Goal: Task Accomplishment & Management: Use online tool/utility

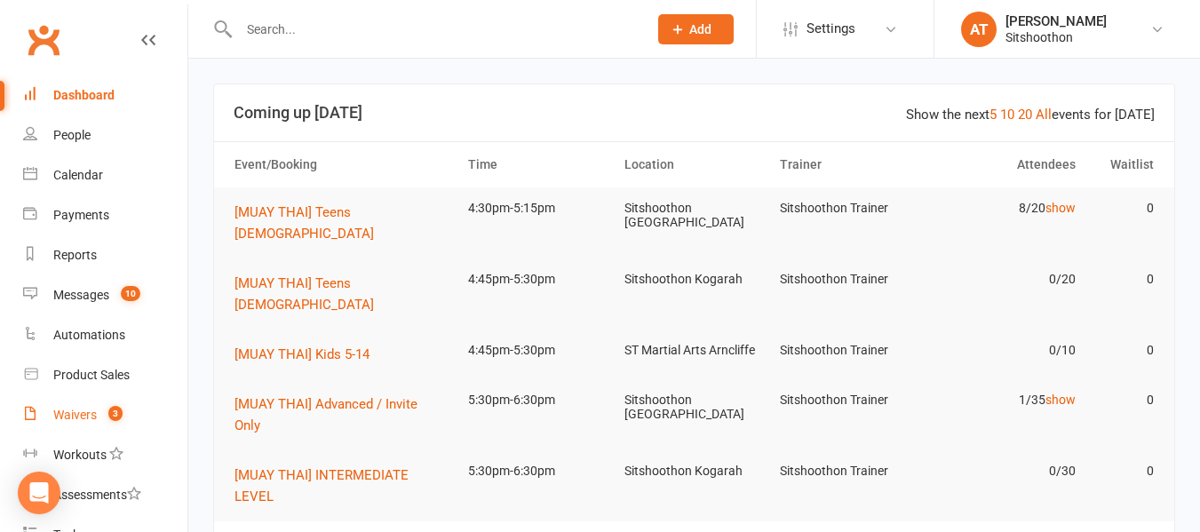
click at [72, 421] on div "Waivers" at bounding box center [75, 415] width 44 height 14
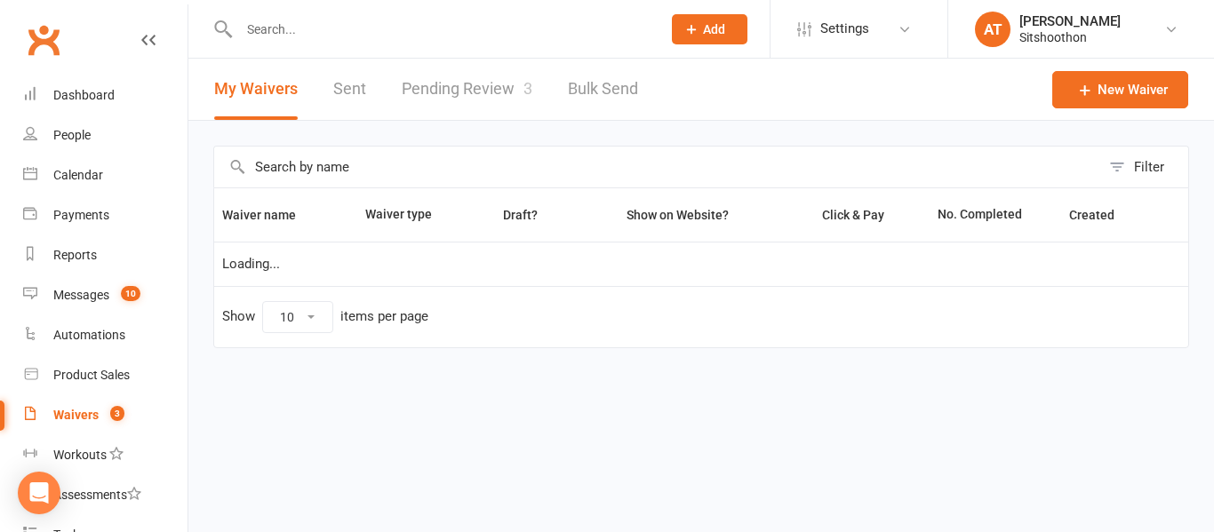
select select "100"
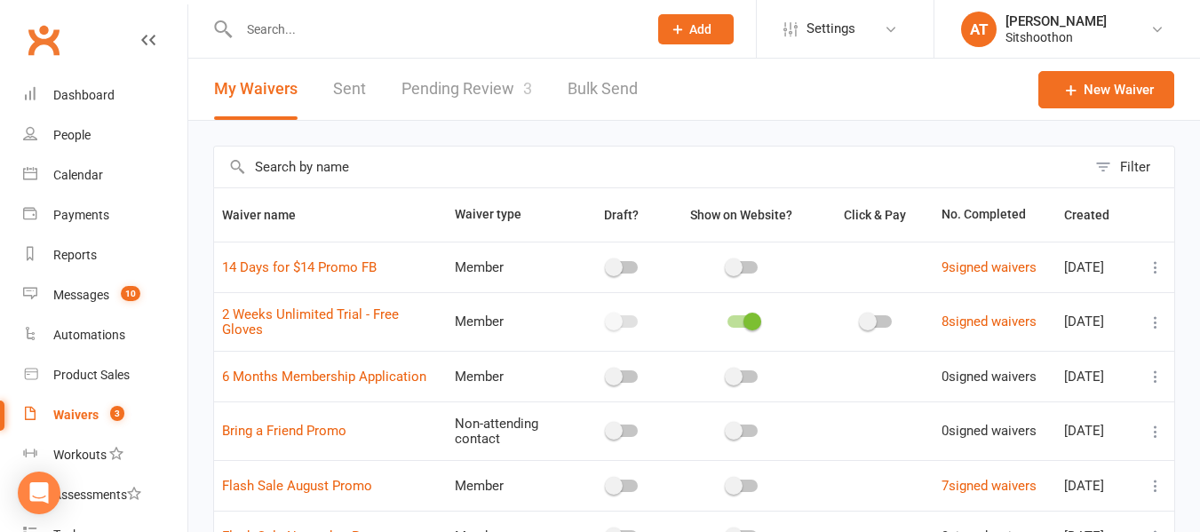
click at [447, 84] on link "Pending Review 3" at bounding box center [467, 89] width 131 height 61
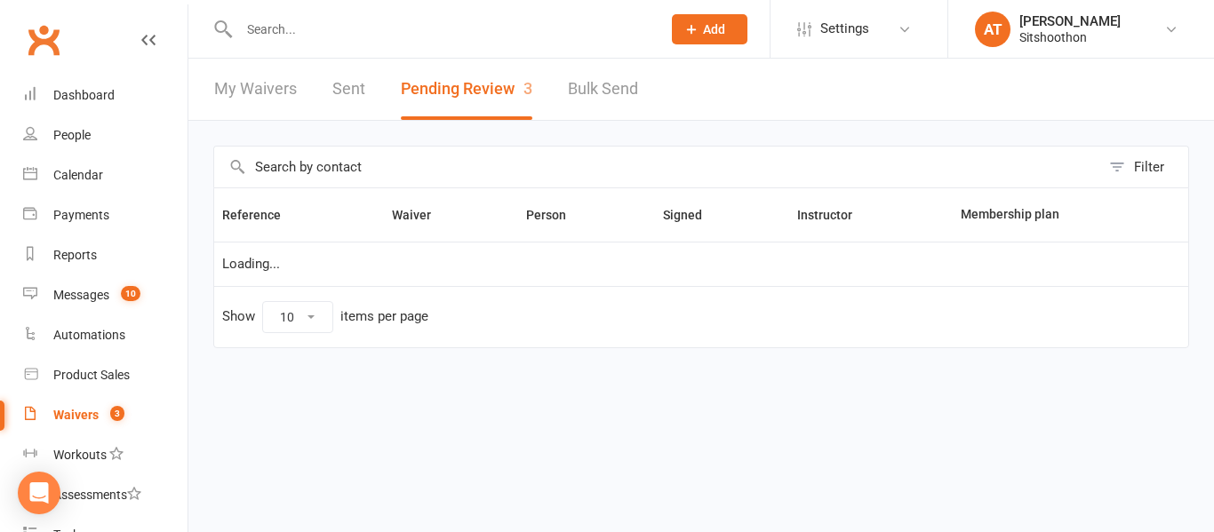
select select "25"
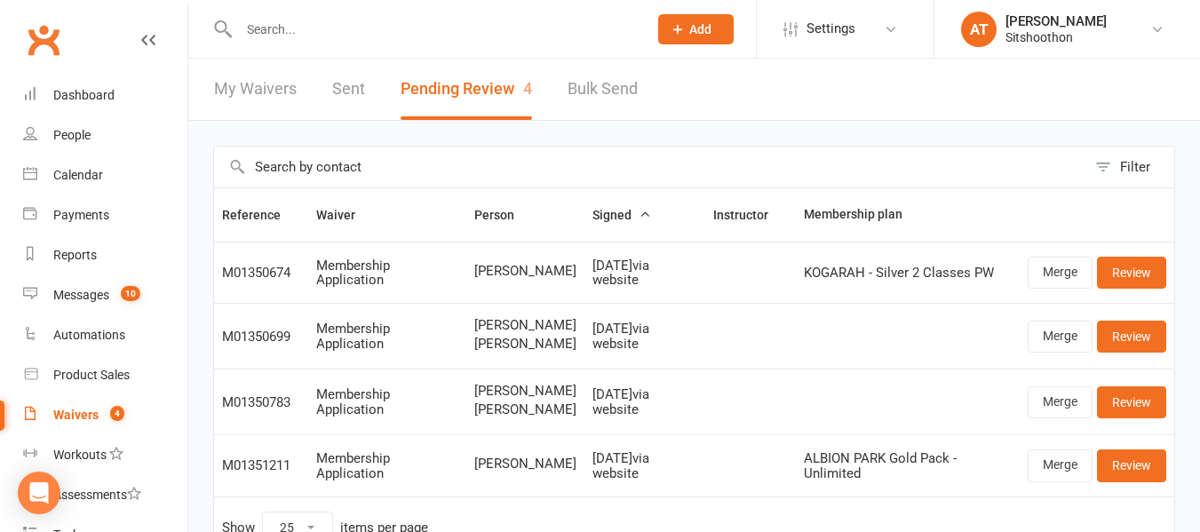
scroll to position [131, 0]
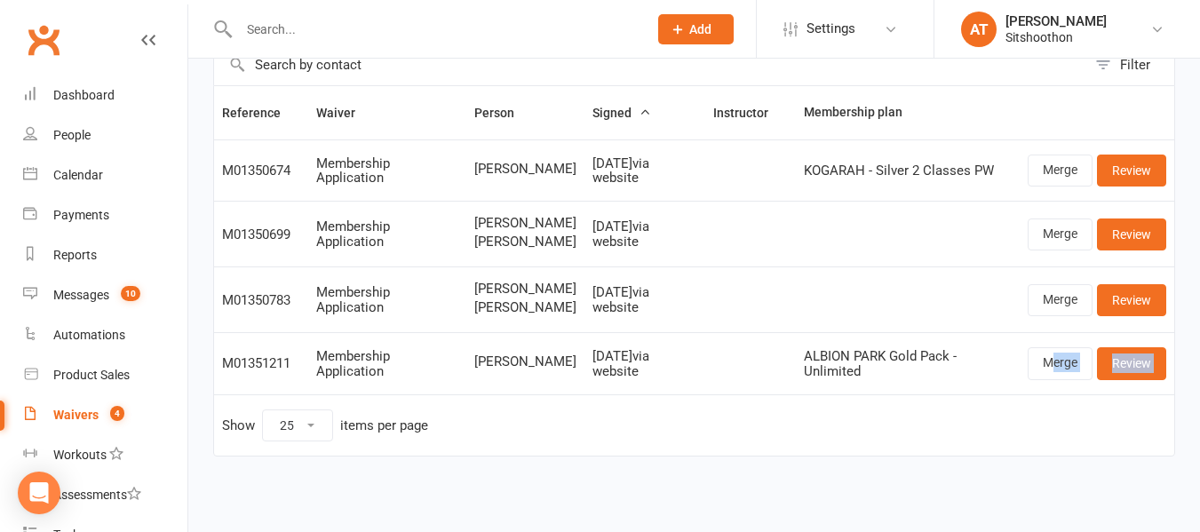
drag, startPoint x: 1054, startPoint y: 342, endPoint x: 996, endPoint y: 442, distance: 115.8
click at [996, 442] on table "Reference Waiver Person Signed Instructor Membership plan M01350674 Membership …" at bounding box center [694, 270] width 962 height 371
click at [996, 442] on td "Show 10 25 50 100 items per page" at bounding box center [694, 424] width 960 height 61
click at [1048, 353] on link "Merge" at bounding box center [1060, 363] width 65 height 32
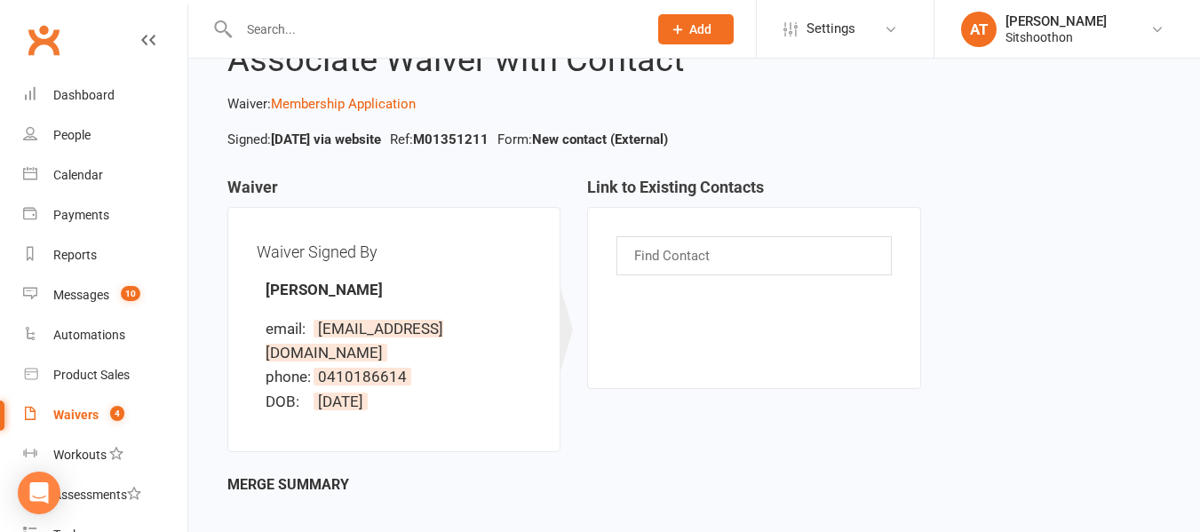
scroll to position [171, 0]
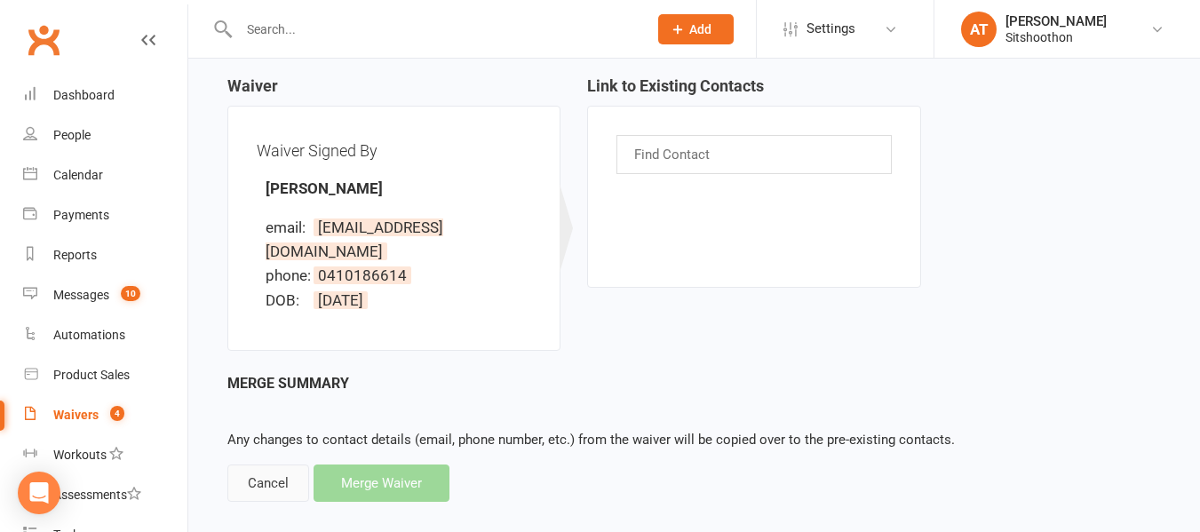
click at [265, 468] on div "Cancel" at bounding box center [268, 483] width 82 height 37
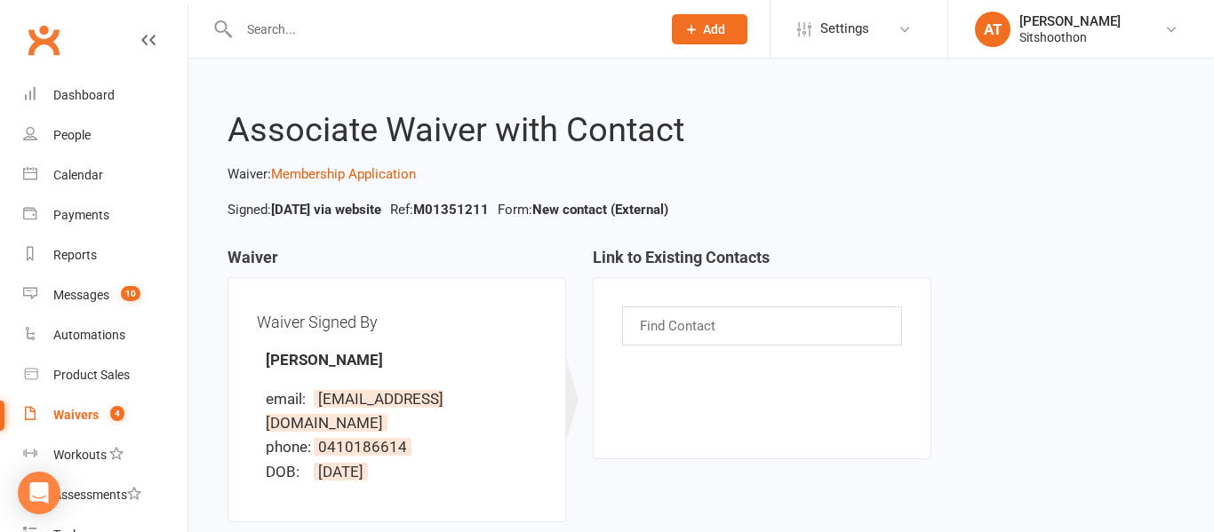
select select "25"
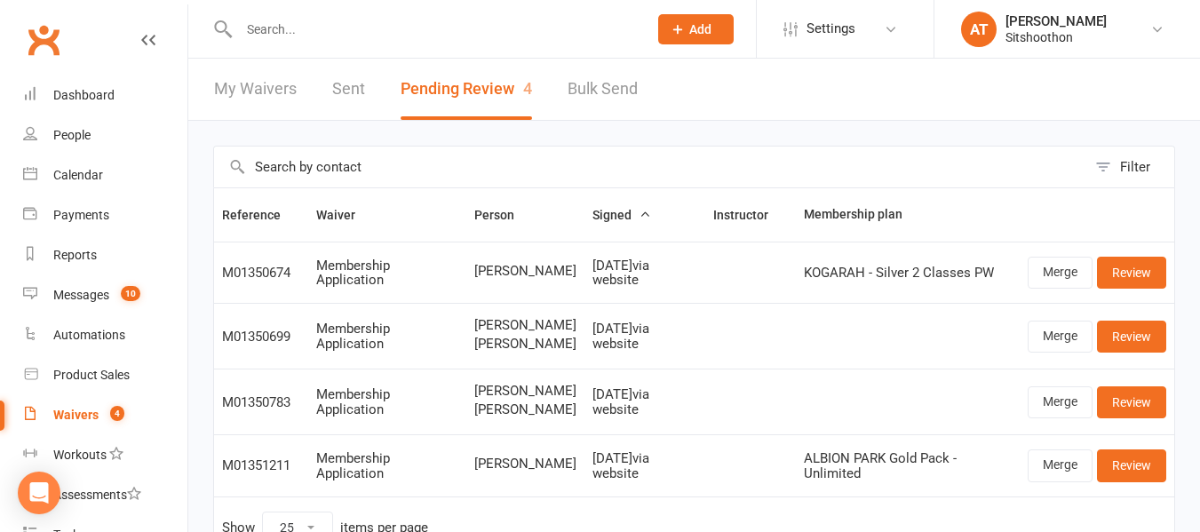
click at [267, 19] on input "text" at bounding box center [435, 29] width 402 height 25
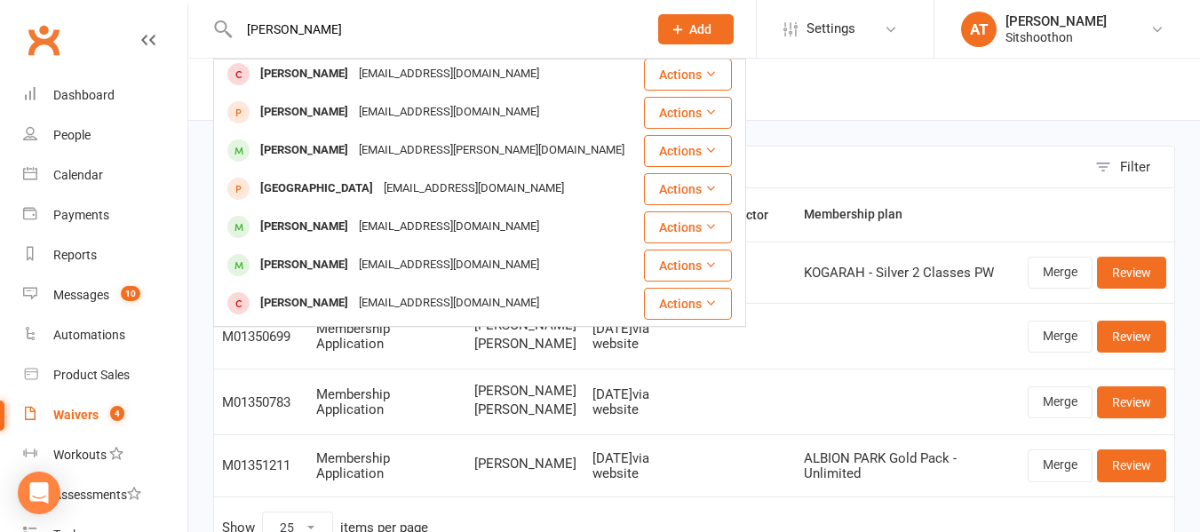
scroll to position [387, 0]
type input "katherine"
click at [305, 227] on div "Katarina Humajova" at bounding box center [304, 226] width 99 height 26
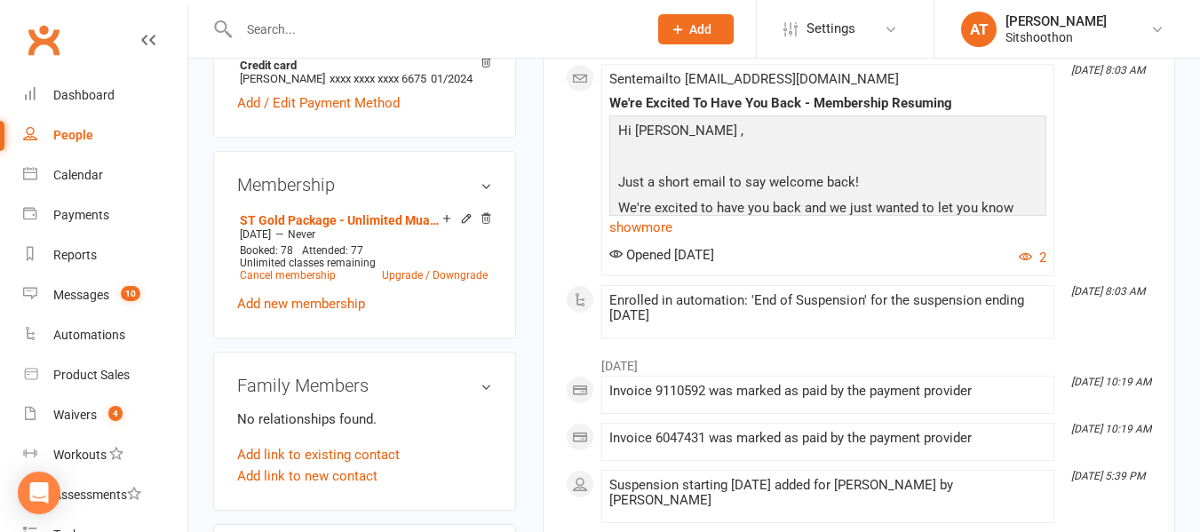
scroll to position [616, 0]
click at [297, 281] on link "Cancel membership" at bounding box center [288, 274] width 96 height 12
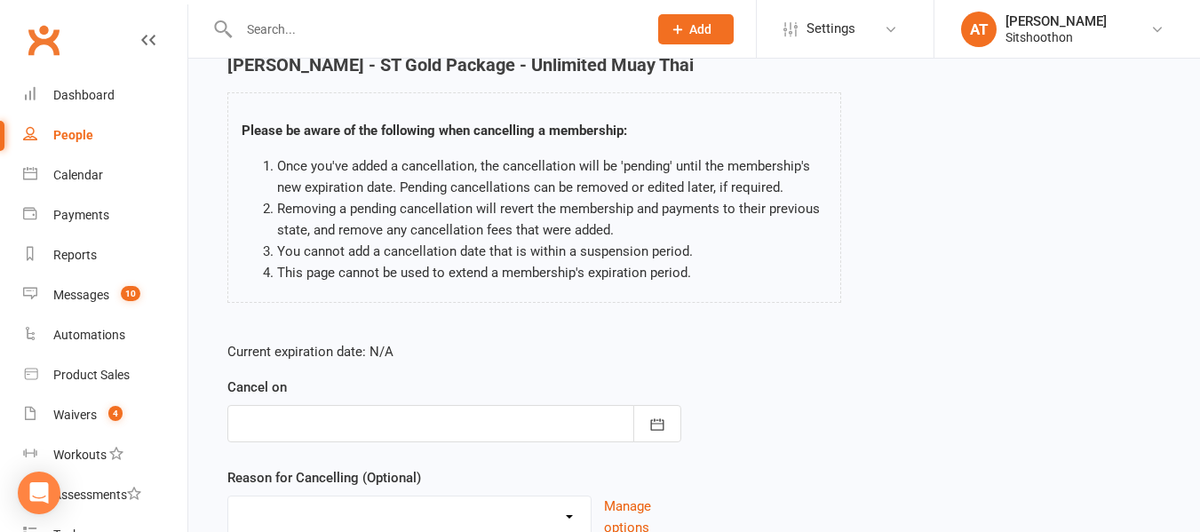
scroll to position [85, 0]
click at [657, 413] on button "button" at bounding box center [657, 422] width 48 height 37
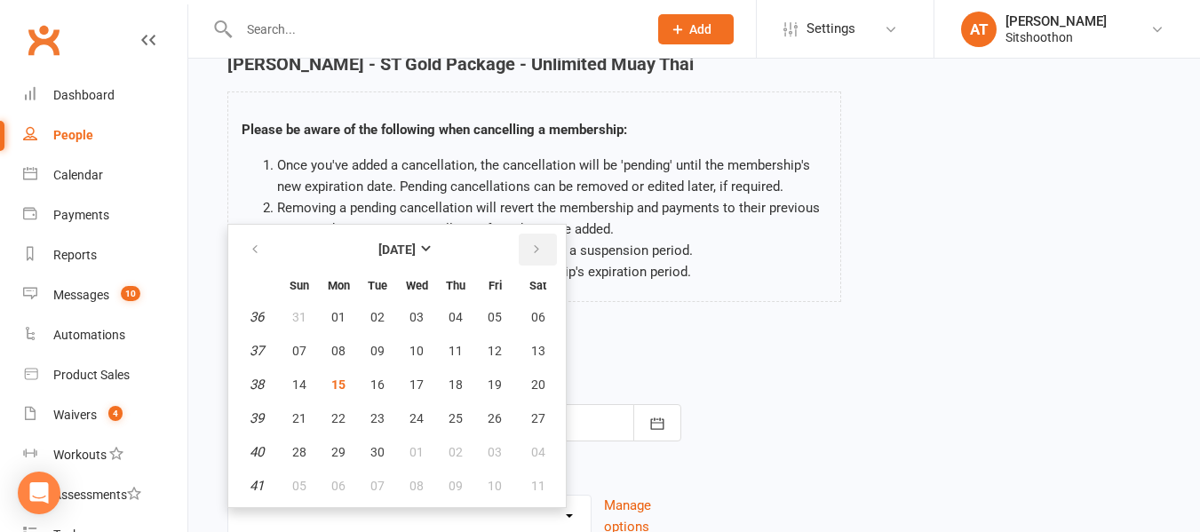
click at [547, 235] on button "button" at bounding box center [538, 250] width 38 height 32
click at [362, 338] on button "07" at bounding box center [377, 351] width 37 height 32
type input "[DATE]"
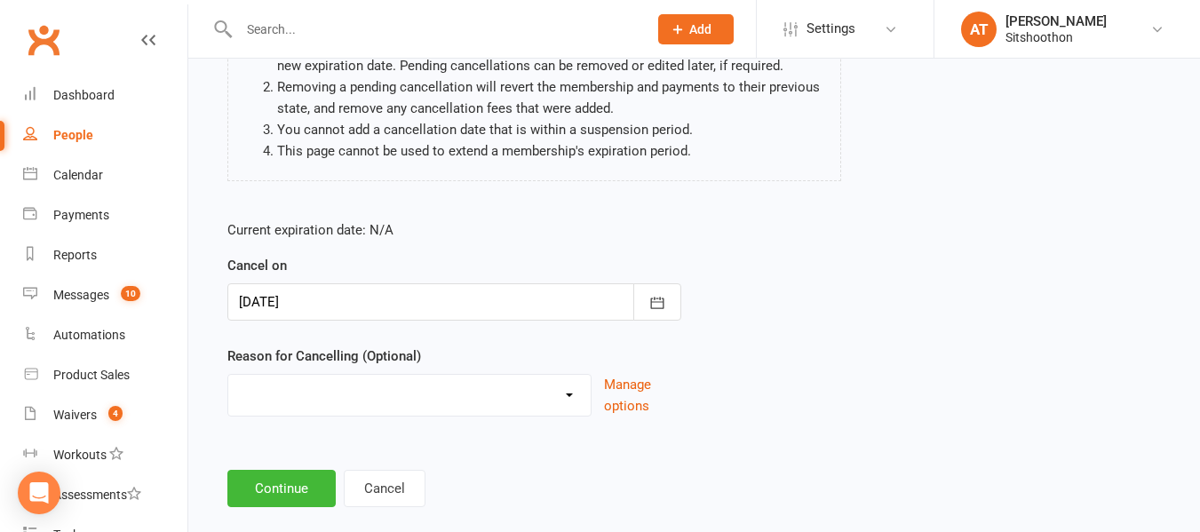
scroll to position [235, 0]
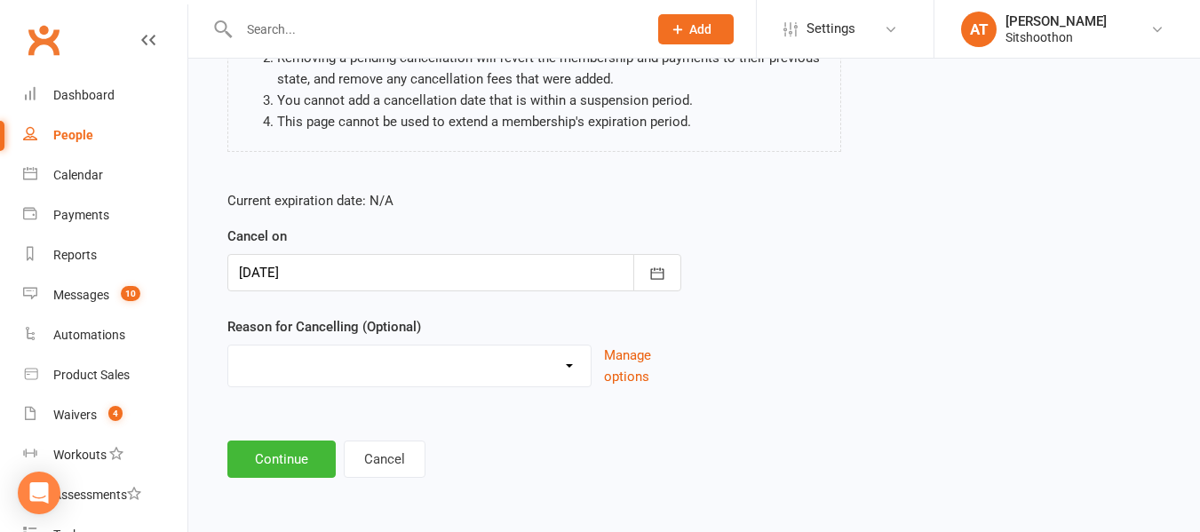
click at [302, 358] on select "Downgrade Financial Reasons Holiday Injury Upgrade Other reason" at bounding box center [409, 364] width 362 height 36
select select "5"
click at [228, 346] on select "Downgrade Financial Reasons Holiday Injury Upgrade Other reason" at bounding box center [409, 364] width 362 height 36
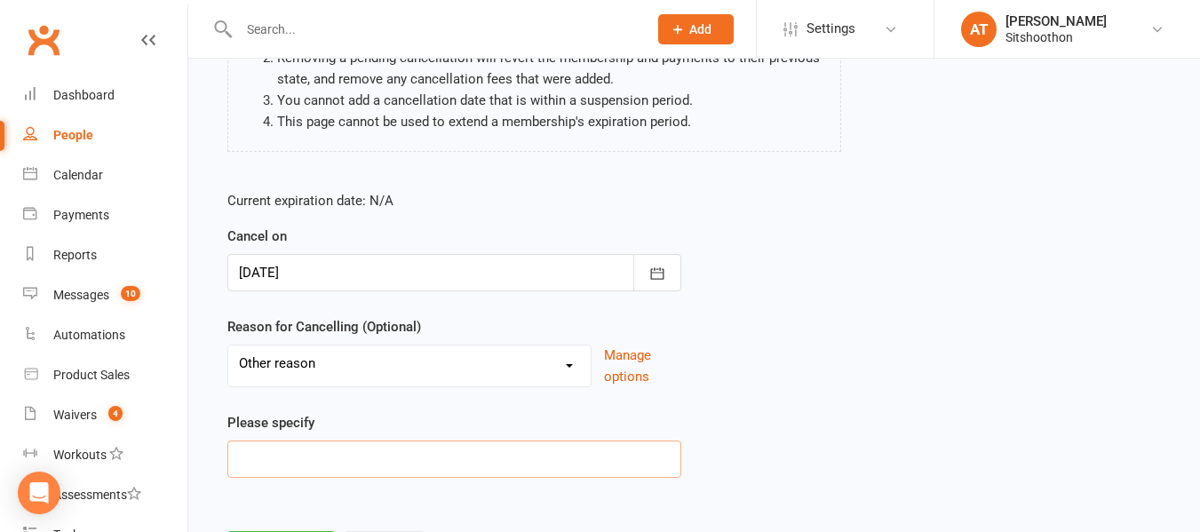
click at [261, 464] on input at bounding box center [454, 459] width 454 height 37
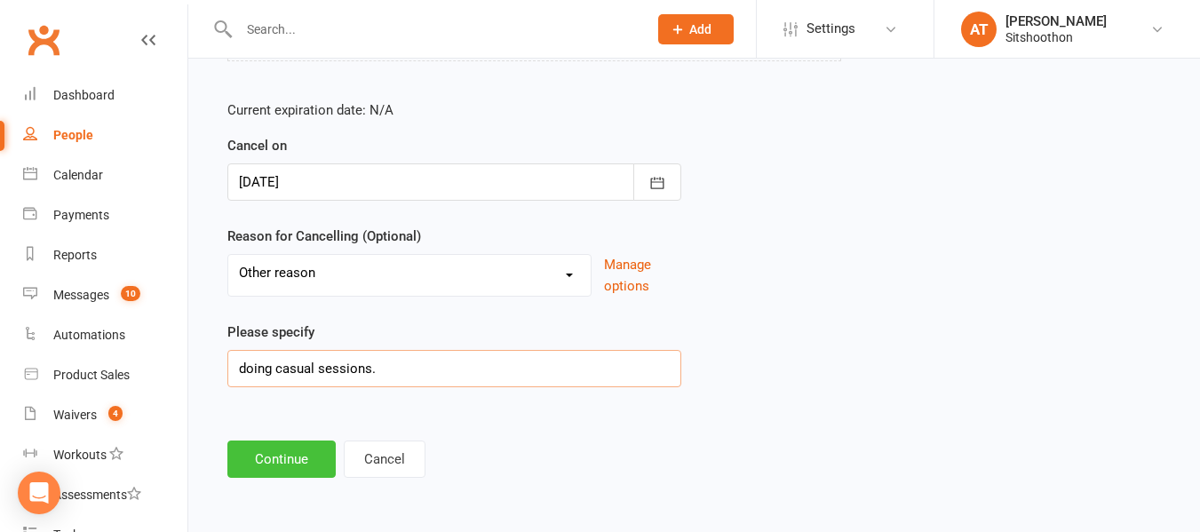
type input "doing casual sessions."
click at [262, 462] on button "Continue" at bounding box center [281, 459] width 108 height 37
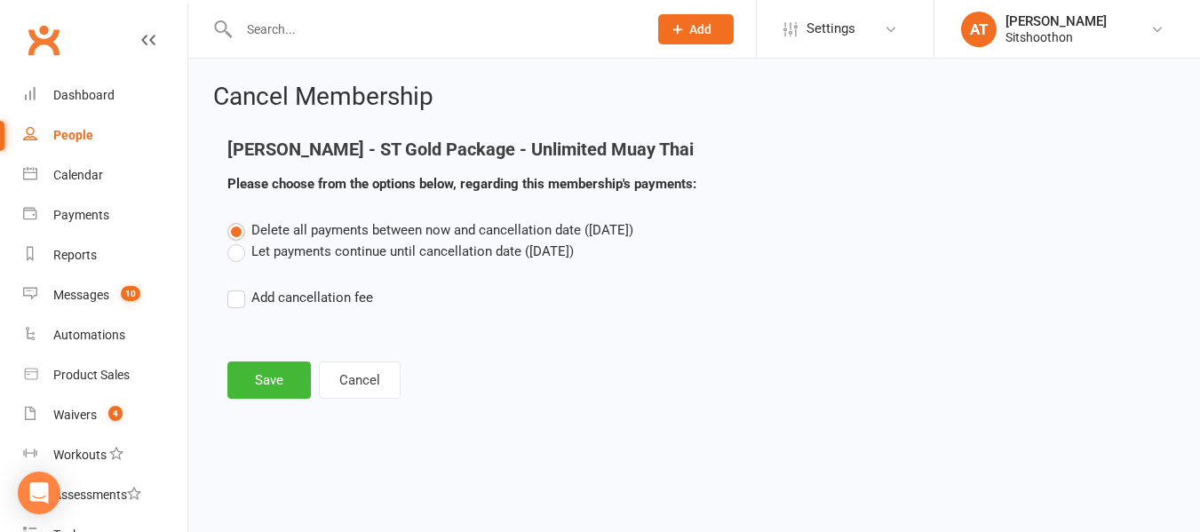
scroll to position [0, 0]
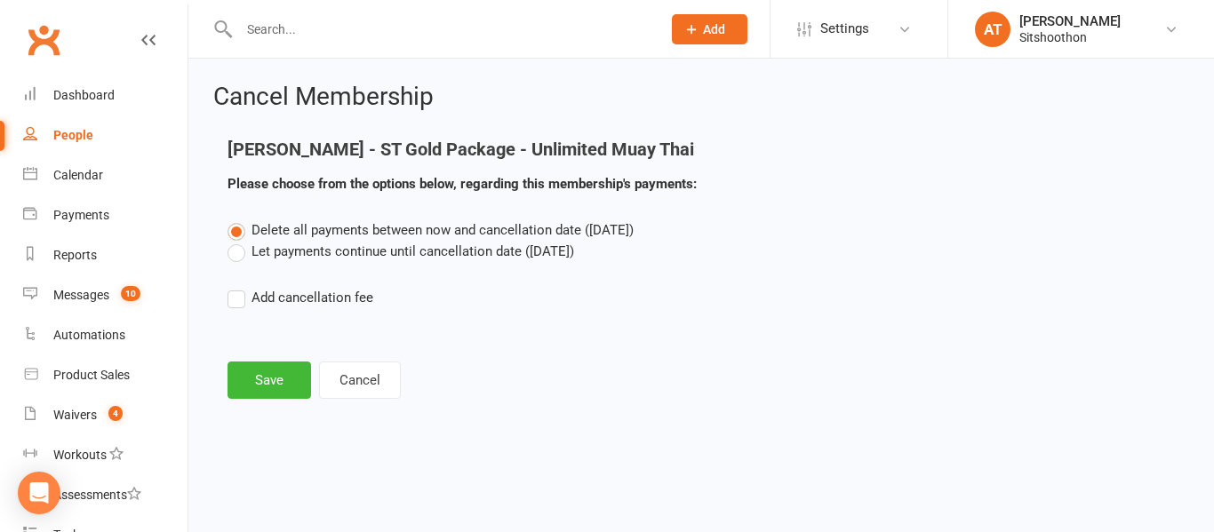
click at [240, 254] on label "Let payments continue until cancellation date (Oct 7, 2025)" at bounding box center [400, 251] width 346 height 21
click at [239, 241] on input "Let payments continue until cancellation date (Oct 7, 2025)" at bounding box center [233, 241] width 12 height 0
click at [259, 371] on button "Save" at bounding box center [269, 380] width 84 height 37
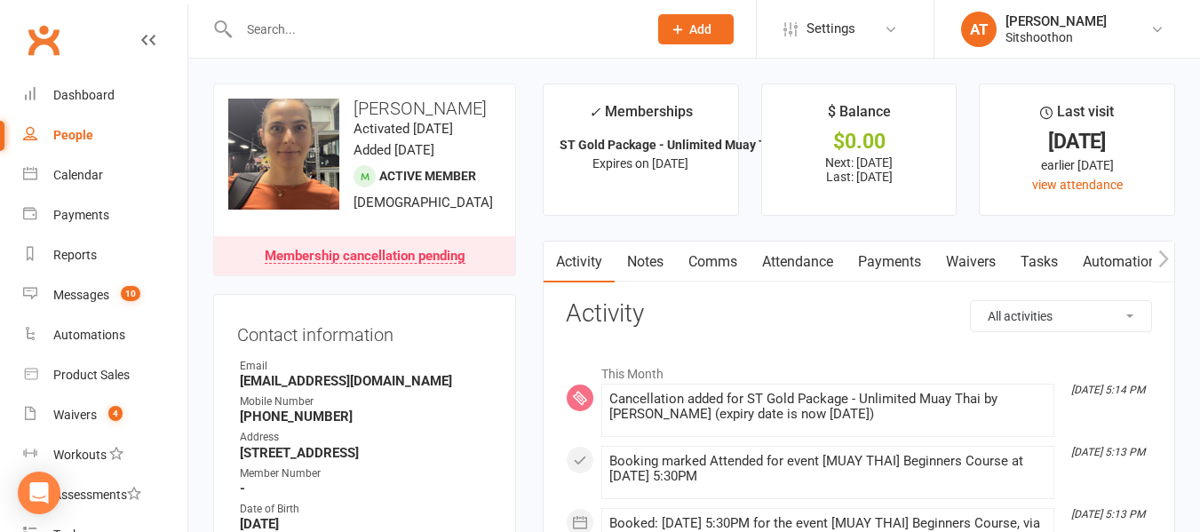
click at [302, 22] on input "text" at bounding box center [435, 29] width 402 height 25
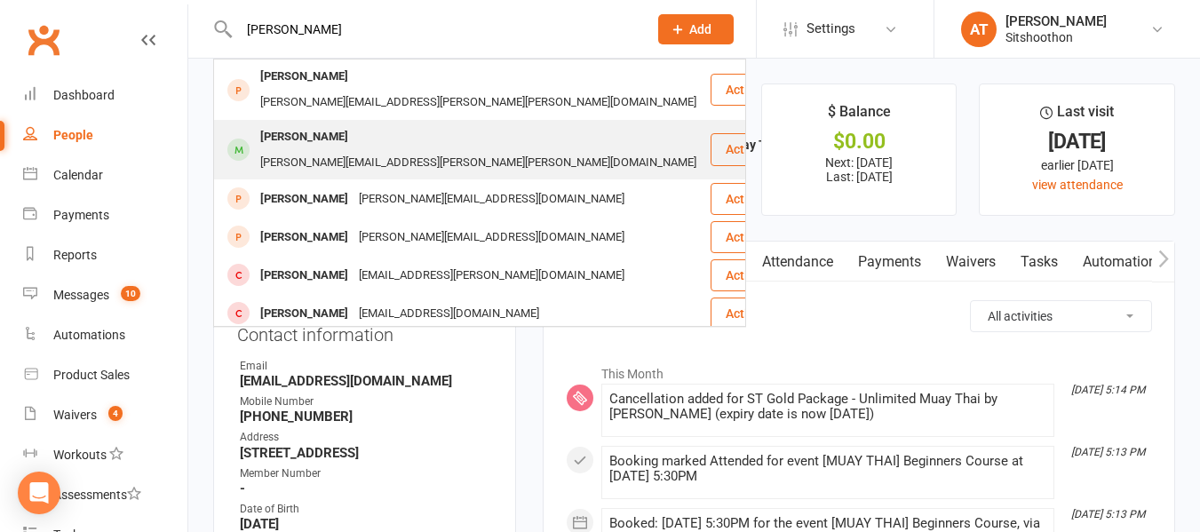
type input "zack young"
click at [300, 124] on div "Zack Young" at bounding box center [304, 137] width 99 height 26
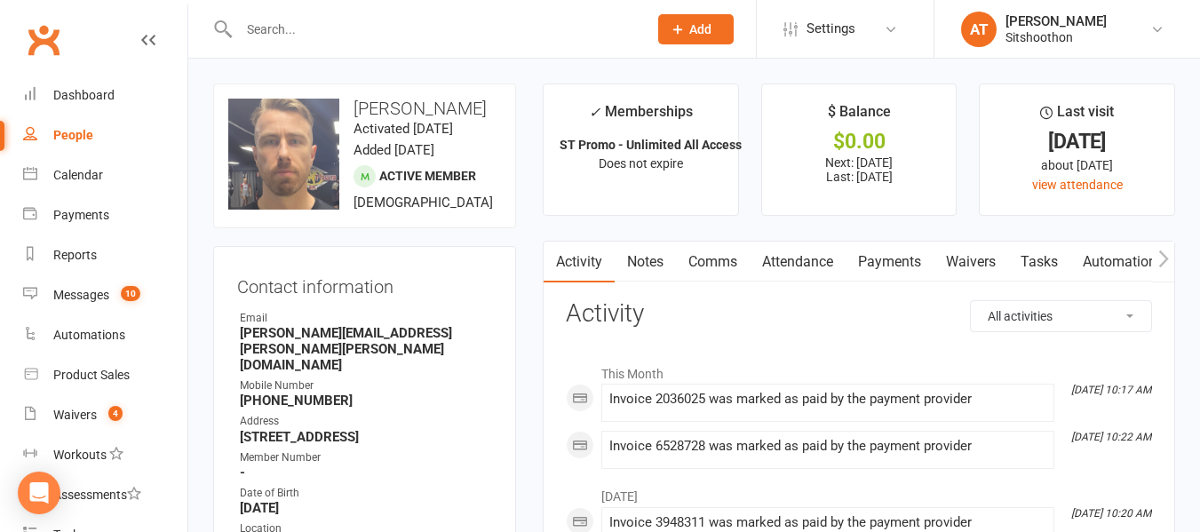
click at [277, 17] on input "text" at bounding box center [435, 29] width 402 height 25
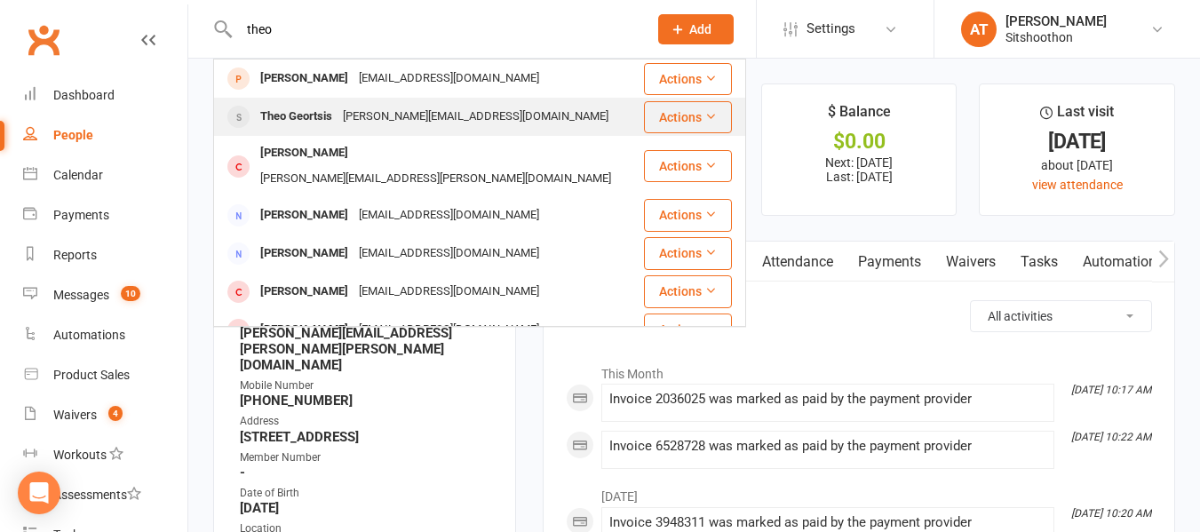
type input "theo"
click at [275, 115] on div "Theo Geortsis" at bounding box center [296, 117] width 83 height 26
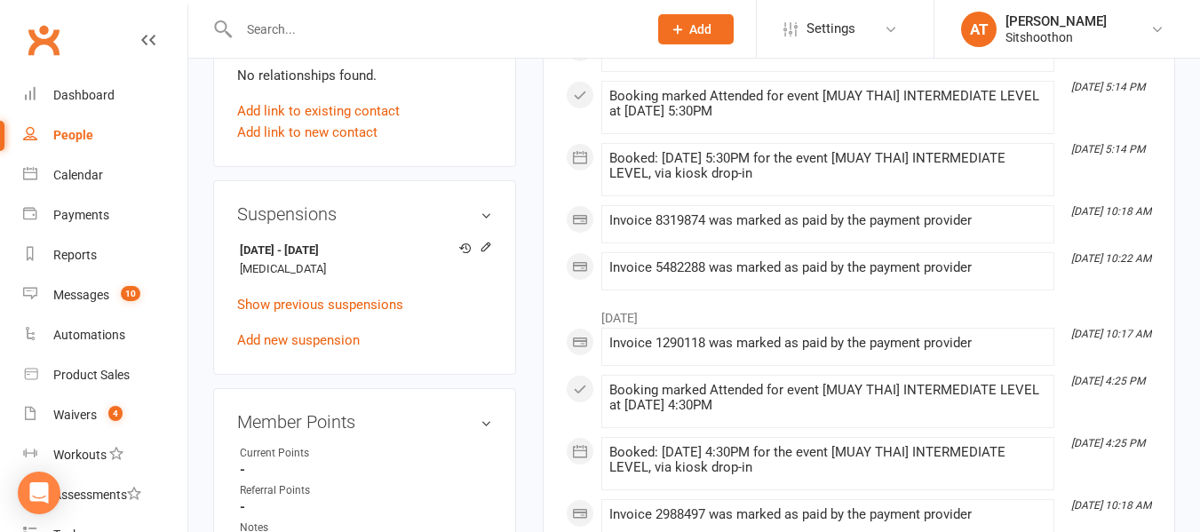
scroll to position [985, 0]
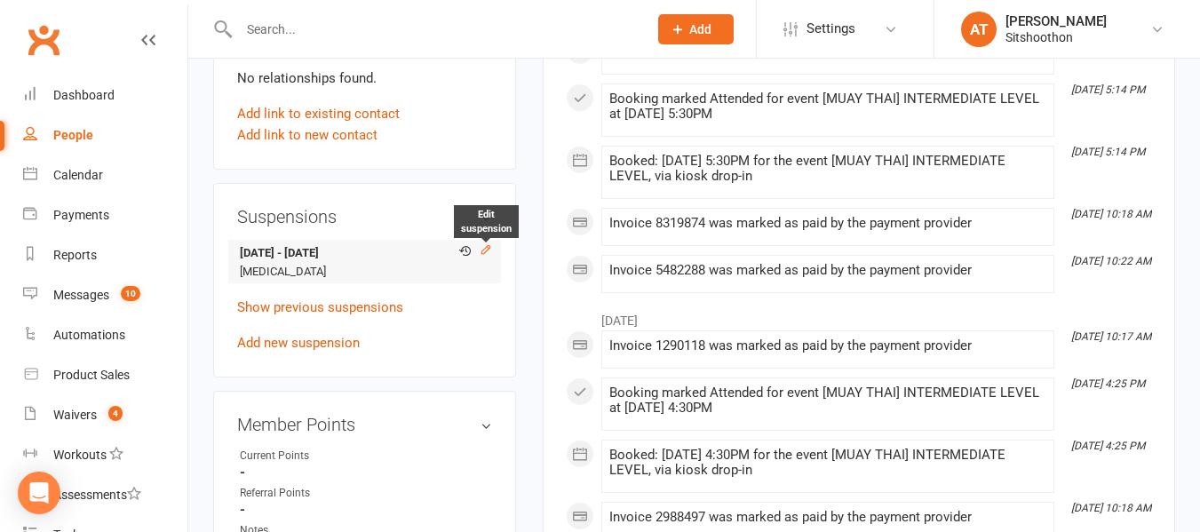
click at [483, 256] on icon at bounding box center [486, 249] width 12 height 12
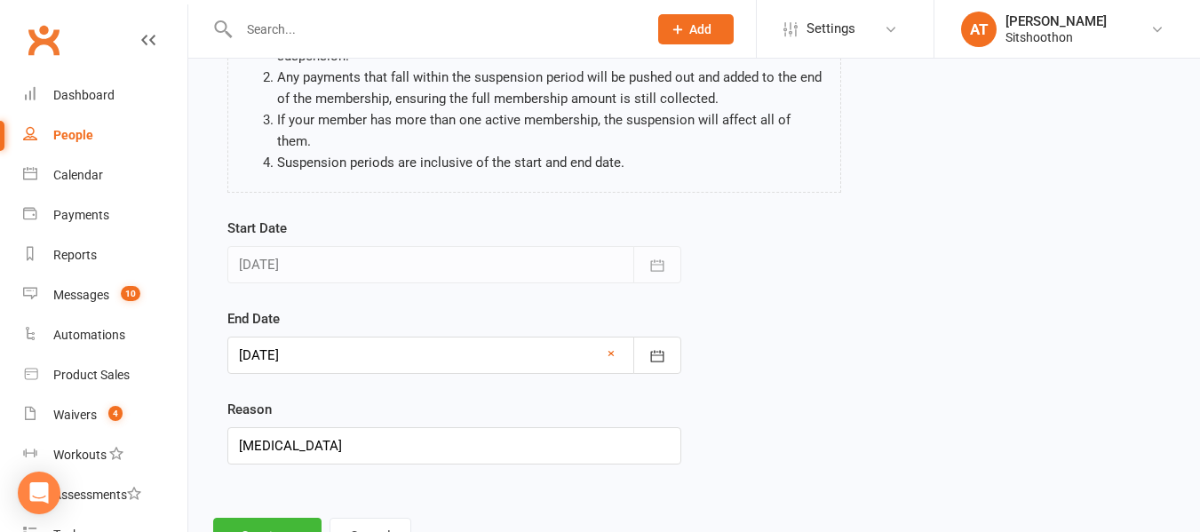
scroll to position [200, 0]
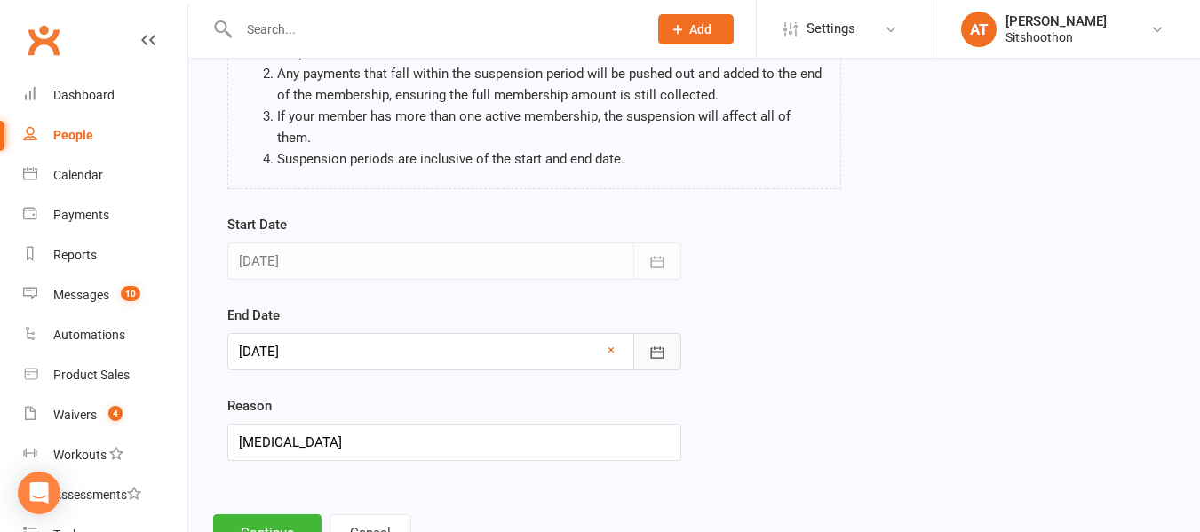
click at [656, 346] on icon "button" at bounding box center [656, 352] width 13 height 12
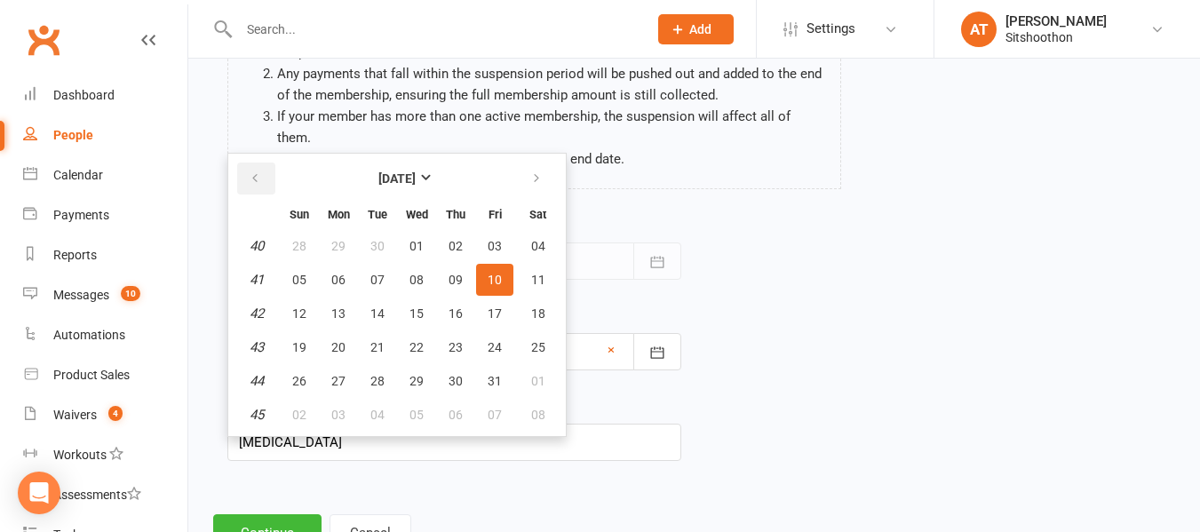
click at [259, 171] on icon "button" at bounding box center [255, 178] width 12 height 14
click at [333, 307] on span "15" at bounding box center [338, 314] width 14 height 14
type input "[DATE]"
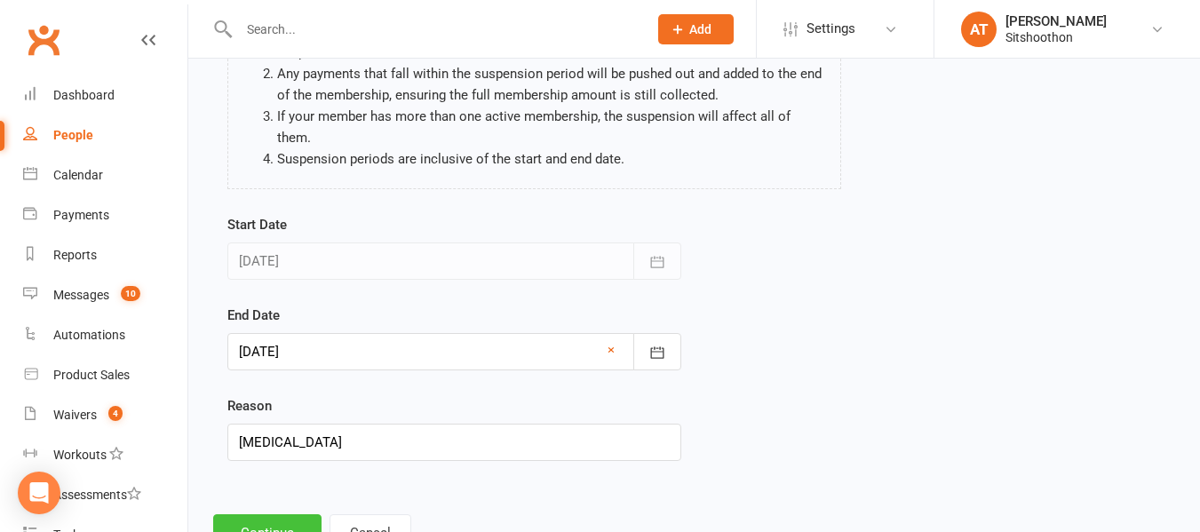
click at [267, 520] on button "Continue" at bounding box center [267, 532] width 108 height 37
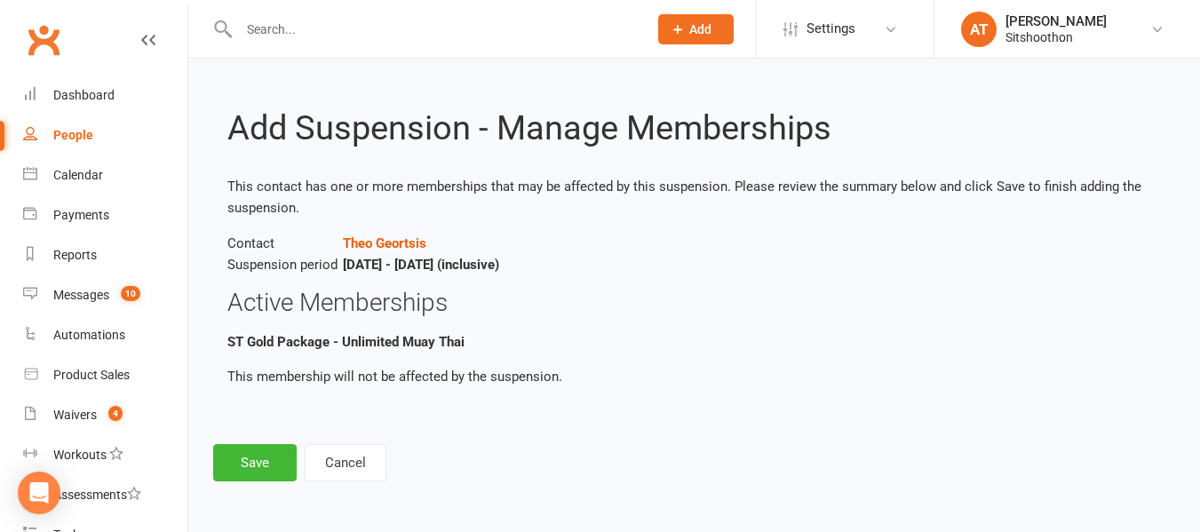
scroll to position [0, 0]
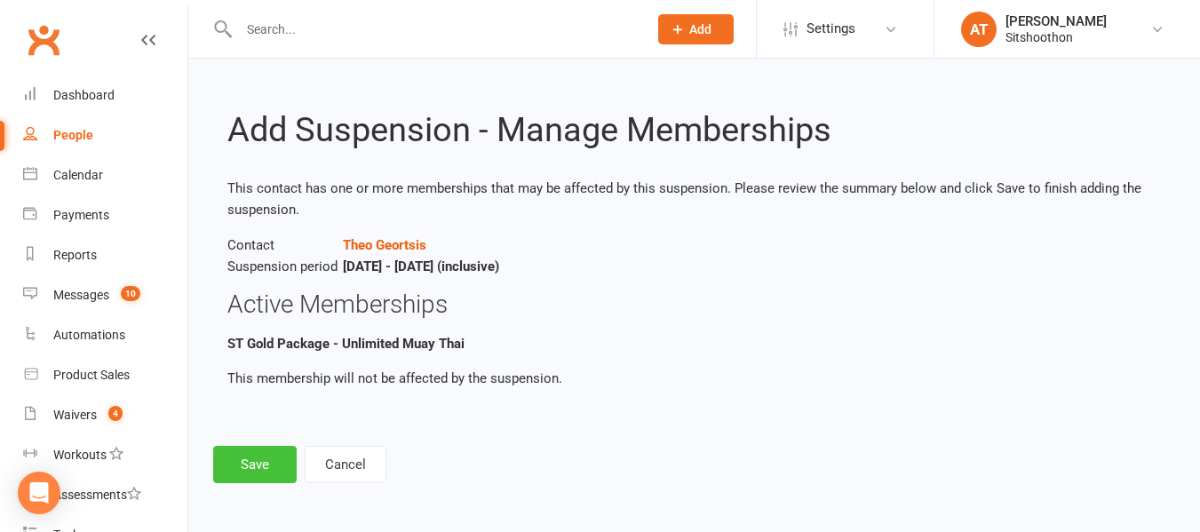
click at [235, 461] on button "Save" at bounding box center [255, 464] width 84 height 37
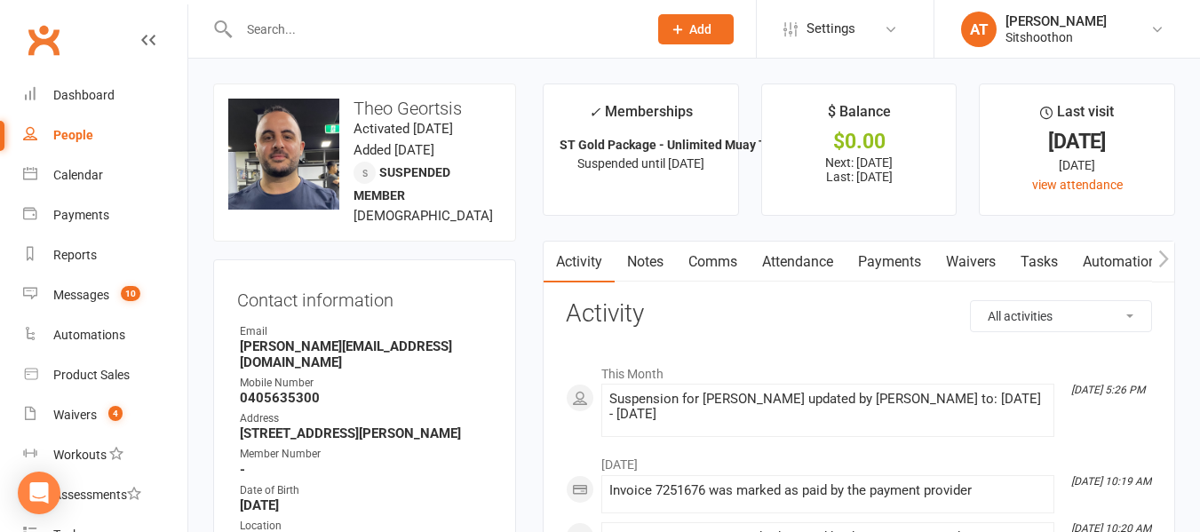
click at [286, 23] on input "text" at bounding box center [435, 29] width 402 height 25
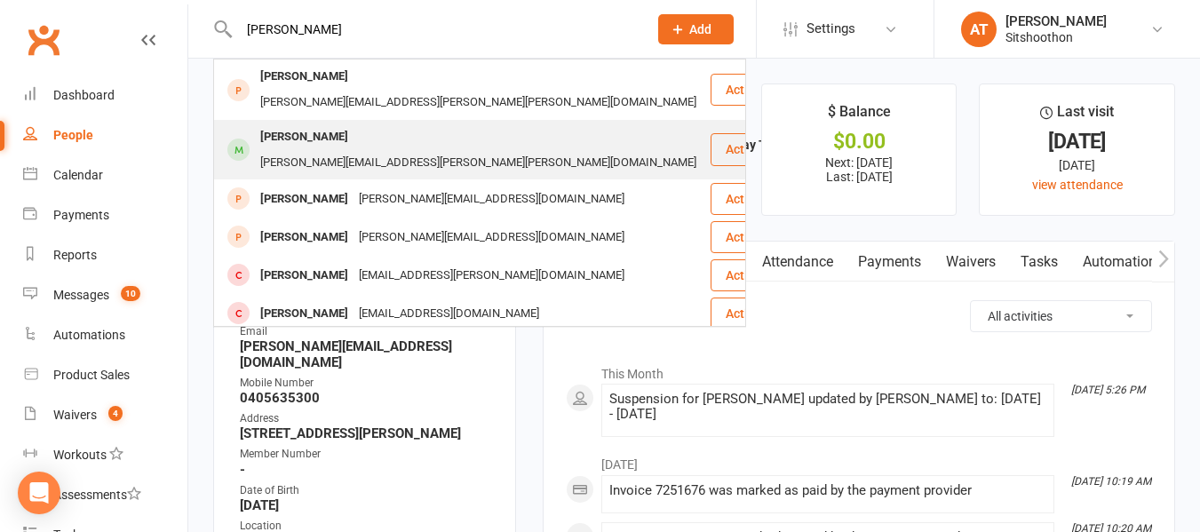
type input "zack young"
click at [298, 130] on div "Zack Young" at bounding box center [304, 137] width 99 height 26
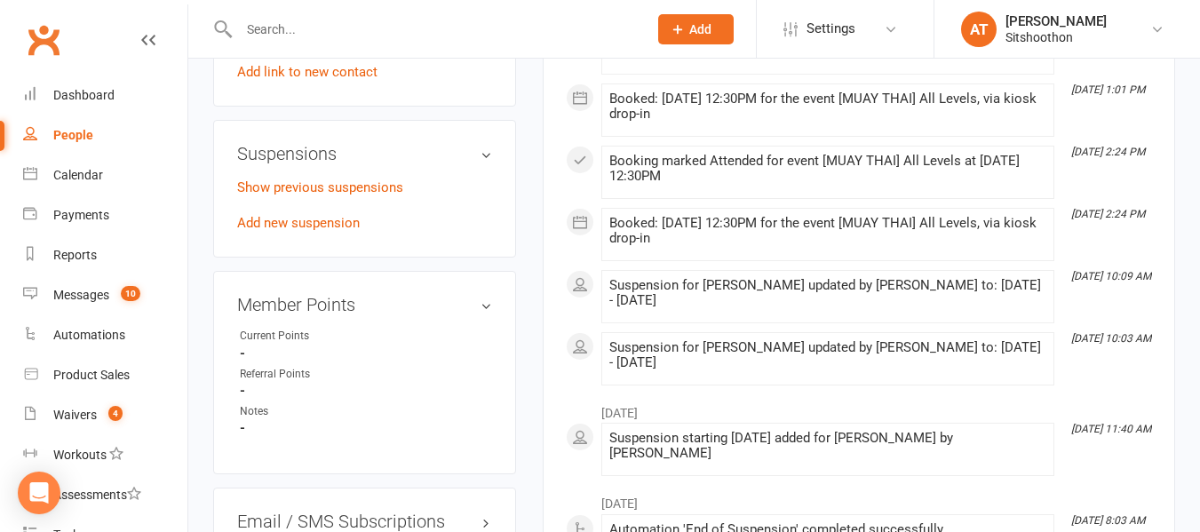
scroll to position [1094, 0]
click at [292, 214] on link "Add new suspension" at bounding box center [298, 222] width 123 height 16
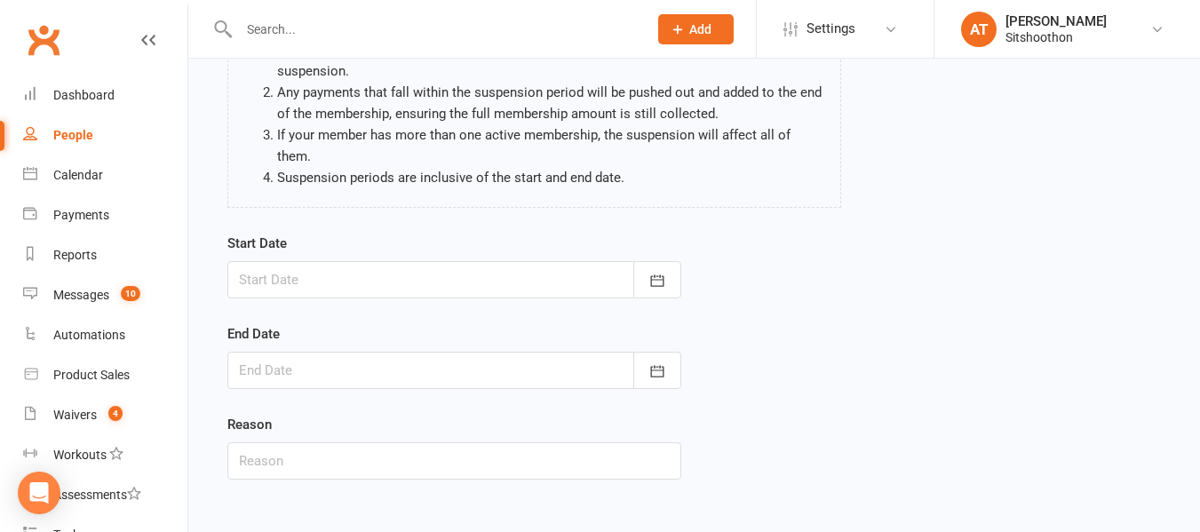
scroll to position [193, 0]
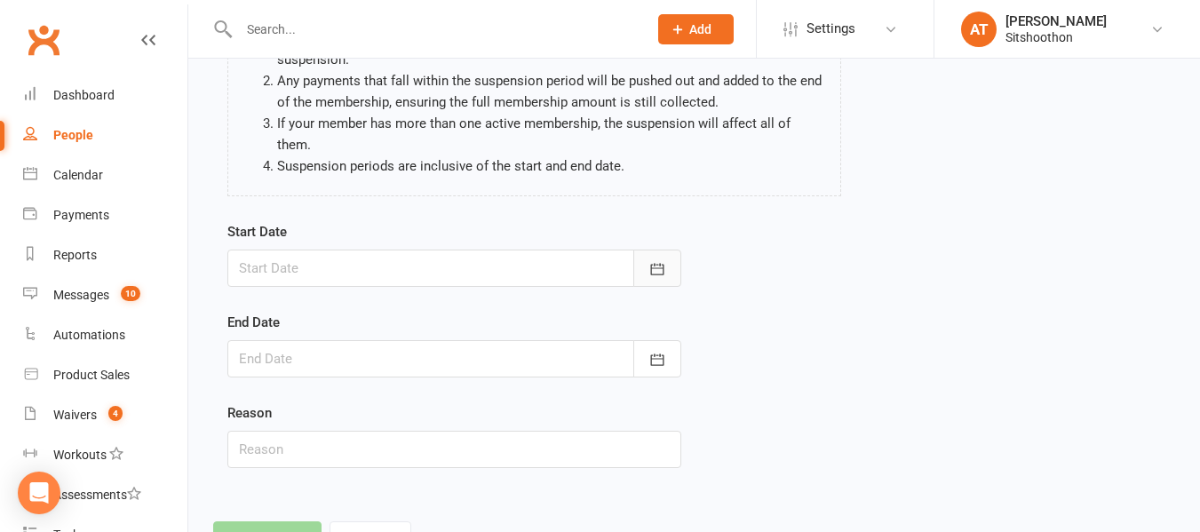
click at [672, 250] on button "button" at bounding box center [657, 268] width 48 height 37
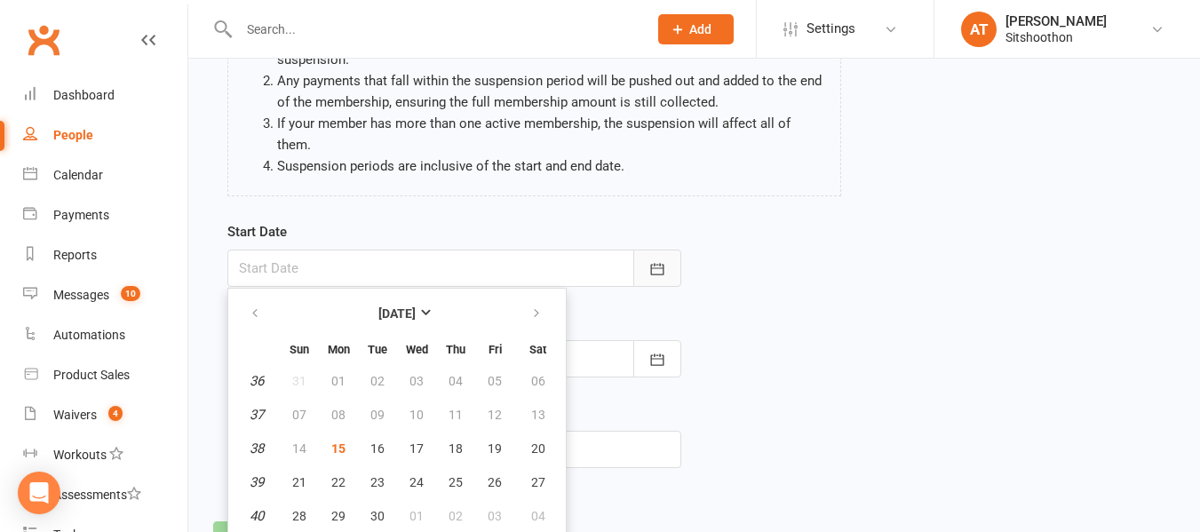
scroll to position [207, 0]
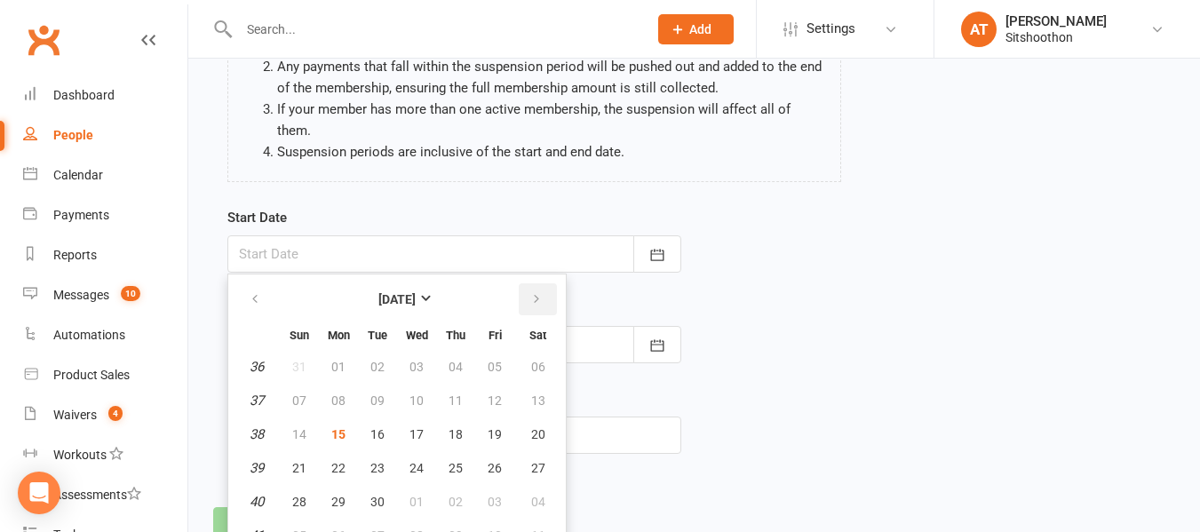
click at [532, 283] on button "button" at bounding box center [538, 299] width 38 height 32
click at [410, 360] on span "01" at bounding box center [417, 367] width 14 height 14
type input "01 Oct 2025"
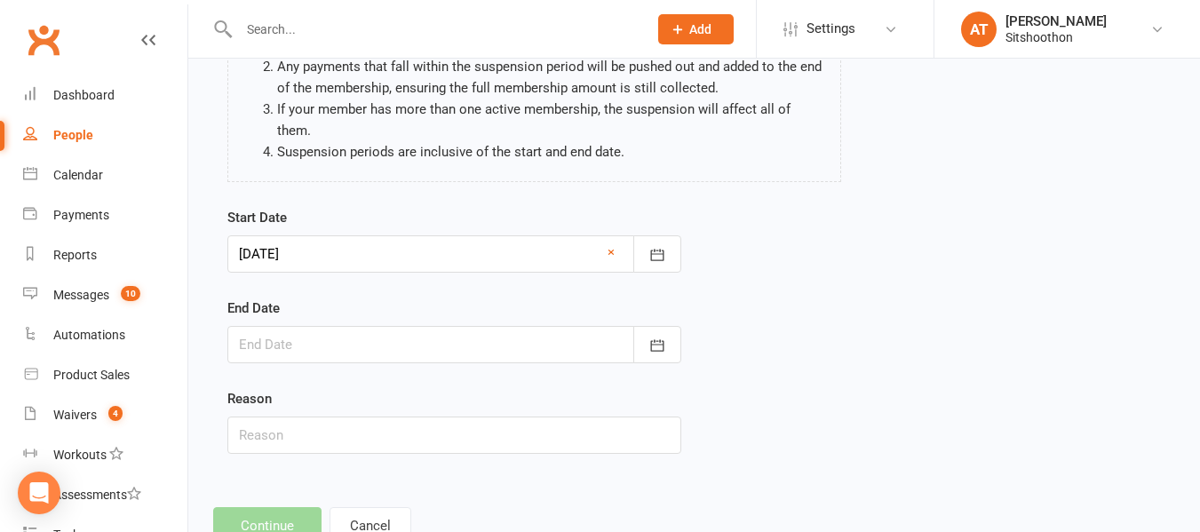
click at [632, 326] on div at bounding box center [454, 344] width 454 height 37
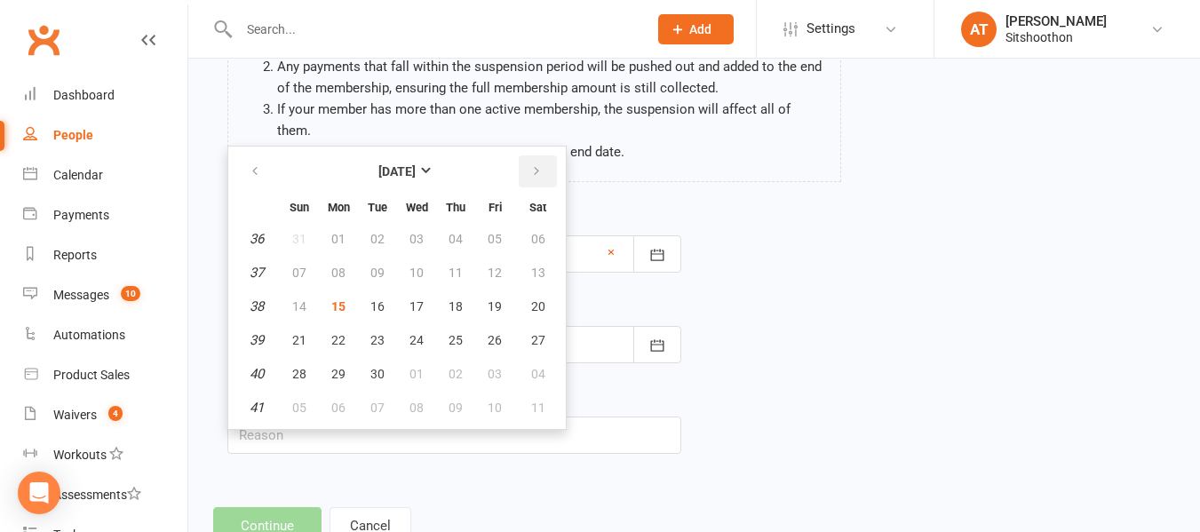
click at [538, 164] on icon "button" at bounding box center [536, 171] width 12 height 14
click at [852, 241] on div "Start Date 01 Oct 2025 October 2025 Sun Mon Tue Wed Thu Fri Sat 40 28 29 30 01 …" at bounding box center [694, 343] width 960 height 272
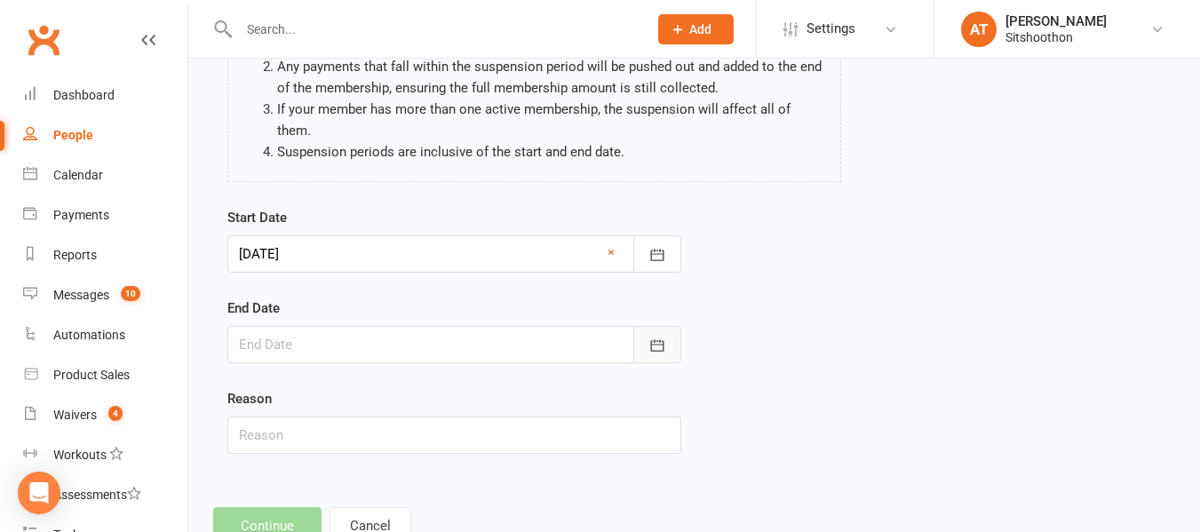
click at [661, 339] on icon "button" at bounding box center [656, 345] width 13 height 12
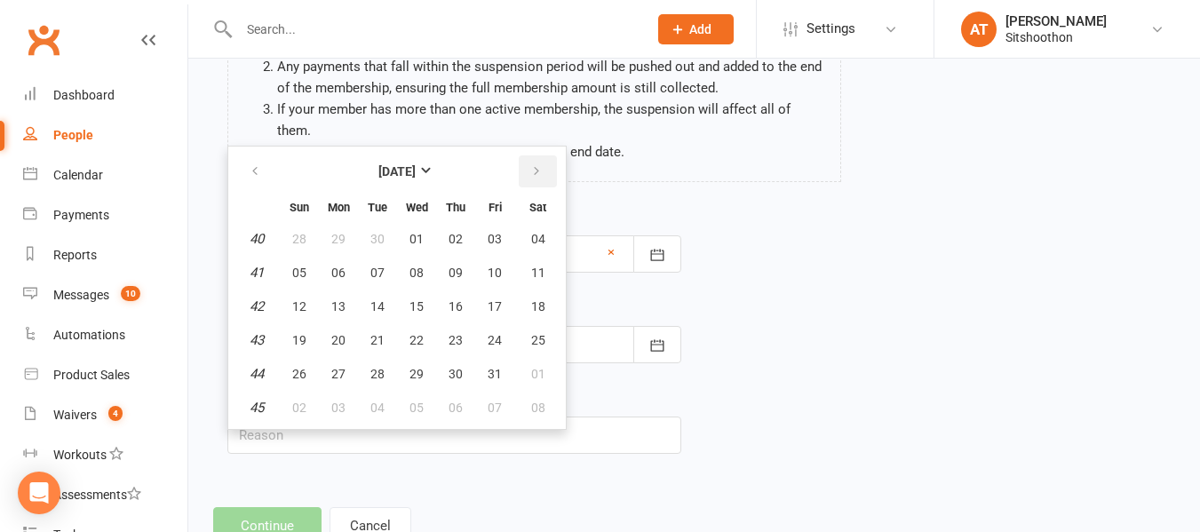
click at [534, 164] on icon "button" at bounding box center [536, 171] width 12 height 14
click at [340, 266] on span "03" at bounding box center [338, 273] width 14 height 14
type input "03 Nov 2025"
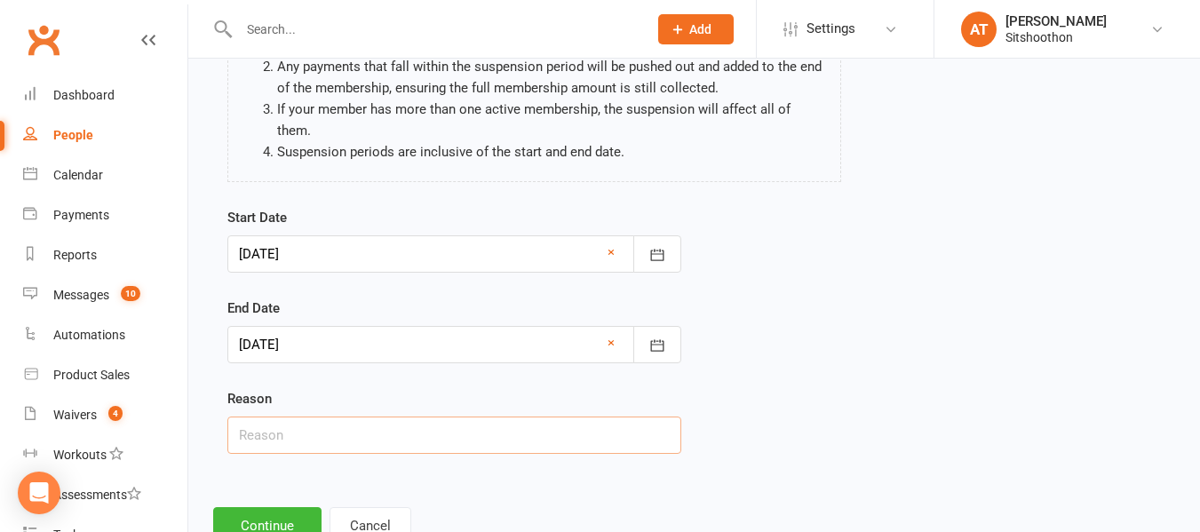
click at [302, 417] on input "text" at bounding box center [454, 435] width 454 height 37
type input "work"
click at [267, 507] on button "Continue" at bounding box center [267, 525] width 108 height 37
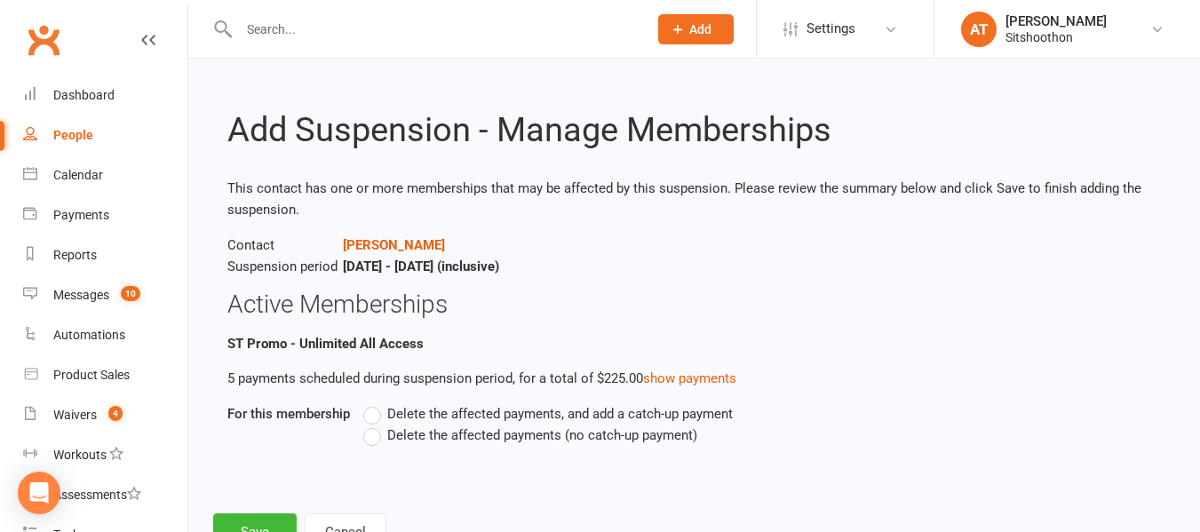
click at [374, 434] on label "Delete the affected payments (no catch-up payment)" at bounding box center [530, 435] width 334 height 21
click at [374, 425] on input "Delete the affected payments (no catch-up payment)" at bounding box center [369, 425] width 12 height 0
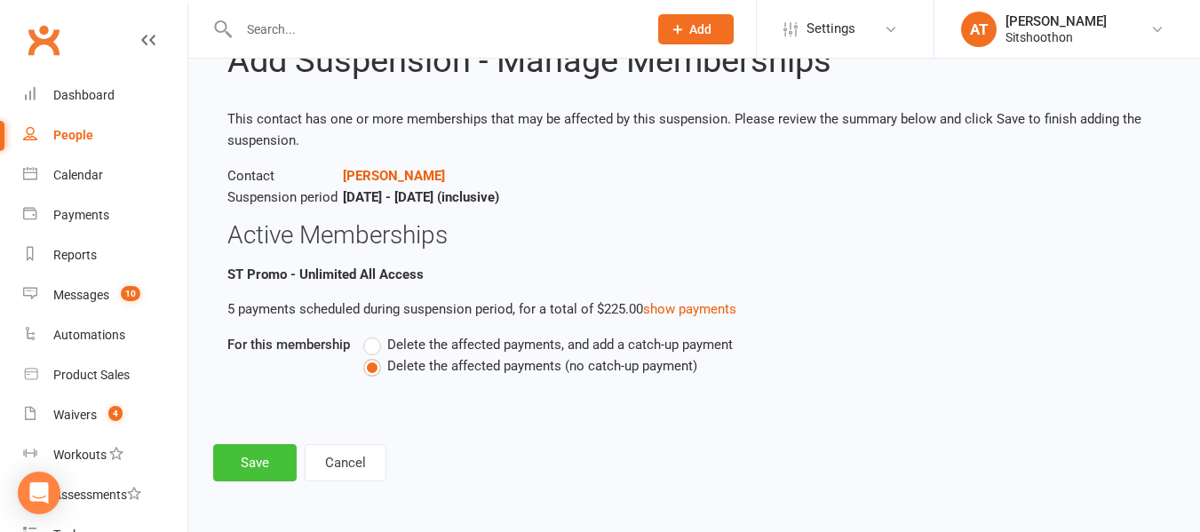
click at [272, 447] on button "Save" at bounding box center [255, 462] width 84 height 37
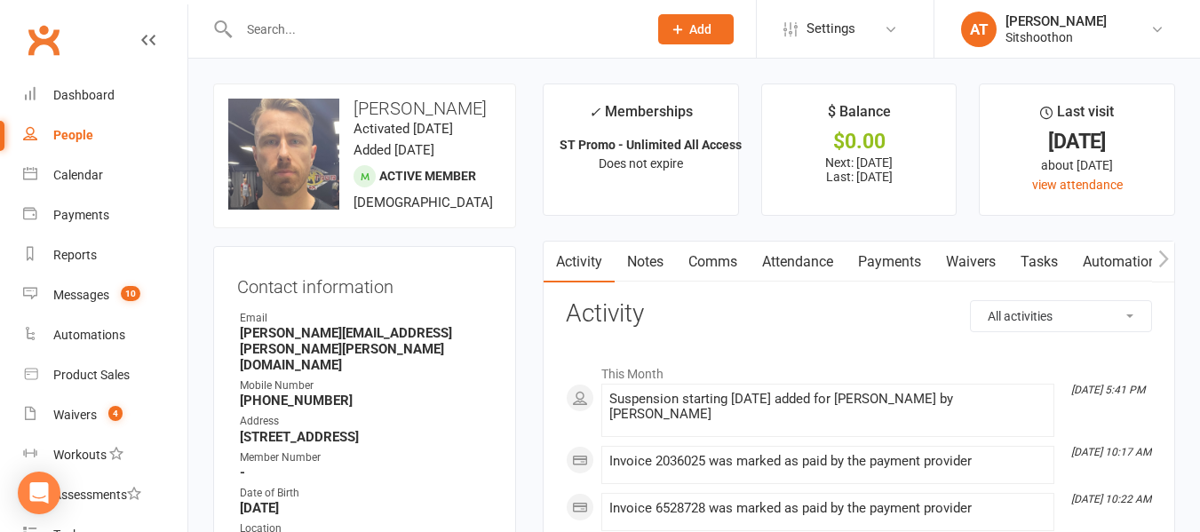
click at [278, 31] on input "text" at bounding box center [435, 29] width 402 height 25
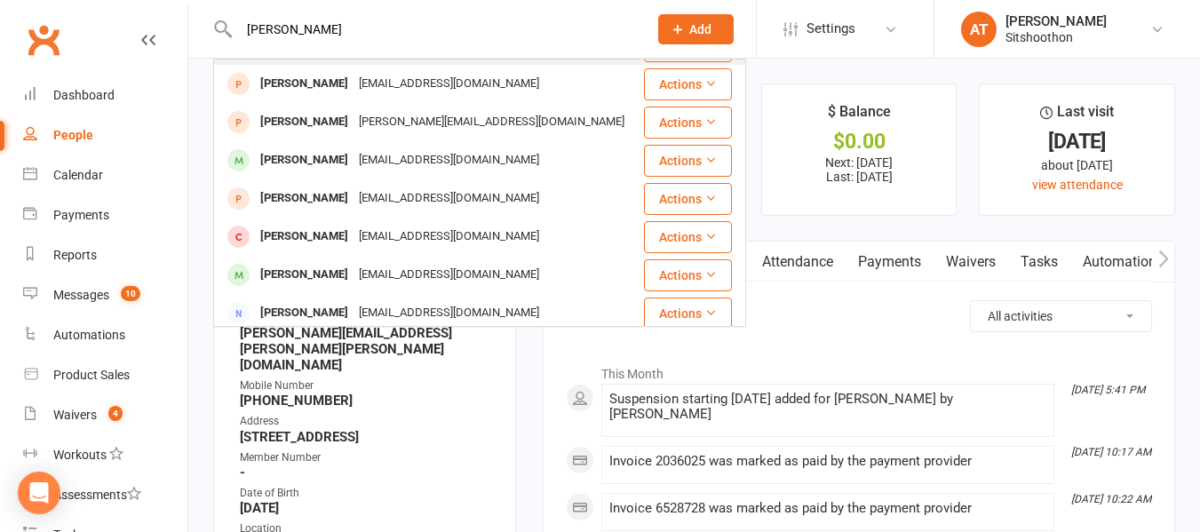
scroll to position [236, 0]
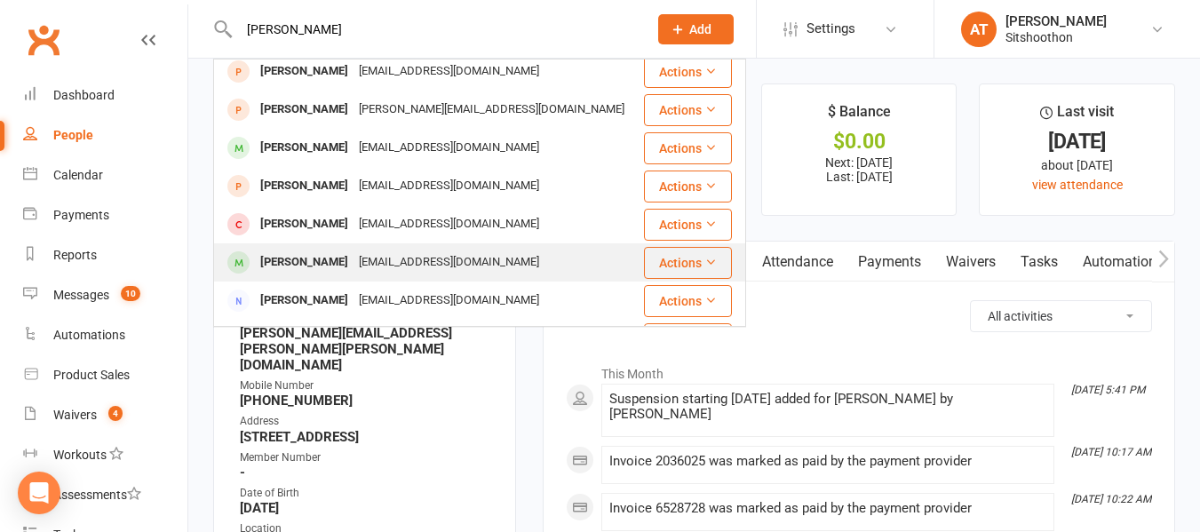
type input "jason"
click at [304, 266] on div "Jason Nguyen" at bounding box center [304, 263] width 99 height 26
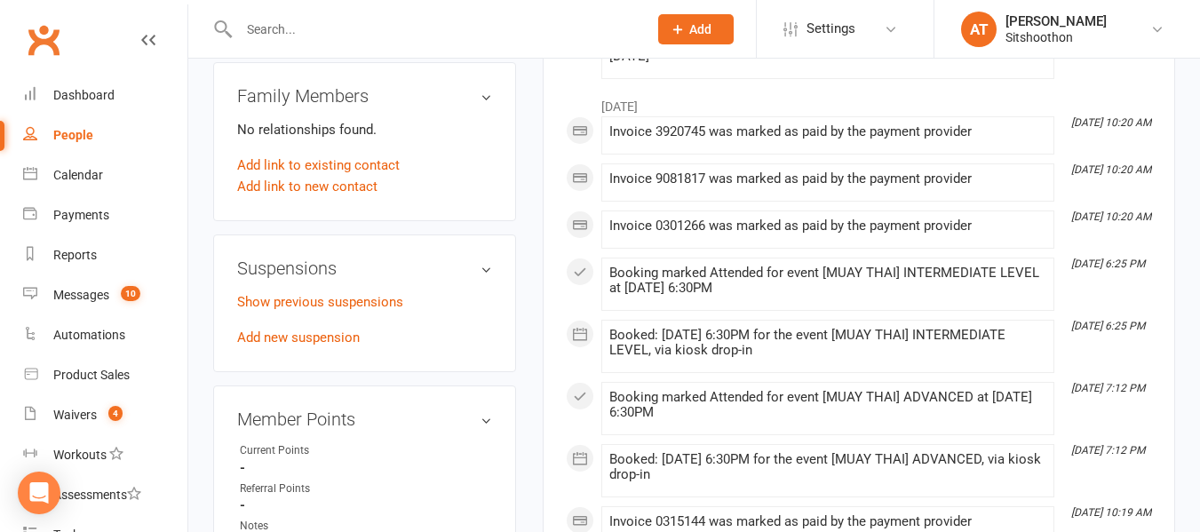
scroll to position [963, 0]
click at [301, 340] on link "Add new suspension" at bounding box center [298, 337] width 123 height 16
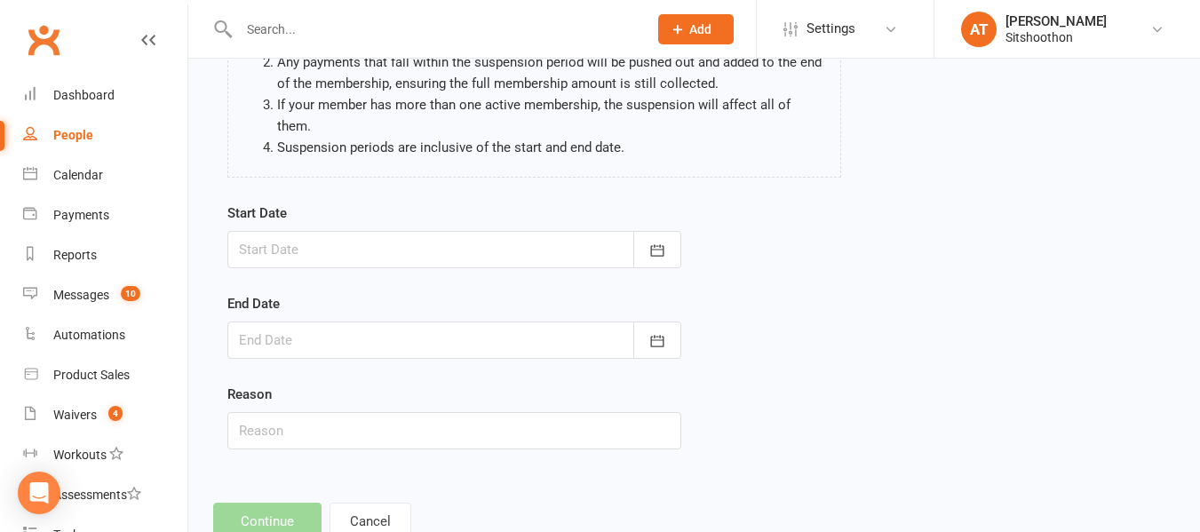
scroll to position [214, 0]
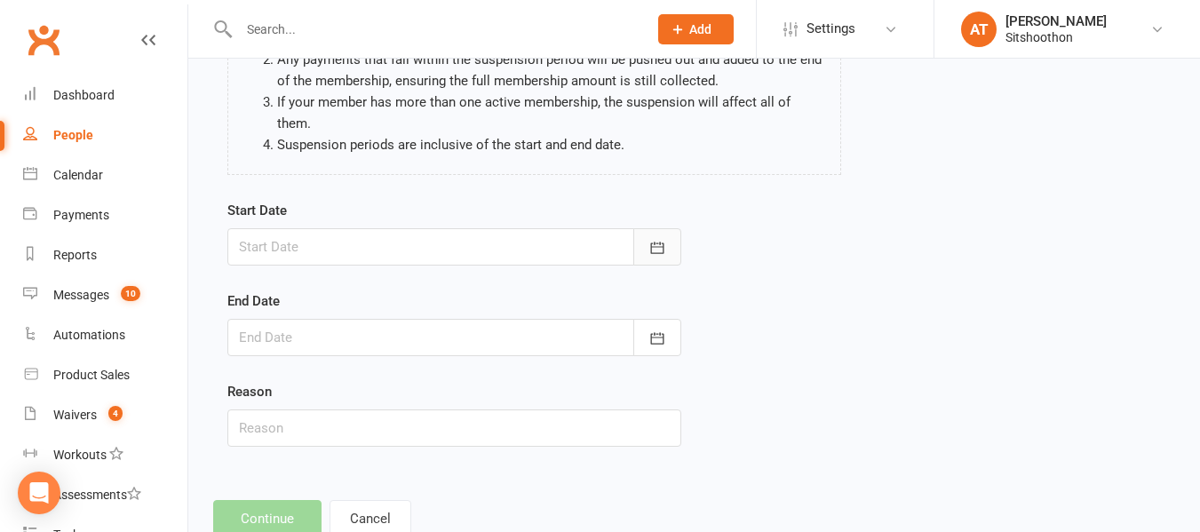
click at [659, 242] on icon "button" at bounding box center [656, 248] width 13 height 12
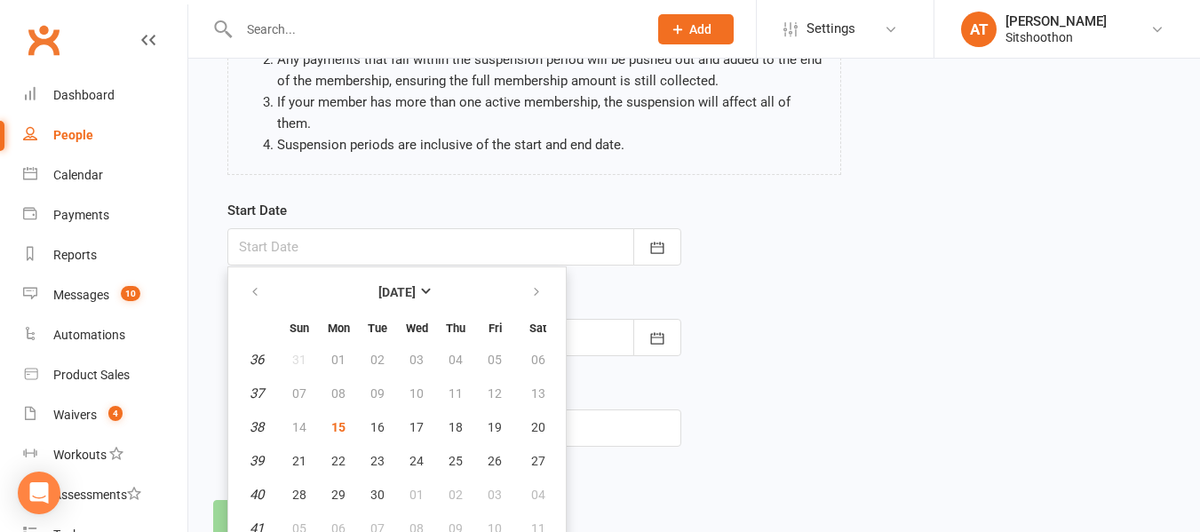
click at [970, 115] on div "Please be aware of the following when suspending members: Adding a suspension w…" at bounding box center [694, 62] width 960 height 275
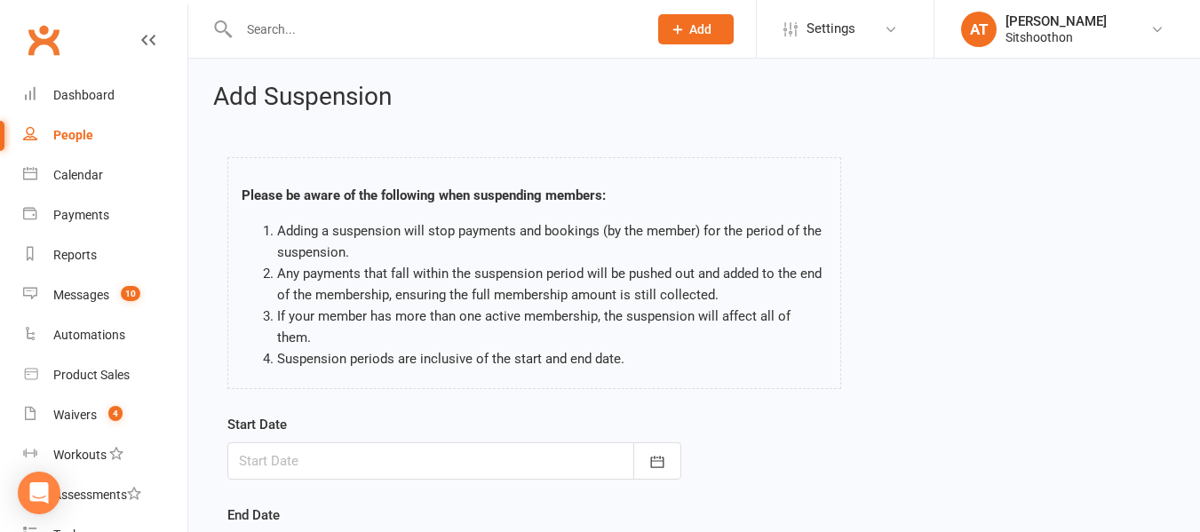
scroll to position [249, 0]
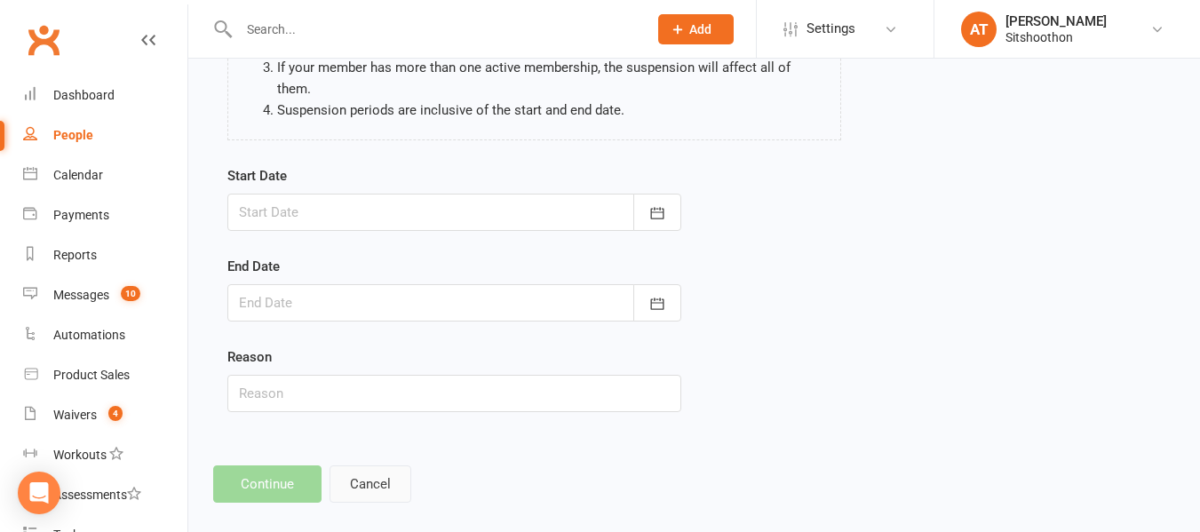
click at [357, 466] on button "Cancel" at bounding box center [371, 484] width 82 height 37
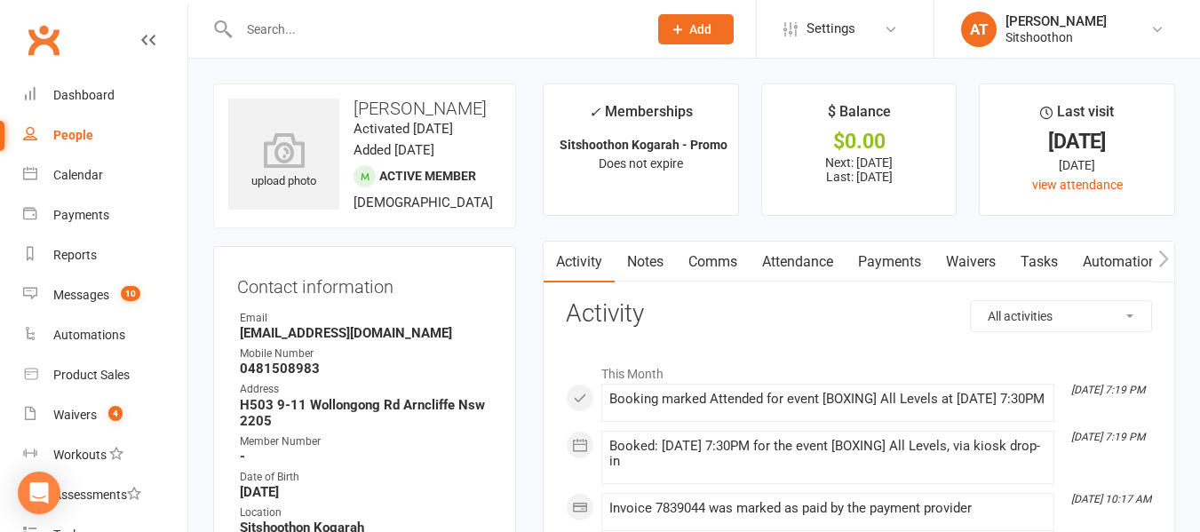
click at [291, 20] on input "text" at bounding box center [435, 29] width 402 height 25
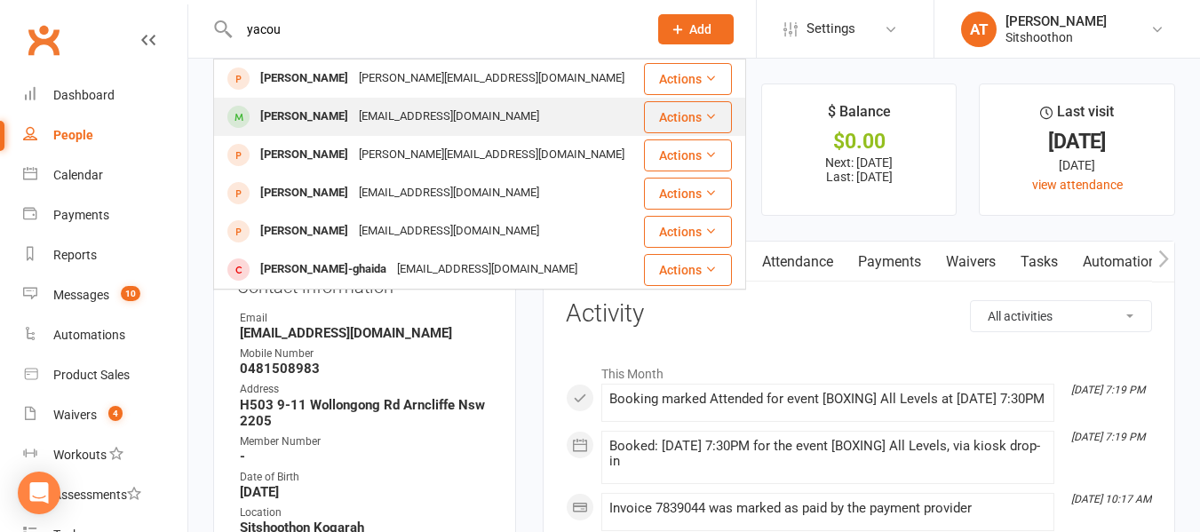
type input "yacou"
click at [283, 120] on div "Yacoub Amin" at bounding box center [304, 117] width 99 height 26
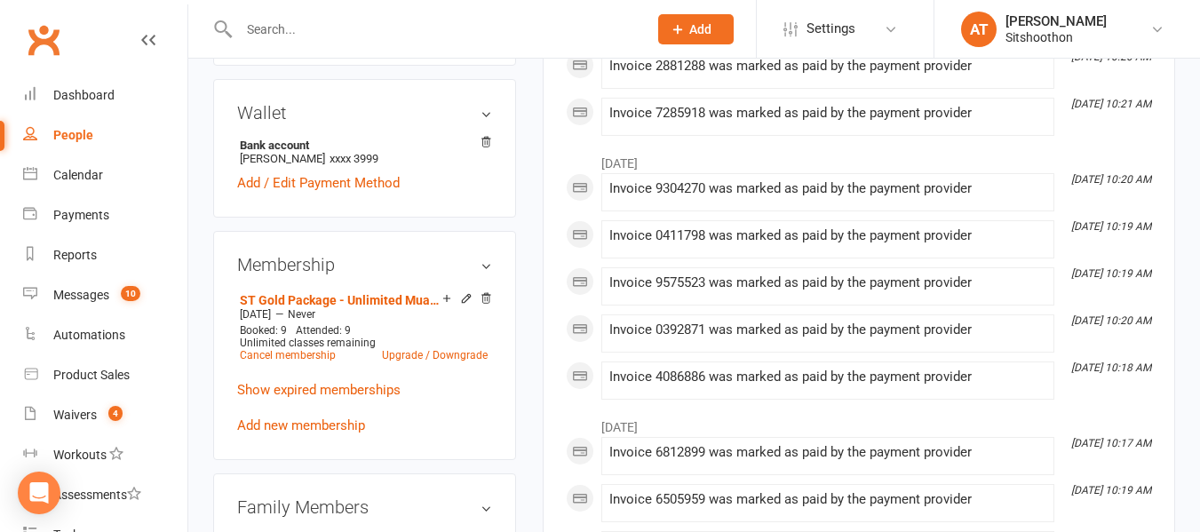
scroll to position [552, 0]
click at [298, 361] on link "Cancel membership" at bounding box center [288, 354] width 96 height 12
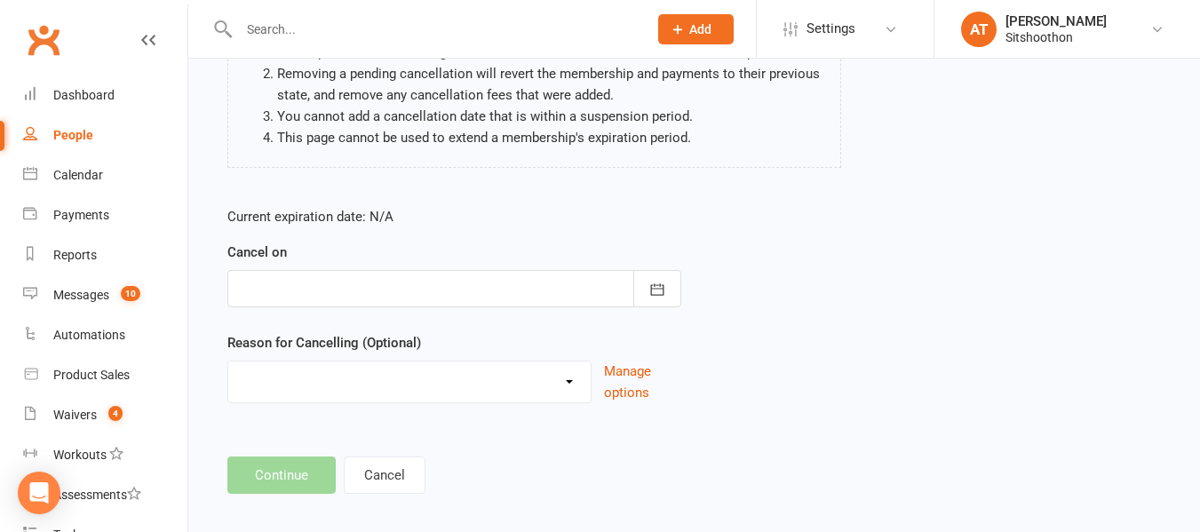
scroll to position [235, 0]
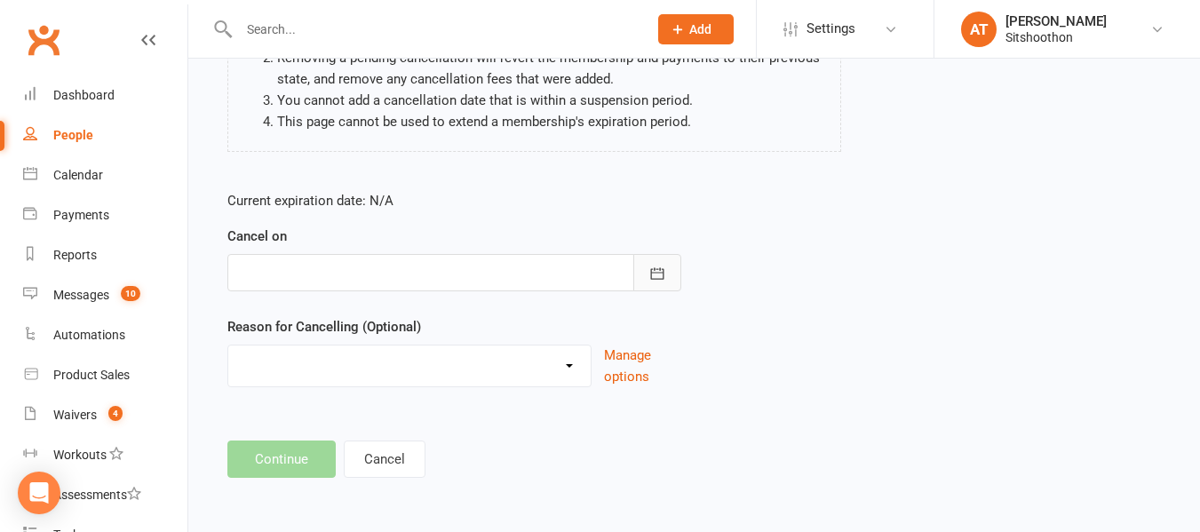
click at [665, 274] on icon "button" at bounding box center [658, 274] width 18 height 18
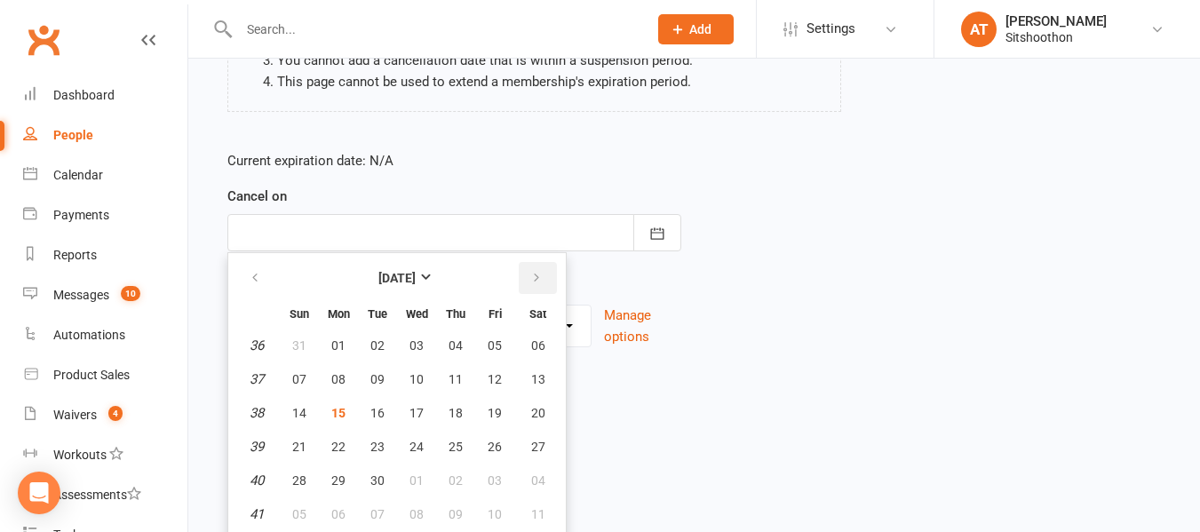
click at [519, 275] on button "button" at bounding box center [538, 278] width 38 height 32
click at [417, 412] on span "15" at bounding box center [417, 413] width 14 height 14
type input "15 Oct 2025"
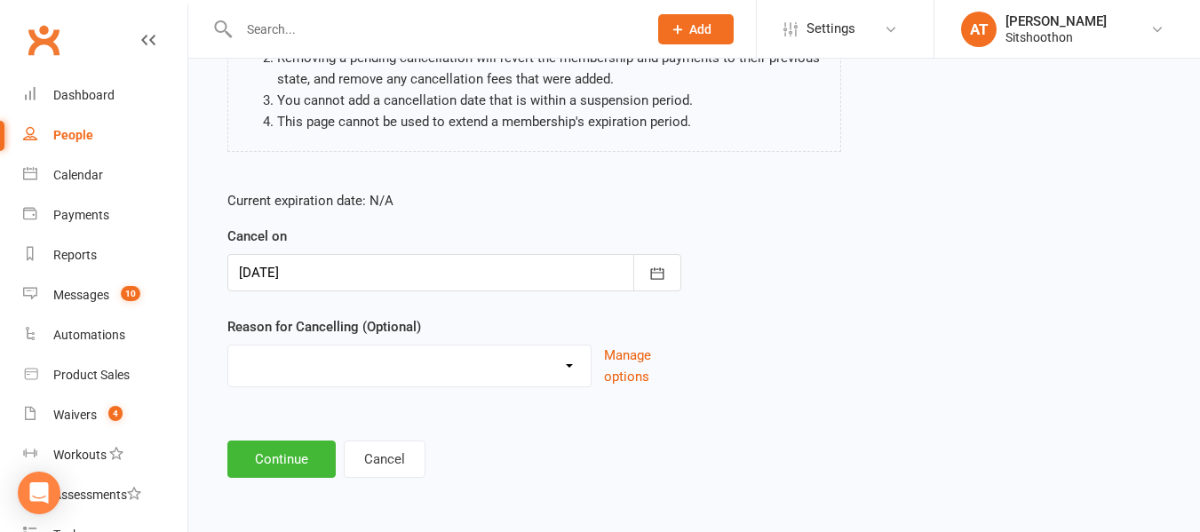
scroll to position [235, 0]
drag, startPoint x: 345, startPoint y: 370, endPoint x: 331, endPoint y: 331, distance: 41.6
click at [331, 331] on div "Reason for Cancelling (Optional) Downgrade Financial Reasons Holiday Injury Upg…" at bounding box center [454, 351] width 454 height 71
select select "5"
click at [228, 346] on select "Downgrade Financial Reasons Holiday Injury Upgrade Other reason" at bounding box center [409, 364] width 362 height 36
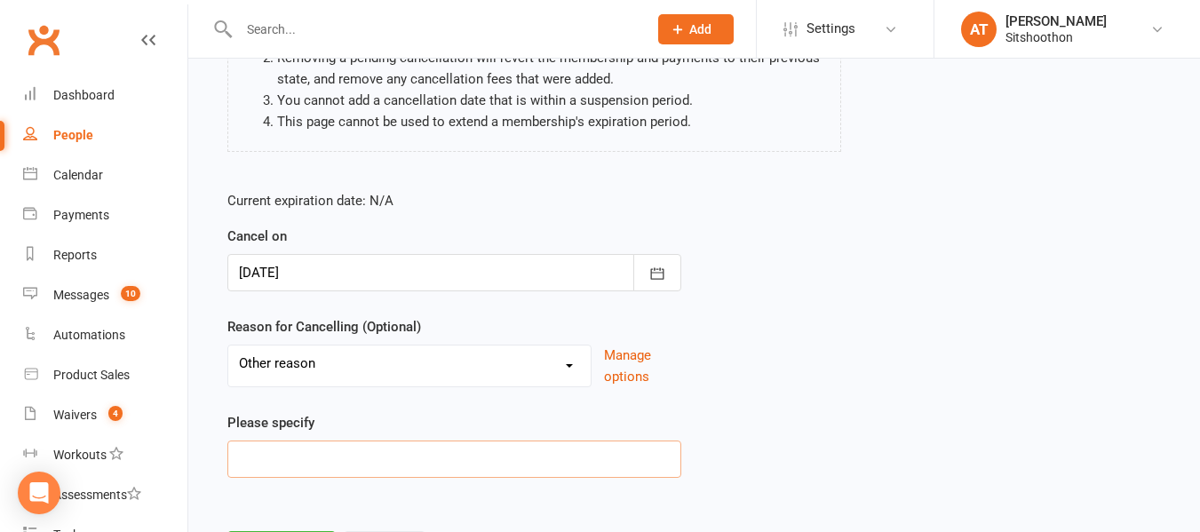
click at [301, 461] on input at bounding box center [454, 459] width 454 height 37
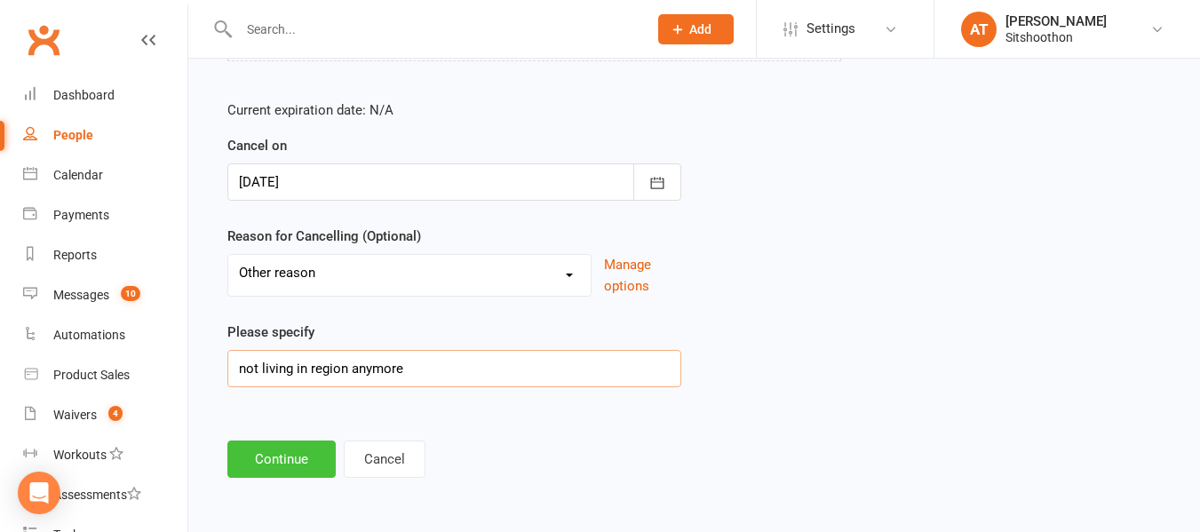
type input "not living in region anymore"
click at [289, 458] on button "Continue" at bounding box center [281, 459] width 108 height 37
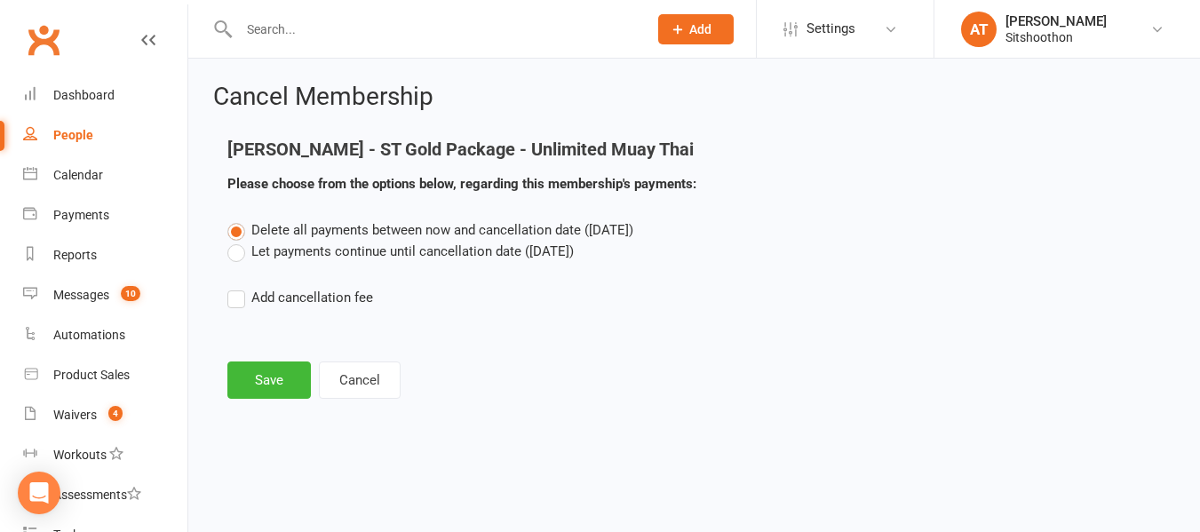
scroll to position [0, 0]
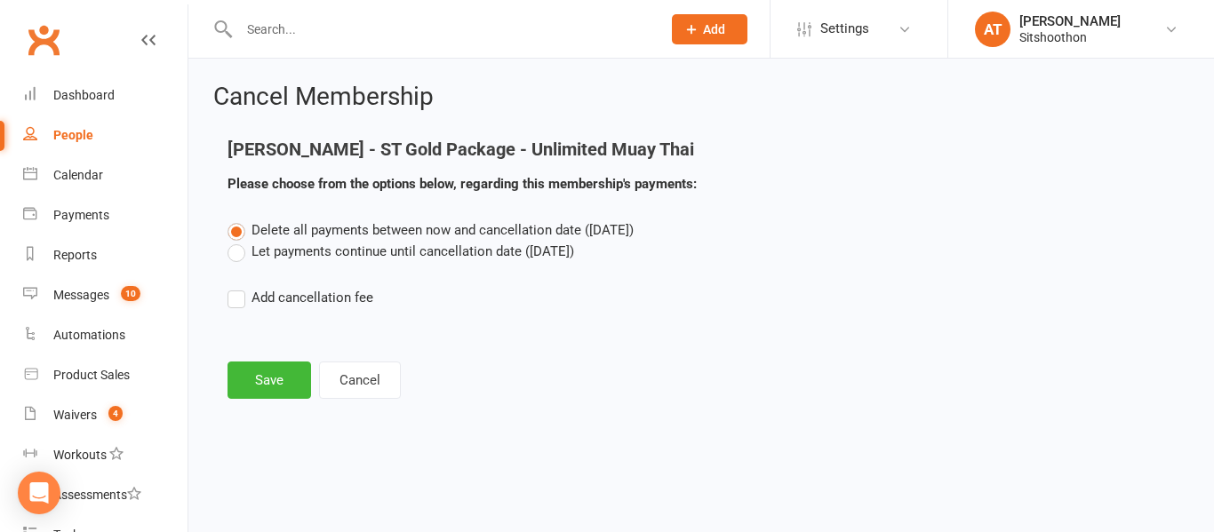
click at [243, 260] on label "Let payments continue until cancellation date (Oct 15, 2025)" at bounding box center [400, 251] width 346 height 21
click at [239, 241] on input "Let payments continue until cancellation date (Oct 15, 2025)" at bounding box center [233, 241] width 12 height 0
click at [262, 383] on button "Save" at bounding box center [269, 380] width 84 height 37
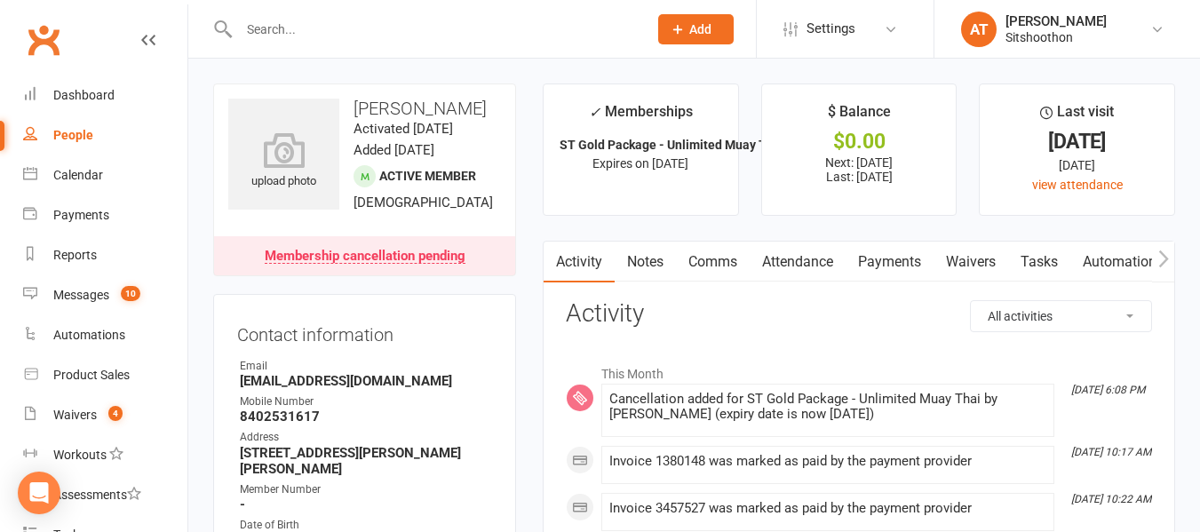
click at [322, 27] on input "text" at bounding box center [435, 29] width 402 height 25
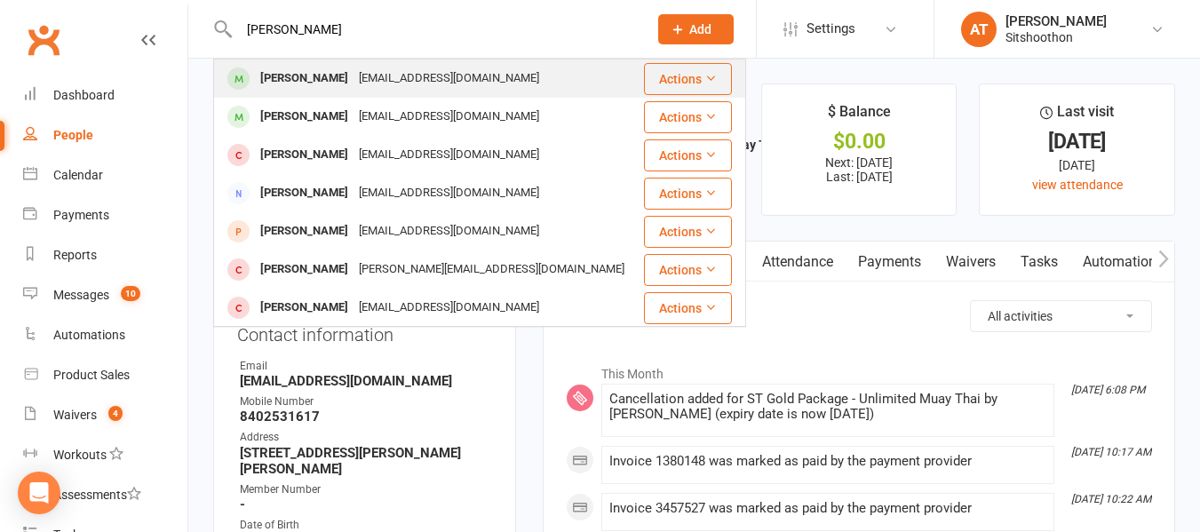
type input "michelle"
click at [302, 76] on div "[PERSON_NAME]" at bounding box center [304, 79] width 99 height 26
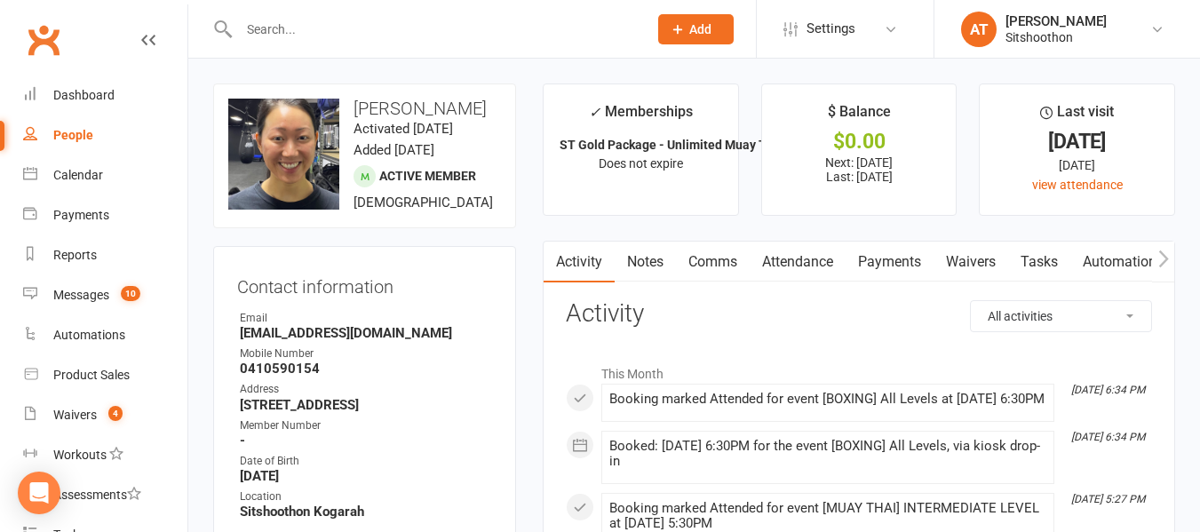
click at [896, 259] on link "Payments" at bounding box center [890, 262] width 88 height 41
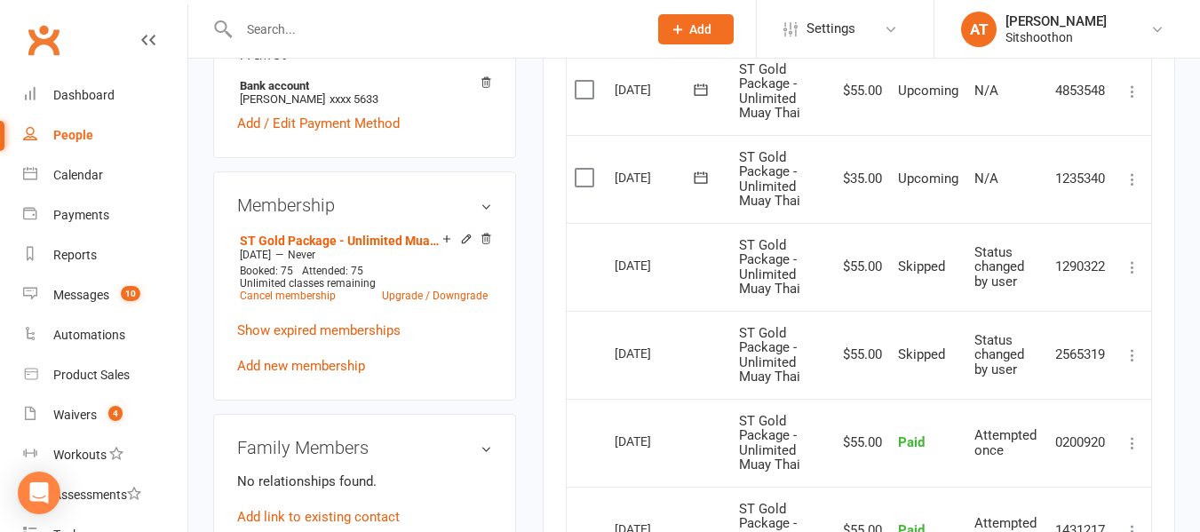
scroll to position [595, 0]
click at [1135, 264] on icon at bounding box center [1133, 267] width 18 height 18
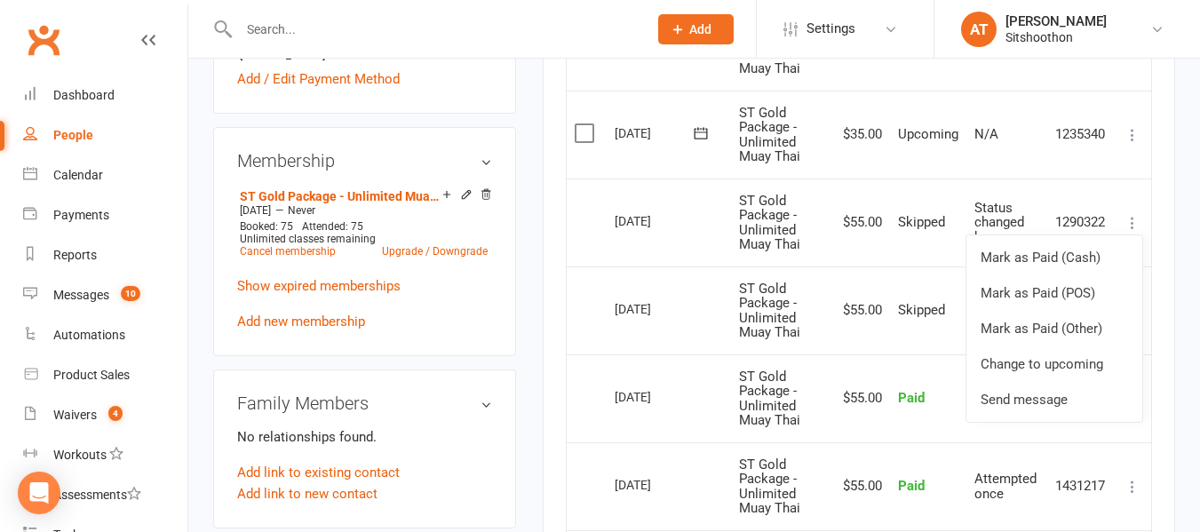
scroll to position [640, 0]
click at [1125, 137] on icon at bounding box center [1133, 134] width 18 height 18
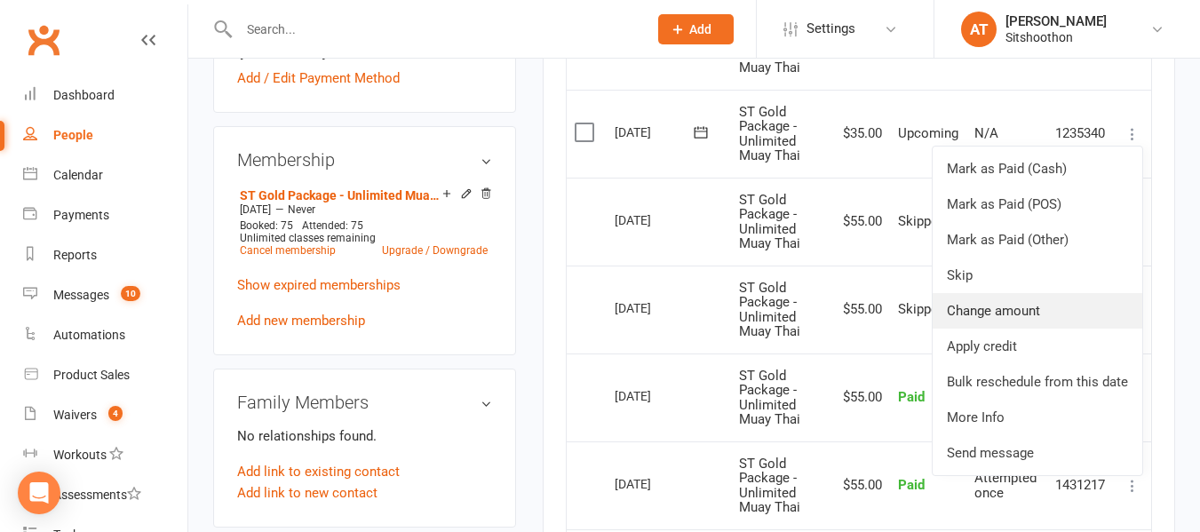
click at [1021, 309] on link "Change amount" at bounding box center [1038, 311] width 210 height 36
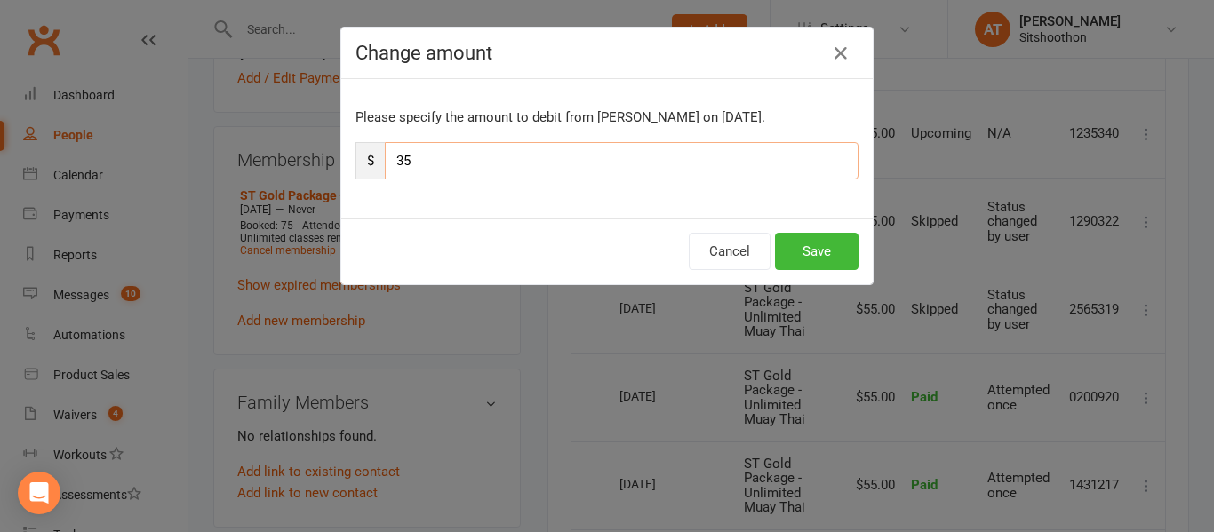
click at [506, 167] on input "35" at bounding box center [622, 160] width 474 height 37
type input "3"
type input "25"
click at [825, 260] on button "Save" at bounding box center [817, 251] width 84 height 37
click at [825, 260] on div "Cancel Save" at bounding box center [606, 252] width 531 height 66
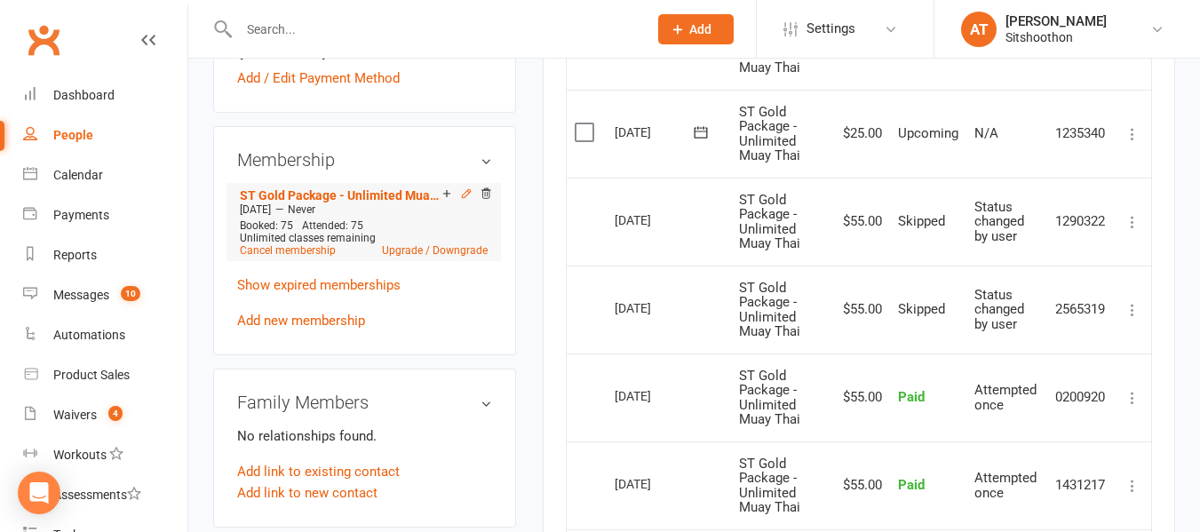
click at [466, 200] on icon at bounding box center [466, 193] width 12 height 12
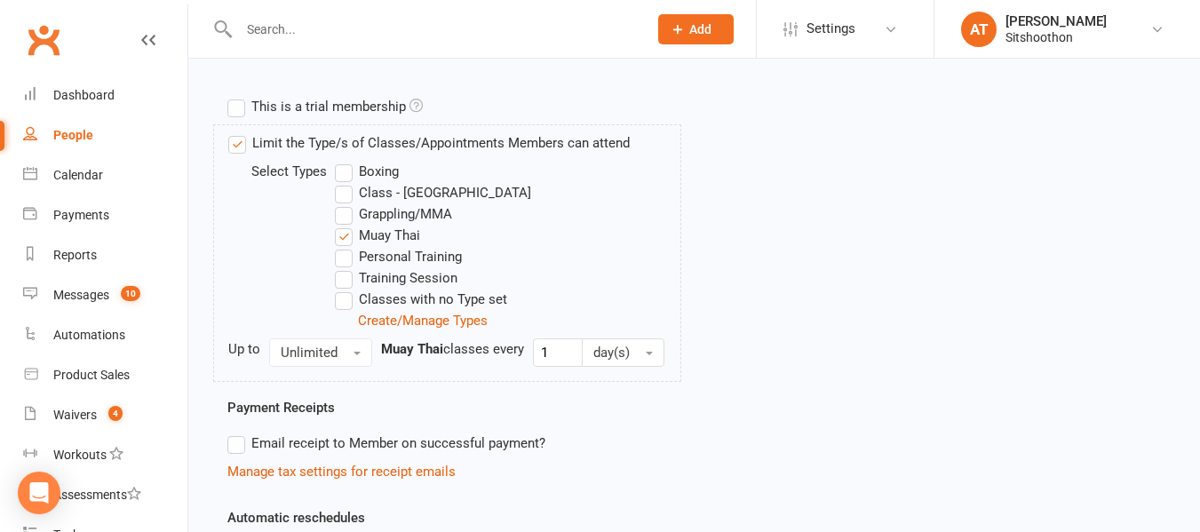
scroll to position [1023, 0]
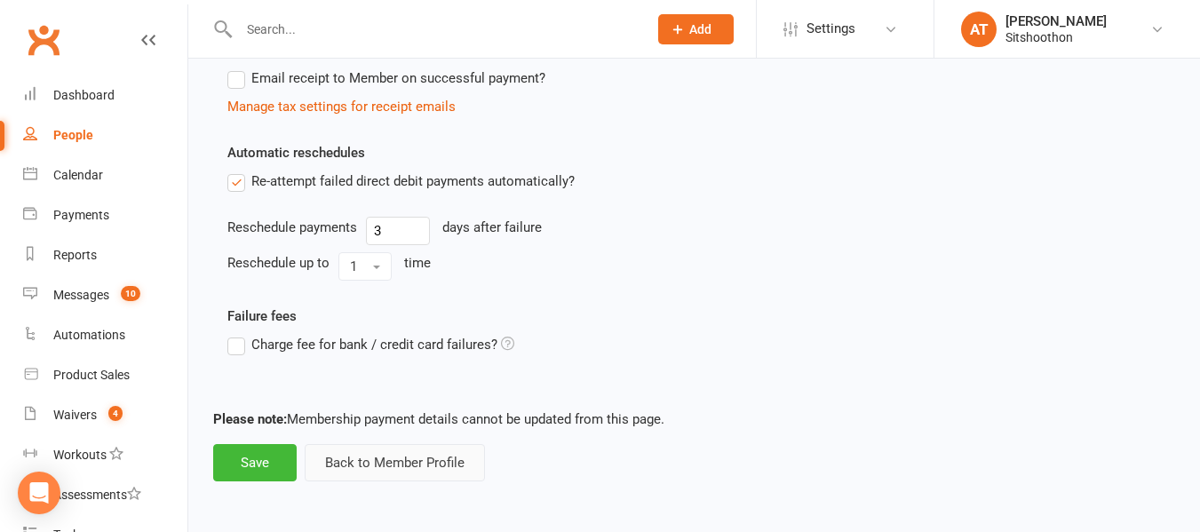
click at [350, 463] on button "Back to Member Profile" at bounding box center [395, 462] width 180 height 37
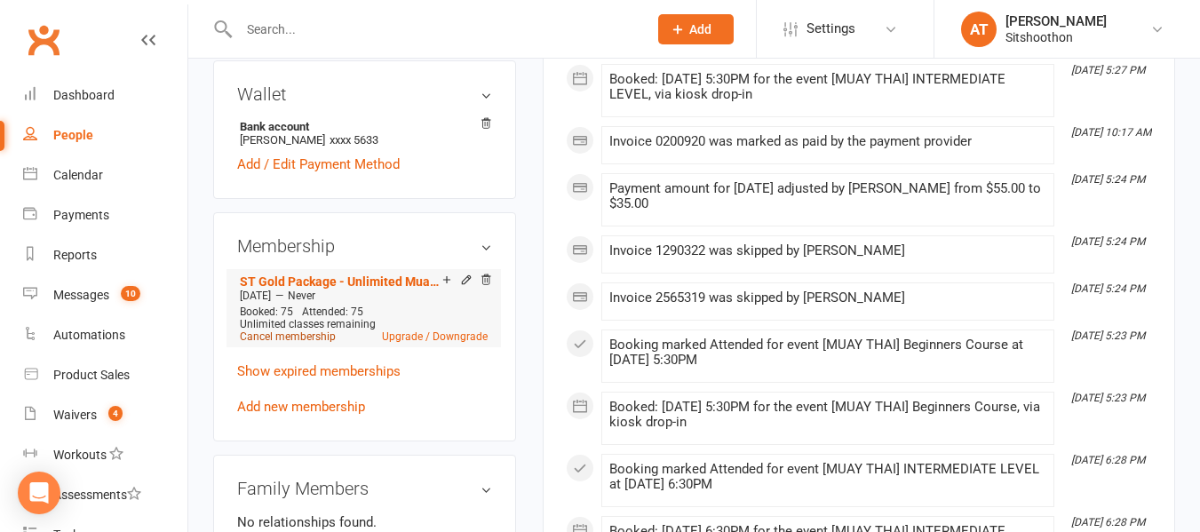
scroll to position [557, 0]
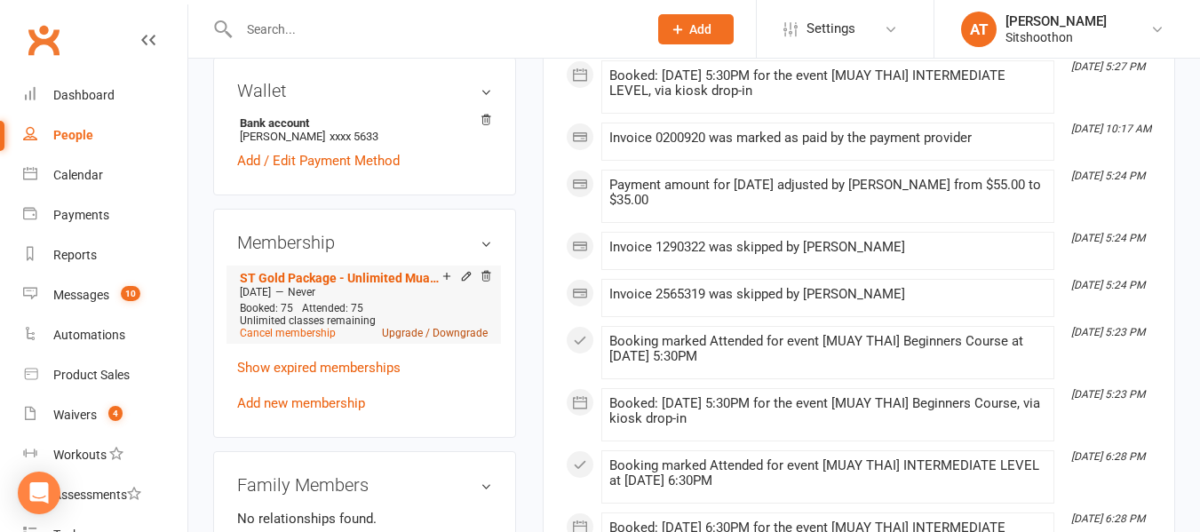
click at [459, 339] on link "Upgrade / Downgrade" at bounding box center [435, 333] width 106 height 12
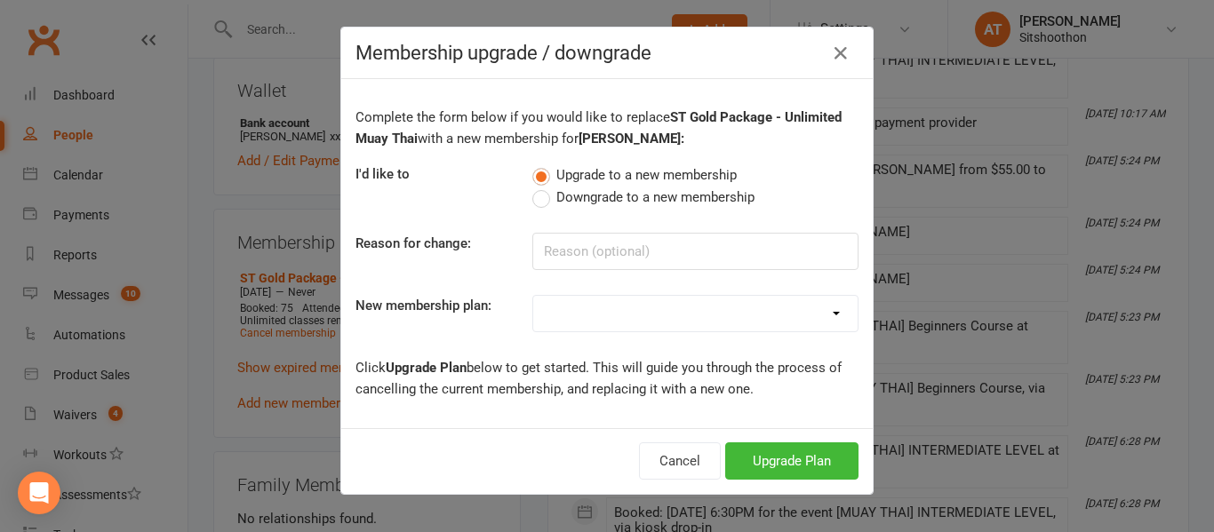
click at [533, 198] on label "Downgrade to a new membership" at bounding box center [643, 197] width 222 height 21
click at [533, 187] on input "Downgrade to a new membership" at bounding box center [538, 187] width 12 height 0
click at [574, 321] on select "Gold Pack - Unlimited Muay Thai Boxing Silver Pack - 2 Classes PW Kids Membersh…" at bounding box center [695, 314] width 324 height 36
select select "20"
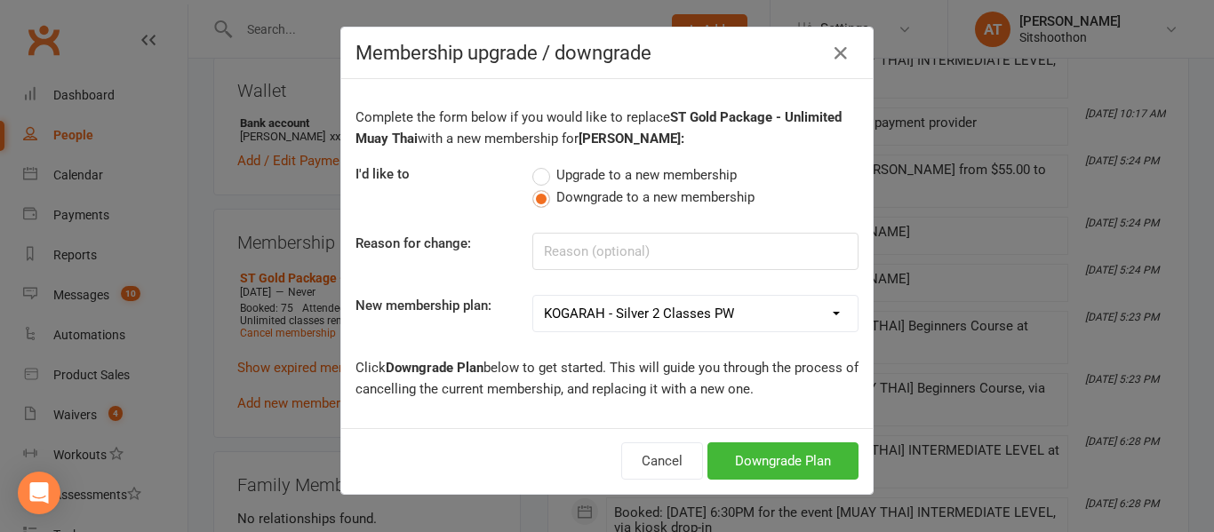
click at [533, 296] on select "Gold Pack - Unlimited Muay Thai Boxing Silver Pack - 2 Classes PW Kids Membersh…" at bounding box center [695, 314] width 324 height 36
click at [795, 463] on button "Downgrade Plan" at bounding box center [782, 460] width 151 height 37
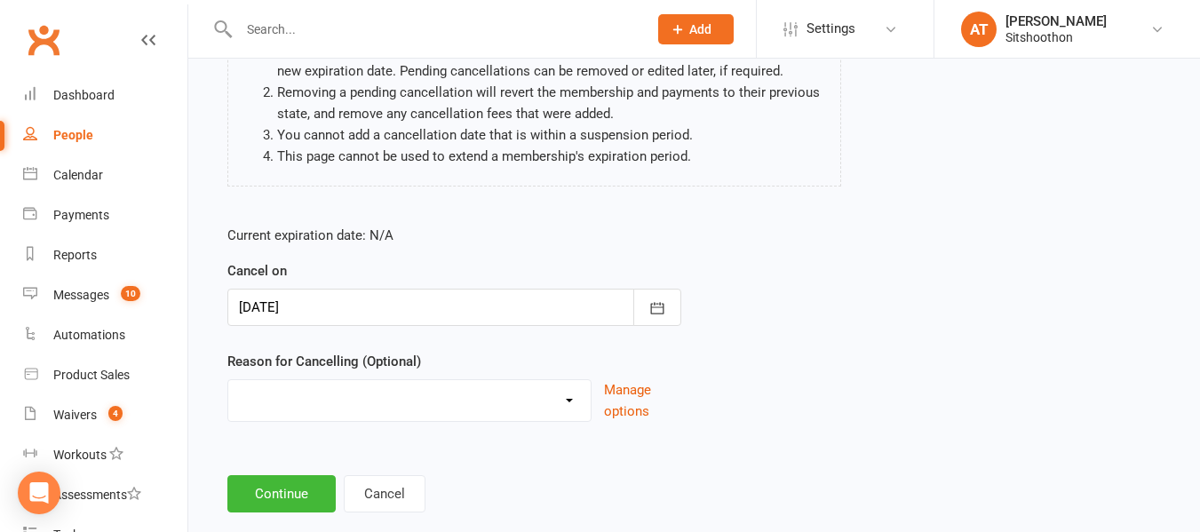
scroll to position [202, 0]
click at [464, 408] on select "Downgrade Financial Reasons Holiday Injury Upgrade Other reason" at bounding box center [409, 397] width 362 height 36
select select "0"
click at [228, 379] on select "Downgrade Financial Reasons Holiday Injury Upgrade Other reason" at bounding box center [409, 397] width 362 height 36
click at [271, 495] on button "Continue" at bounding box center [281, 492] width 108 height 37
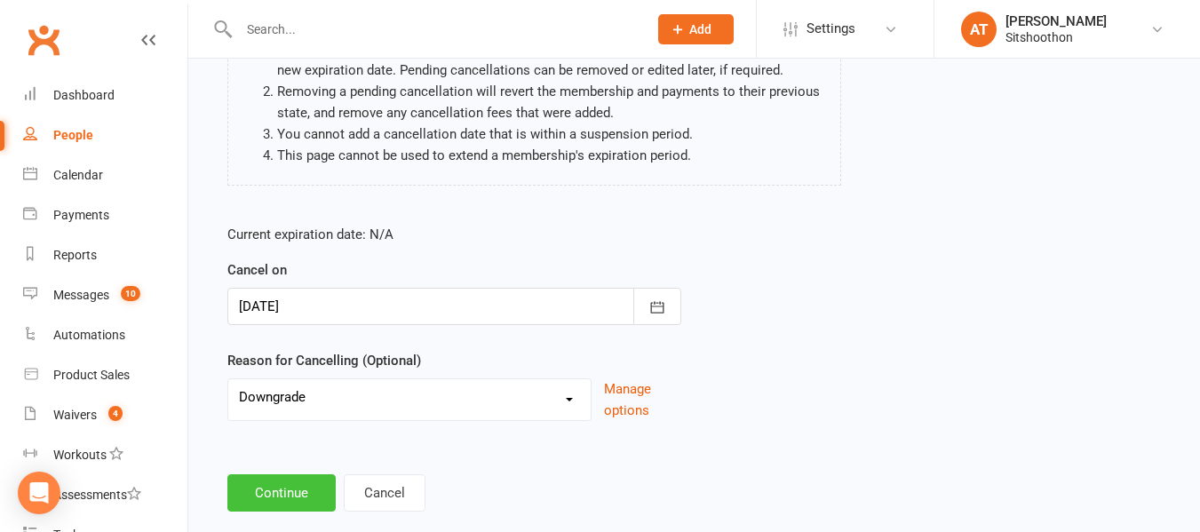
scroll to position [0, 0]
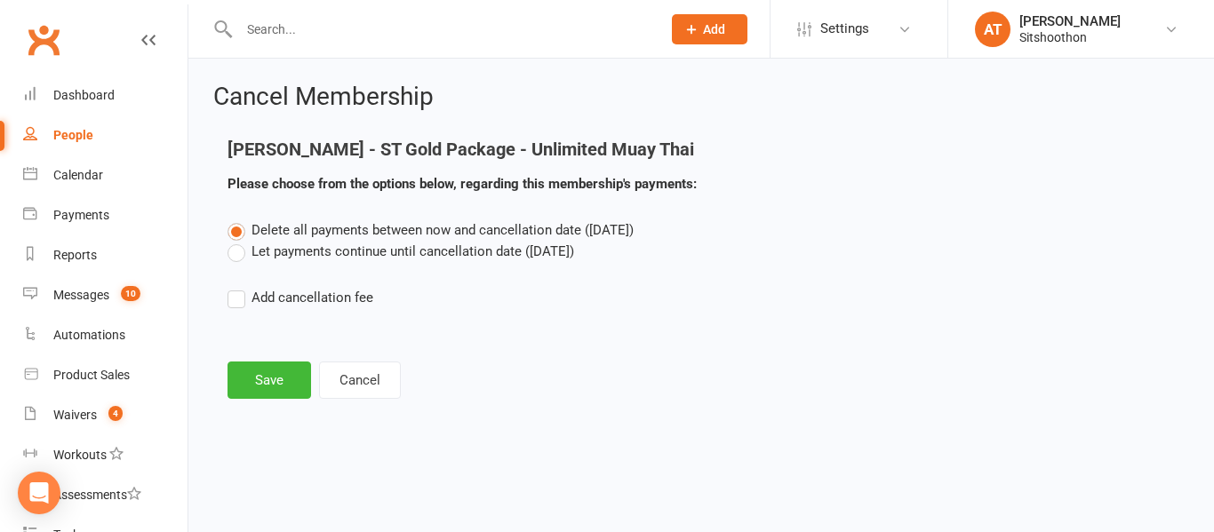
click at [237, 244] on label "Let payments continue until cancellation date (Sep 15, 2025)" at bounding box center [400, 251] width 346 height 21
click at [237, 241] on input "Let payments continue until cancellation date (Sep 15, 2025)" at bounding box center [233, 241] width 12 height 0
click at [275, 388] on button "Save" at bounding box center [269, 380] width 84 height 37
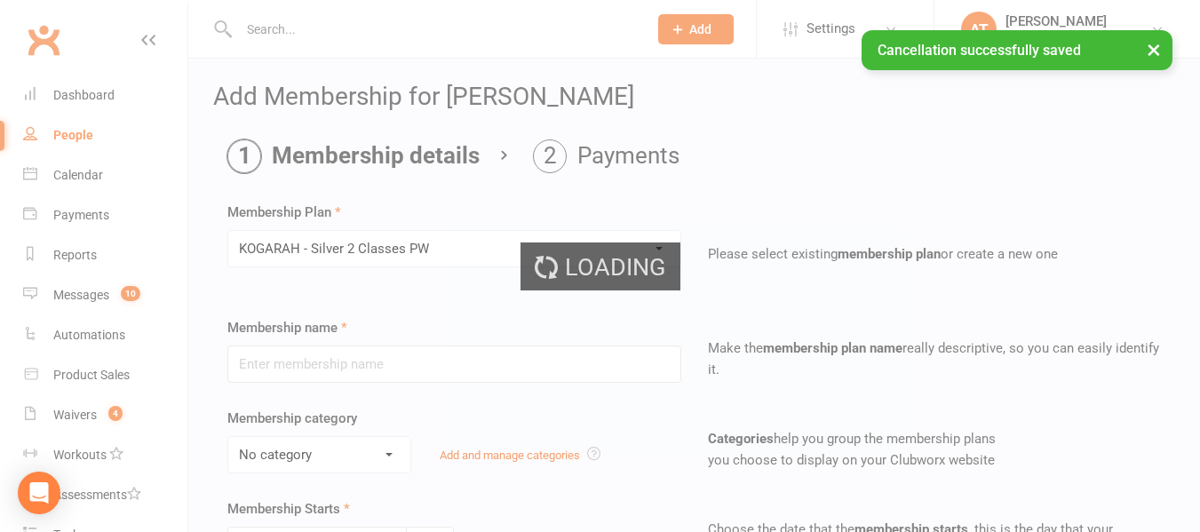
type input "KOGARAH - Silver 2 Classes PW"
select select "3"
type input "0"
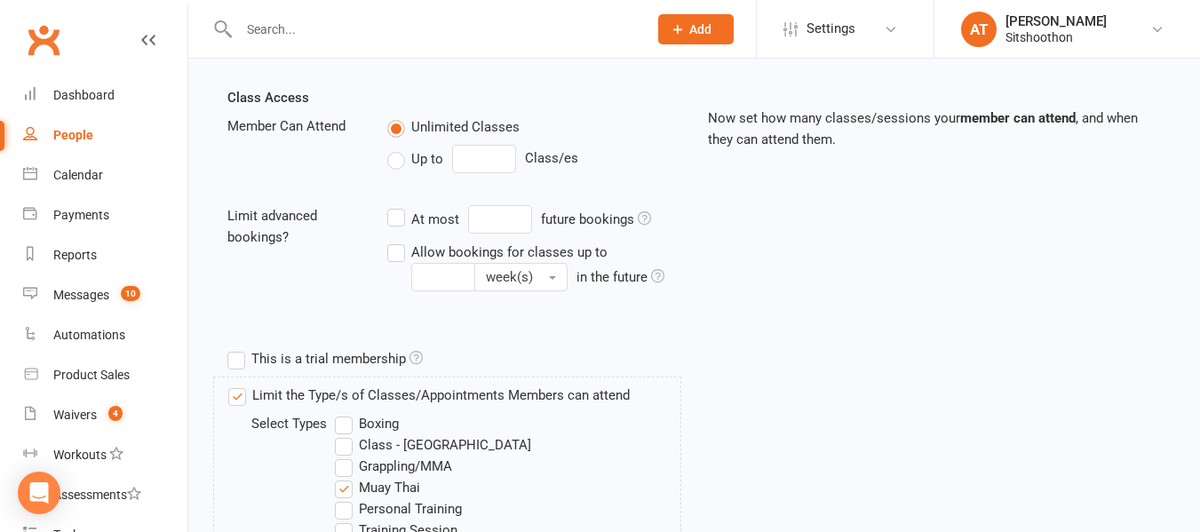
scroll to position [833, 0]
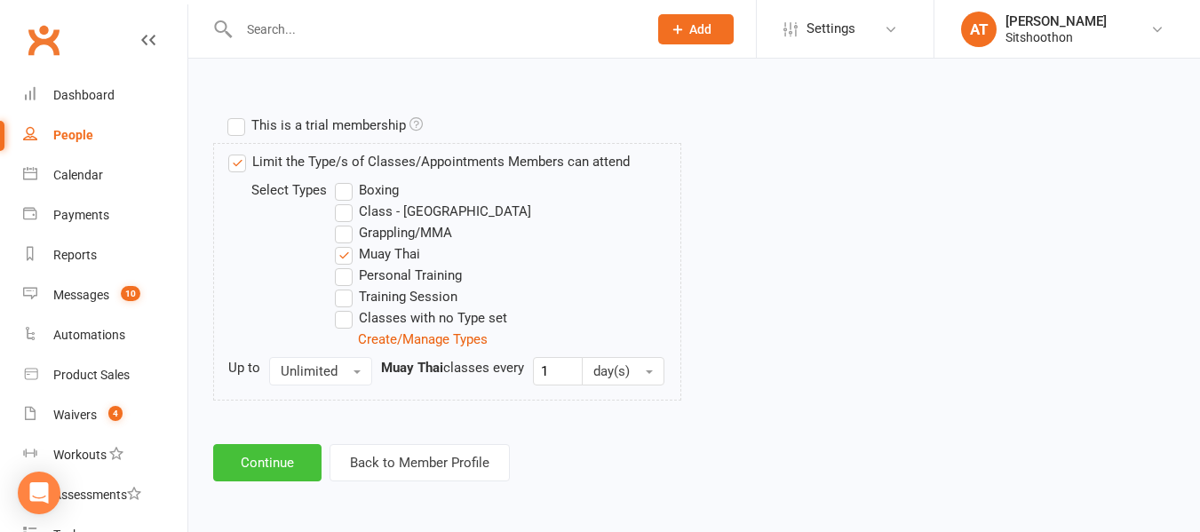
click at [244, 475] on button "Continue" at bounding box center [267, 462] width 108 height 37
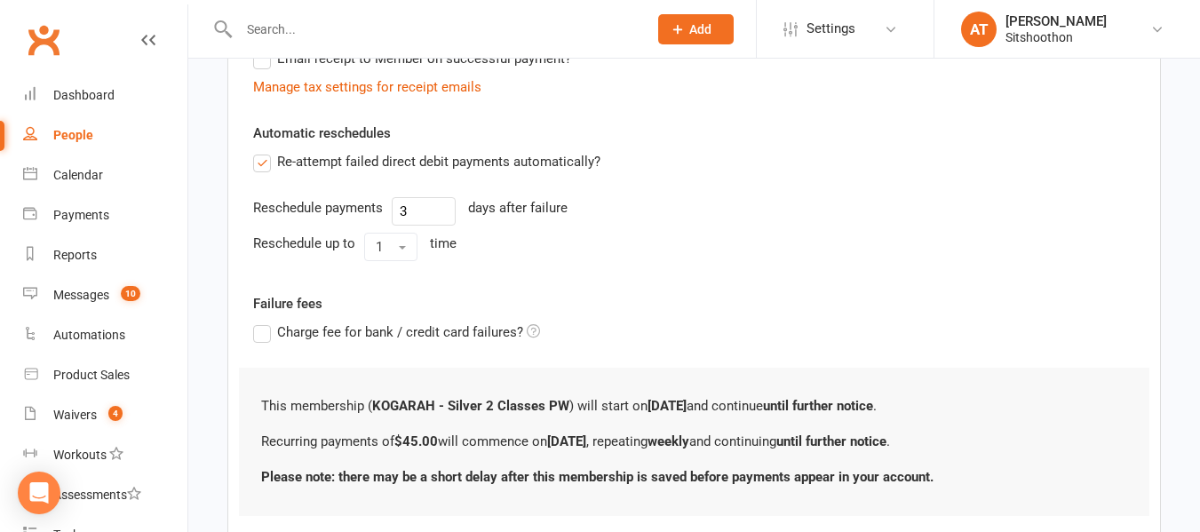
scroll to position [689, 0]
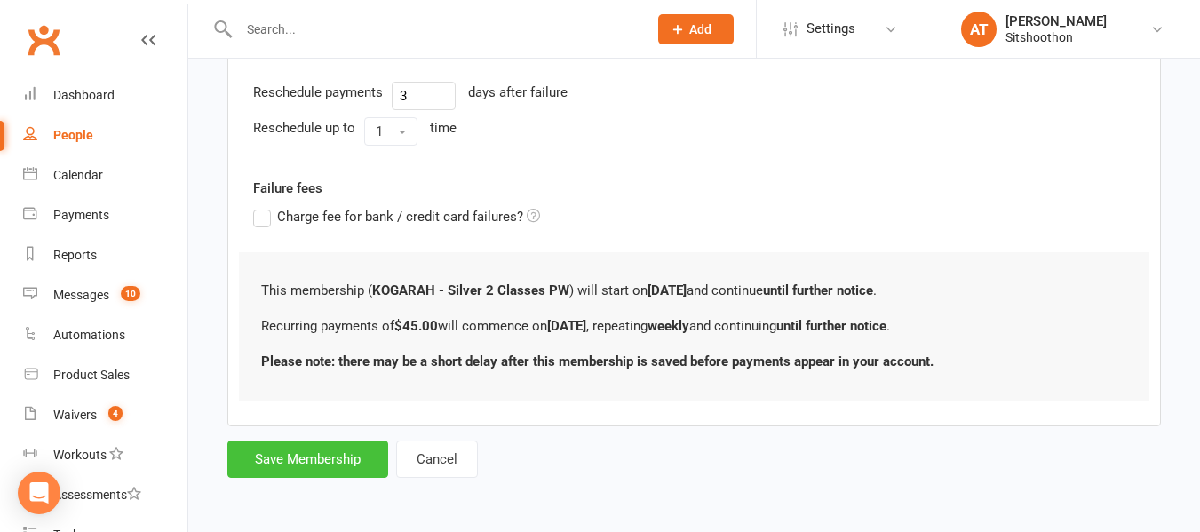
click at [342, 466] on button "Save Membership" at bounding box center [307, 459] width 161 height 37
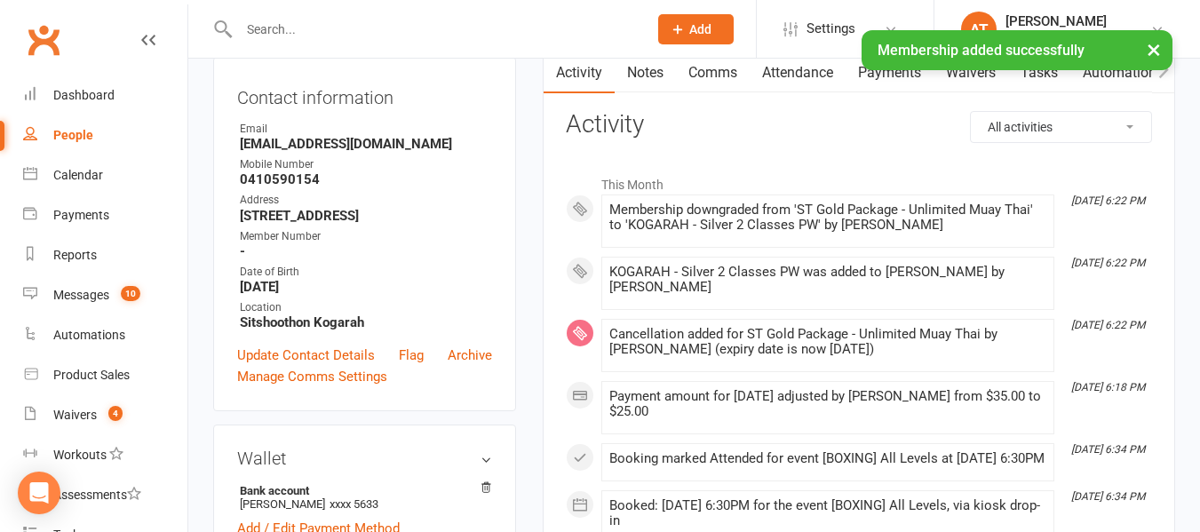
scroll to position [191, 0]
click at [910, 79] on link "Payments" at bounding box center [890, 71] width 88 height 41
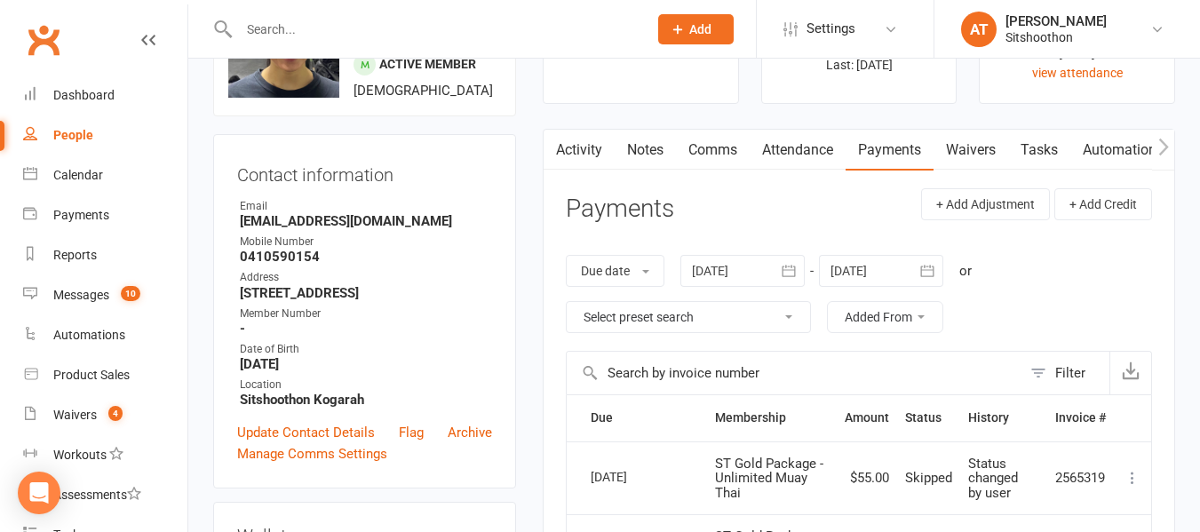
scroll to position [5, 0]
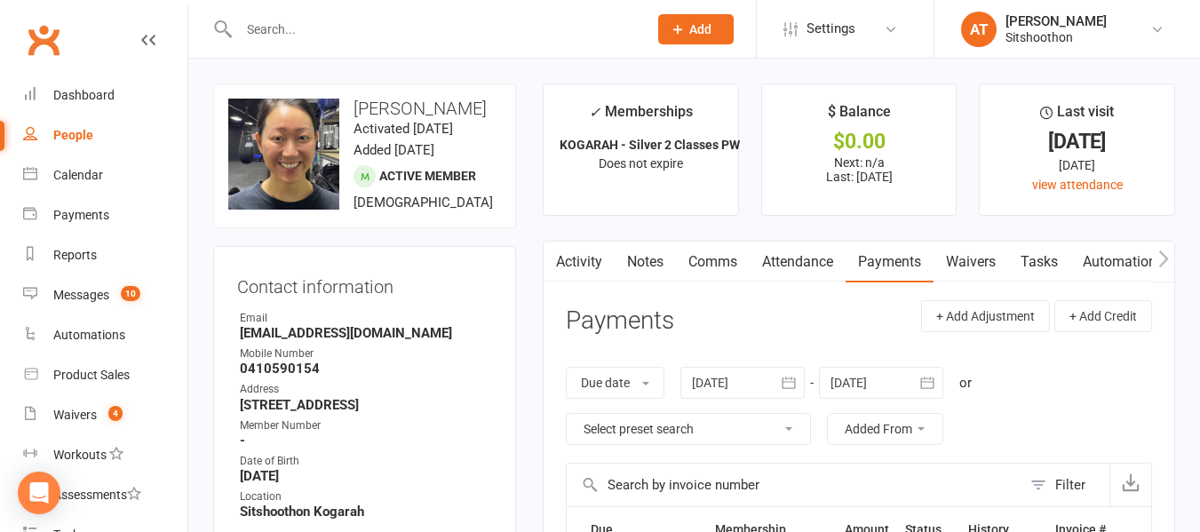
click at [585, 260] on link "Activity" at bounding box center [579, 262] width 71 height 41
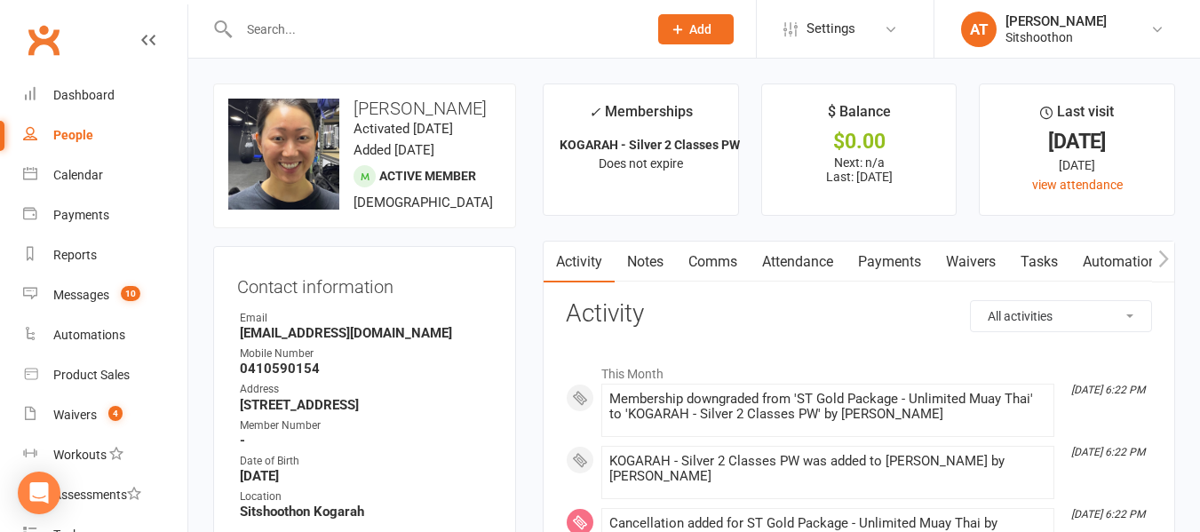
click at [881, 273] on link "Payments" at bounding box center [890, 262] width 88 height 41
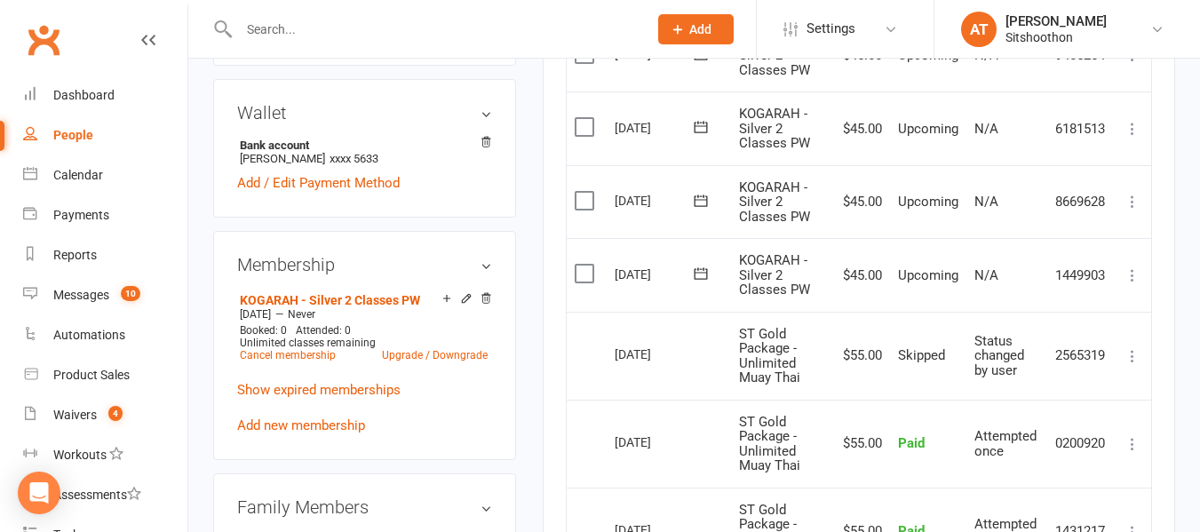
scroll to position [533, 0]
click at [1132, 207] on icon at bounding box center [1133, 204] width 18 height 18
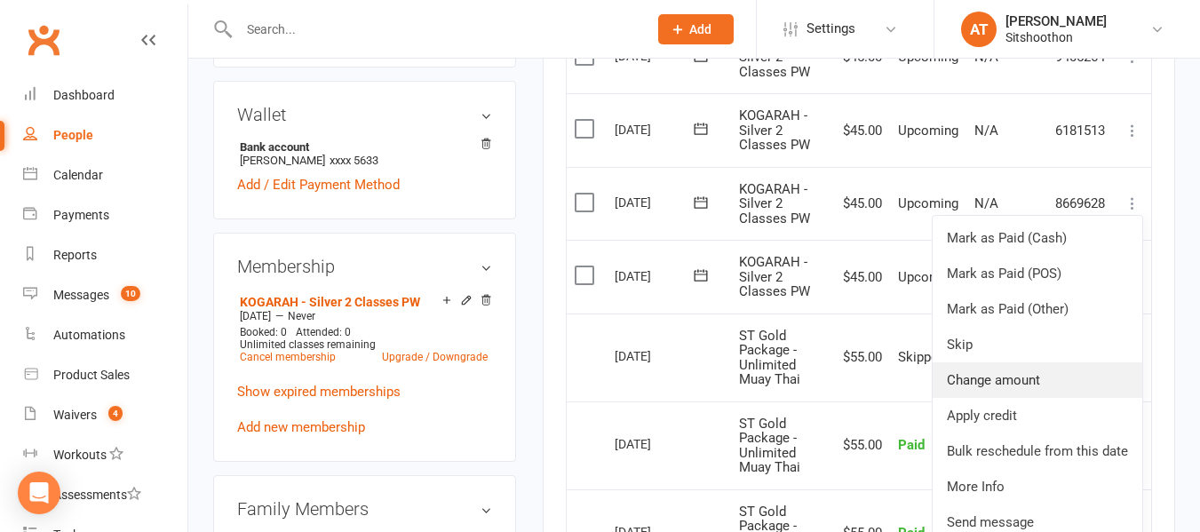
click at [975, 388] on link "Change amount" at bounding box center [1038, 380] width 210 height 36
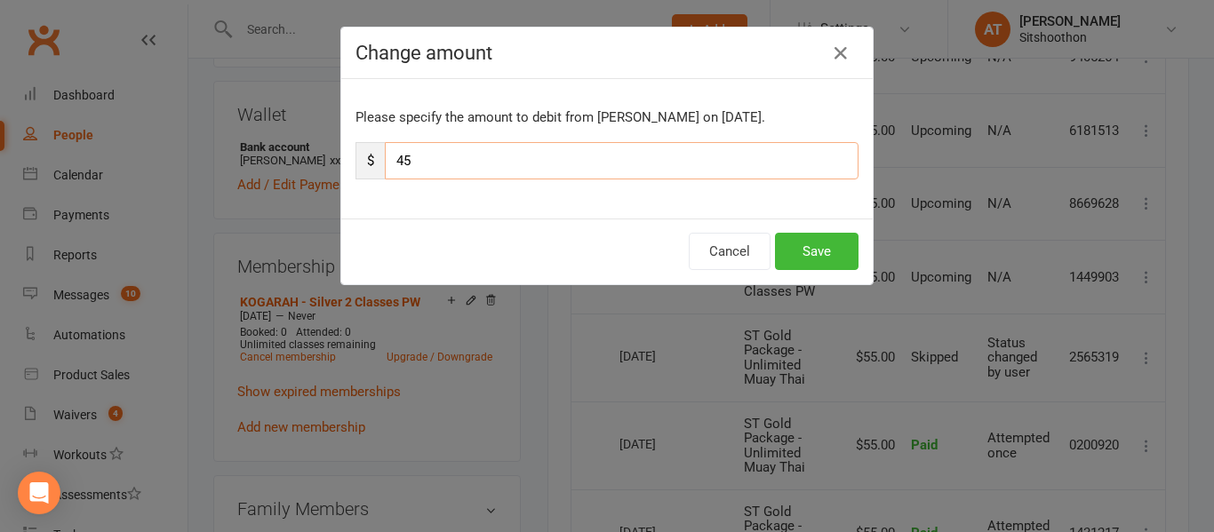
click at [554, 158] on input "45" at bounding box center [622, 160] width 474 height 37
type input "4"
type input "25"
click at [789, 243] on button "Save" at bounding box center [817, 251] width 84 height 37
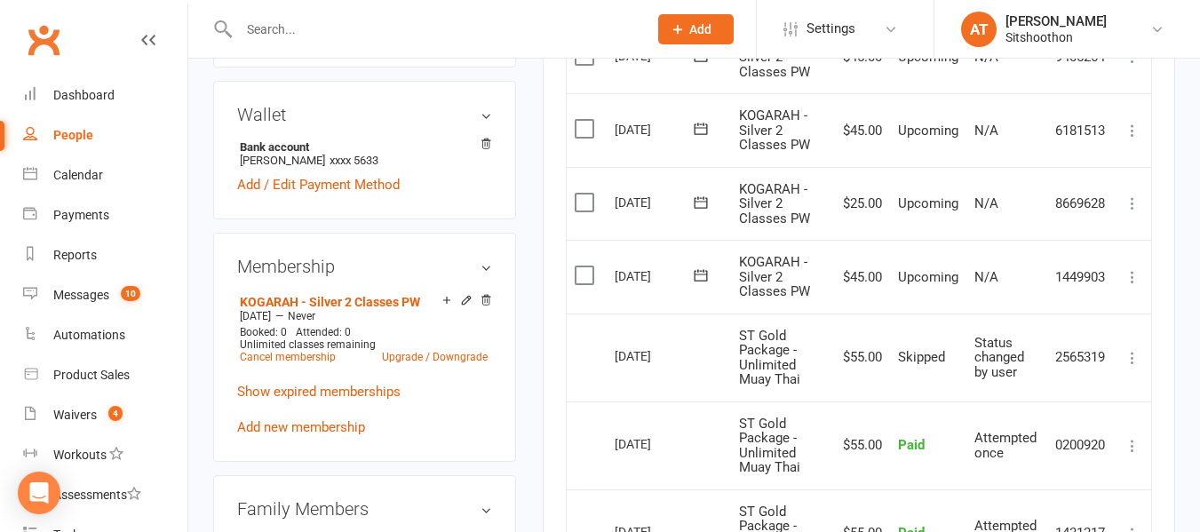
scroll to position [0, 0]
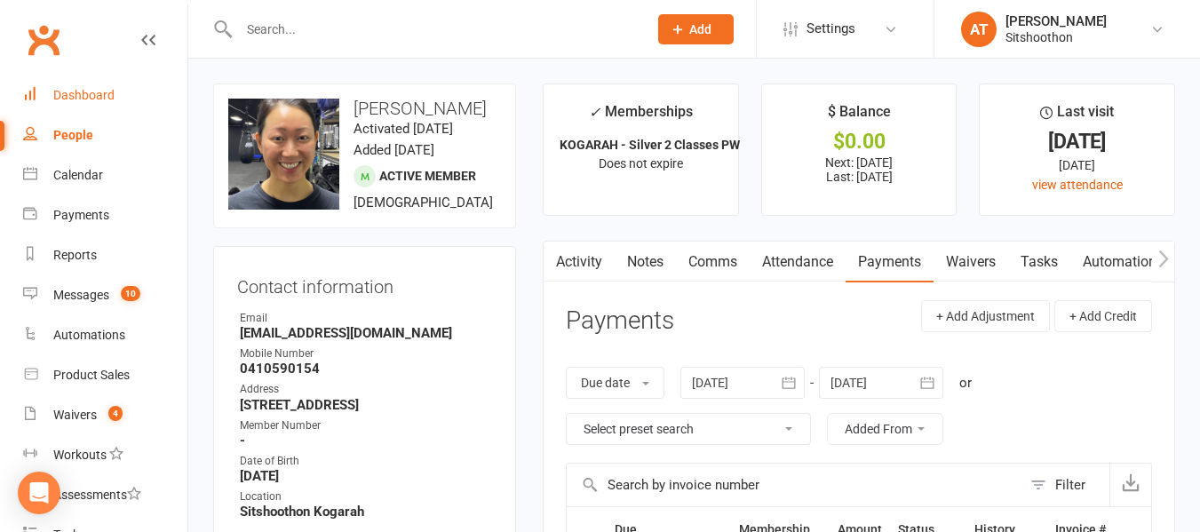
click at [79, 100] on div "Dashboard" at bounding box center [83, 95] width 61 height 14
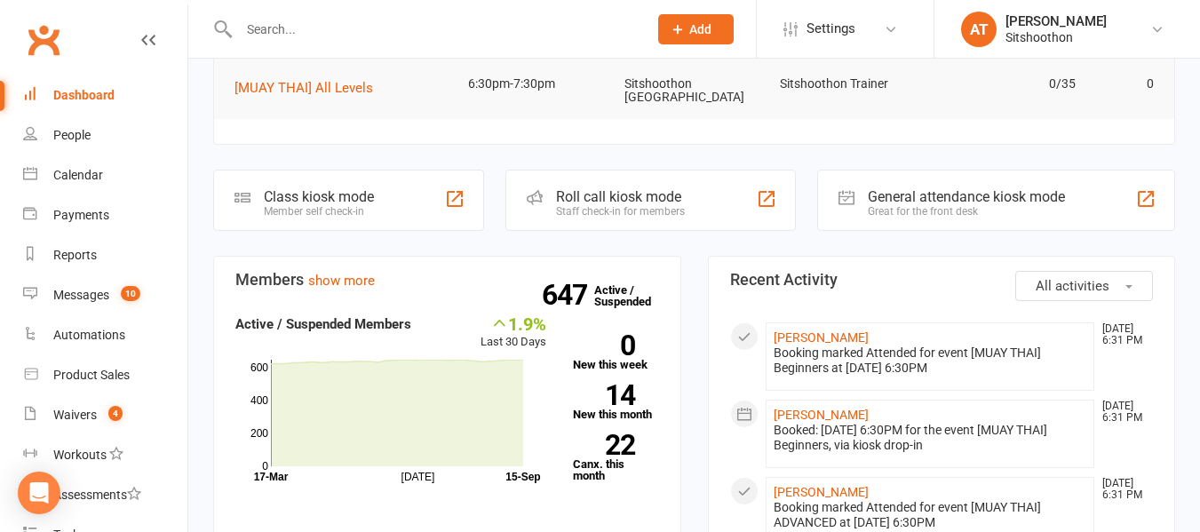
scroll to position [352, 0]
click at [311, 31] on input "text" at bounding box center [435, 29] width 402 height 25
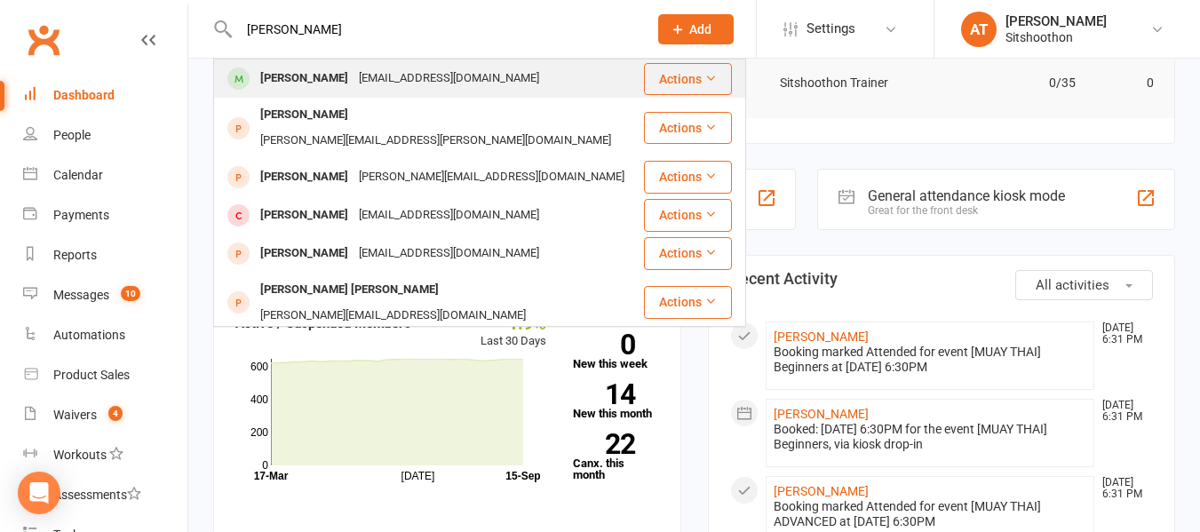
type input "[PERSON_NAME]"
click at [322, 70] on div "[PERSON_NAME]" at bounding box center [304, 79] width 99 height 26
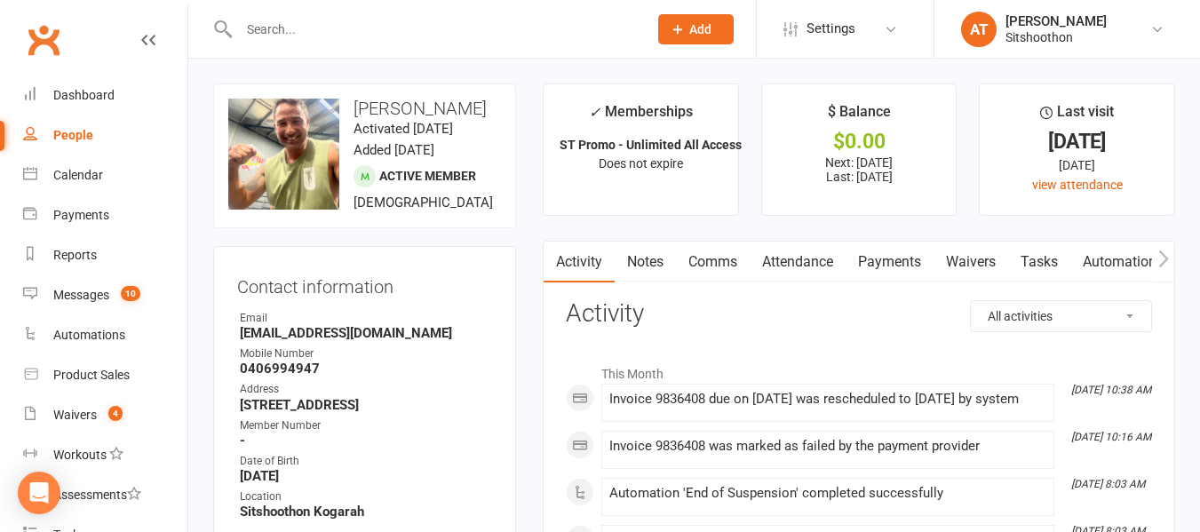
click at [880, 248] on link "Payments" at bounding box center [890, 262] width 88 height 41
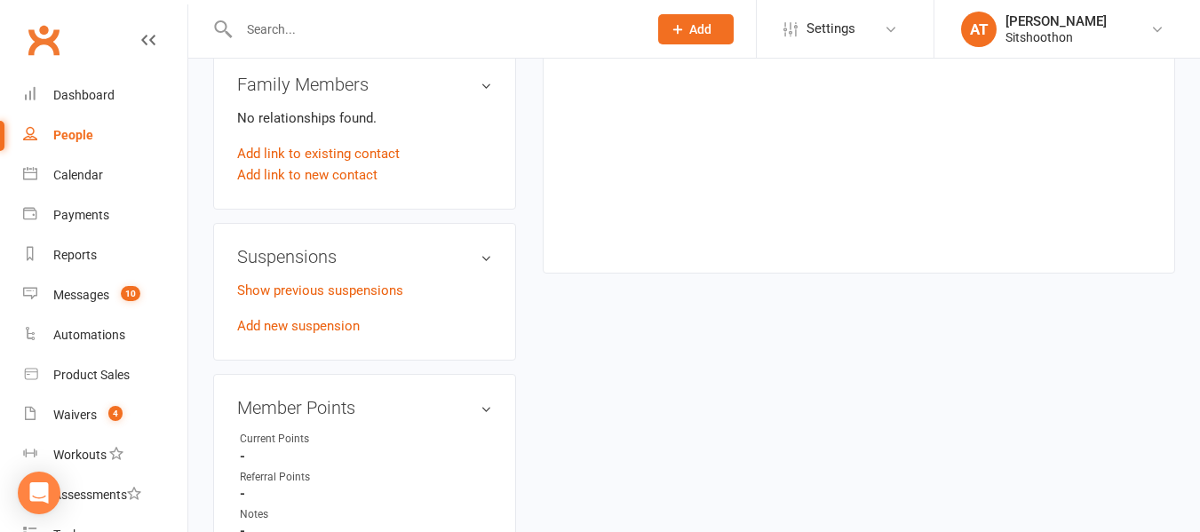
scroll to position [961, 0]
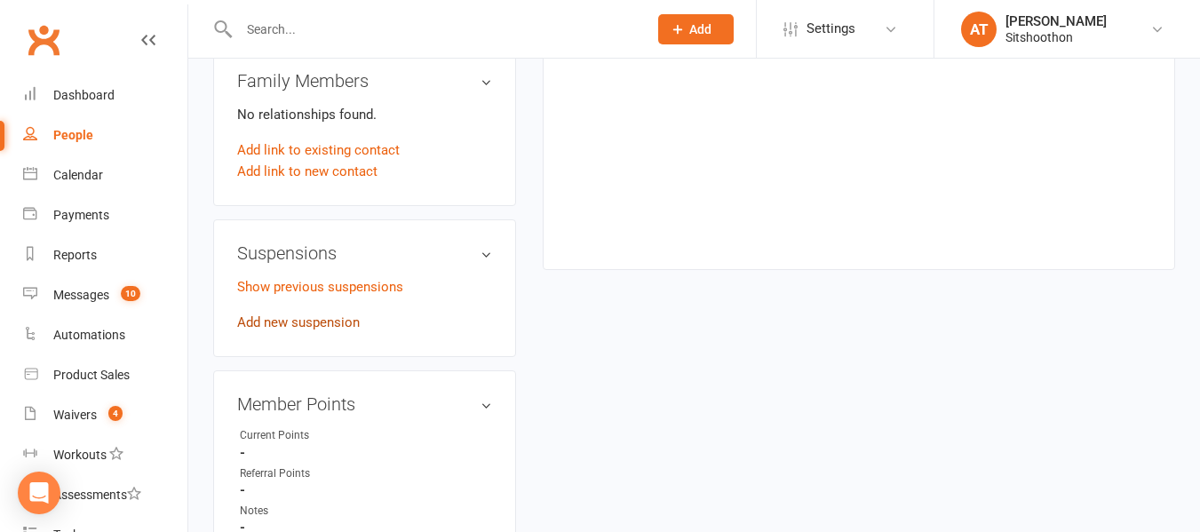
click at [315, 331] on link "Add new suspension" at bounding box center [298, 323] width 123 height 16
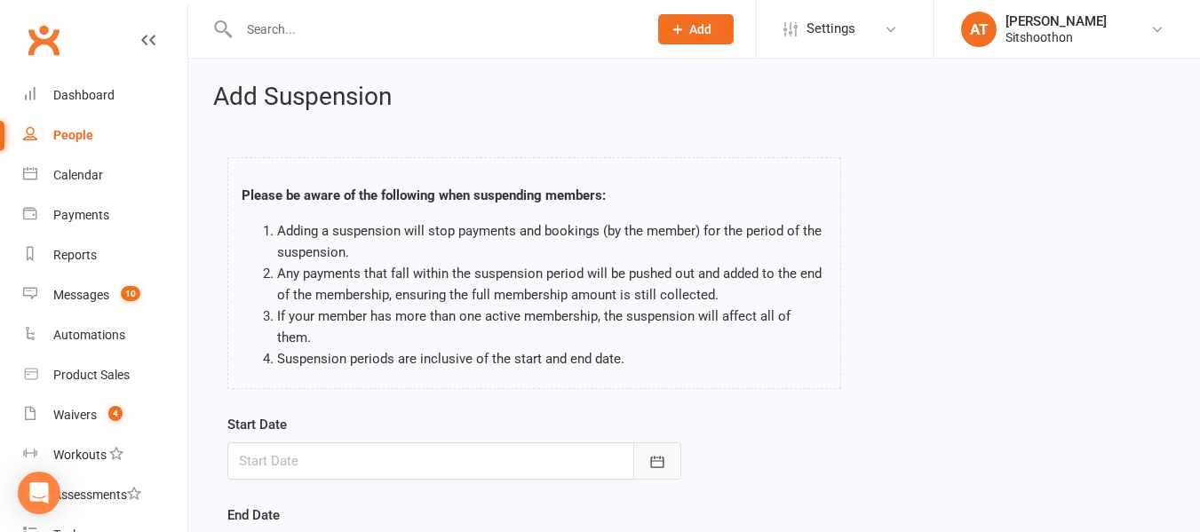
click at [669, 447] on button "button" at bounding box center [657, 460] width 48 height 37
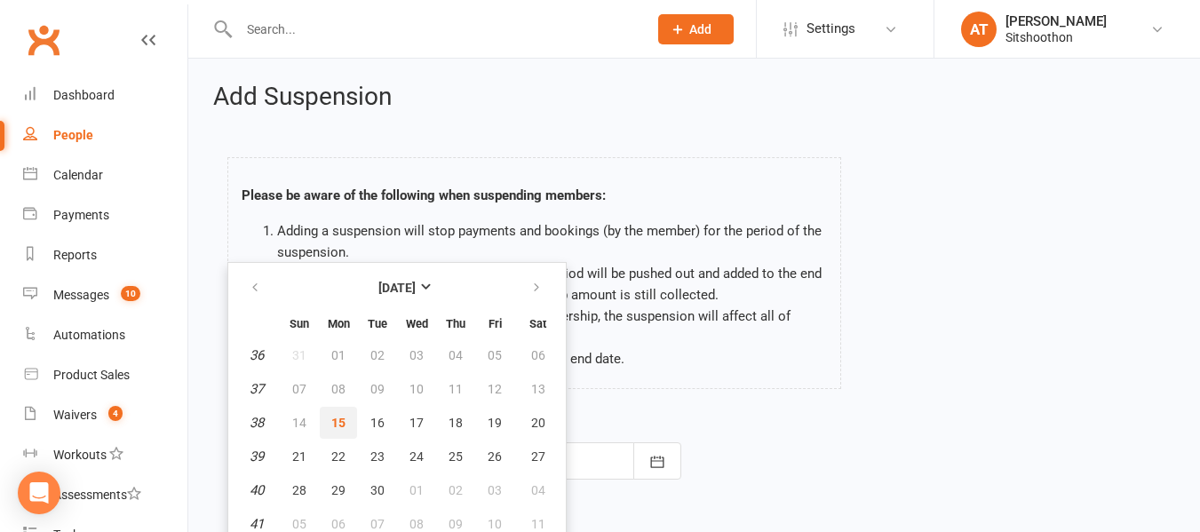
click at [340, 416] on span "15" at bounding box center [338, 423] width 14 height 14
type input "[DATE]"
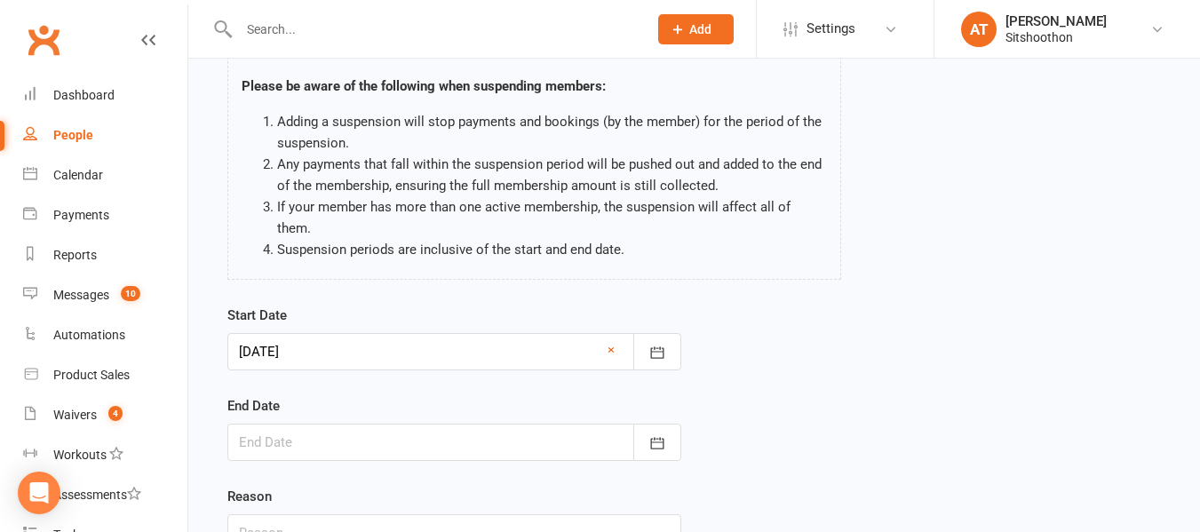
scroll to position [112, 0]
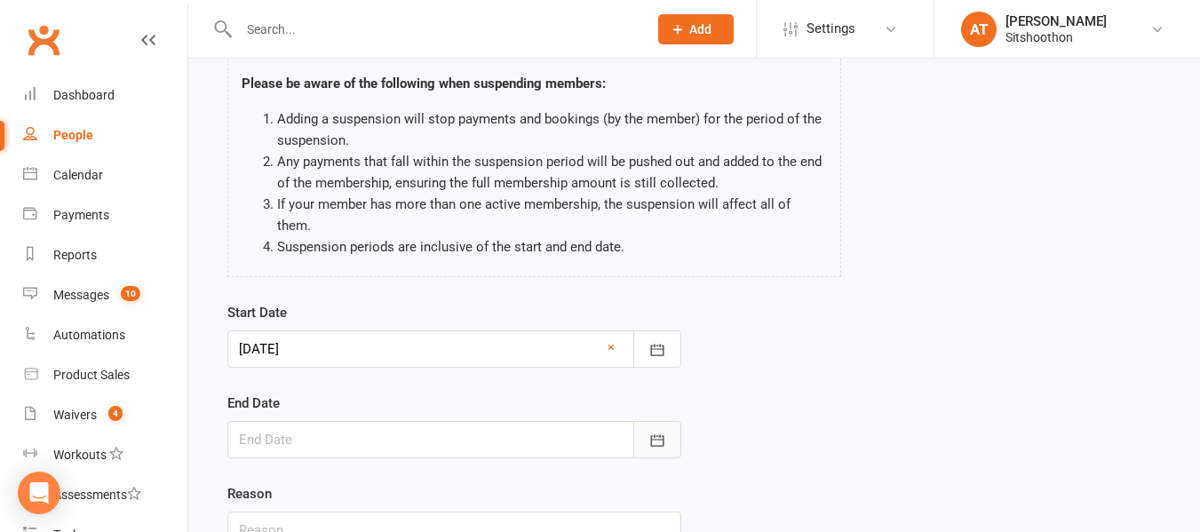
click at [660, 434] on icon "button" at bounding box center [656, 440] width 13 height 12
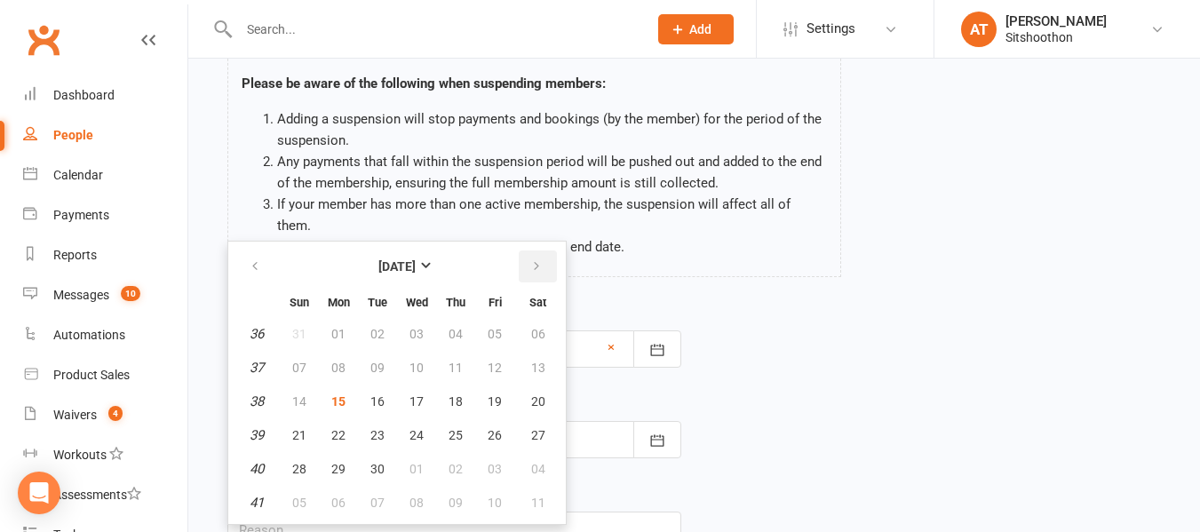
click at [531, 258] on button "button" at bounding box center [538, 267] width 38 height 32
click at [338, 361] on span "06" at bounding box center [338, 368] width 14 height 14
type input "[DATE]"
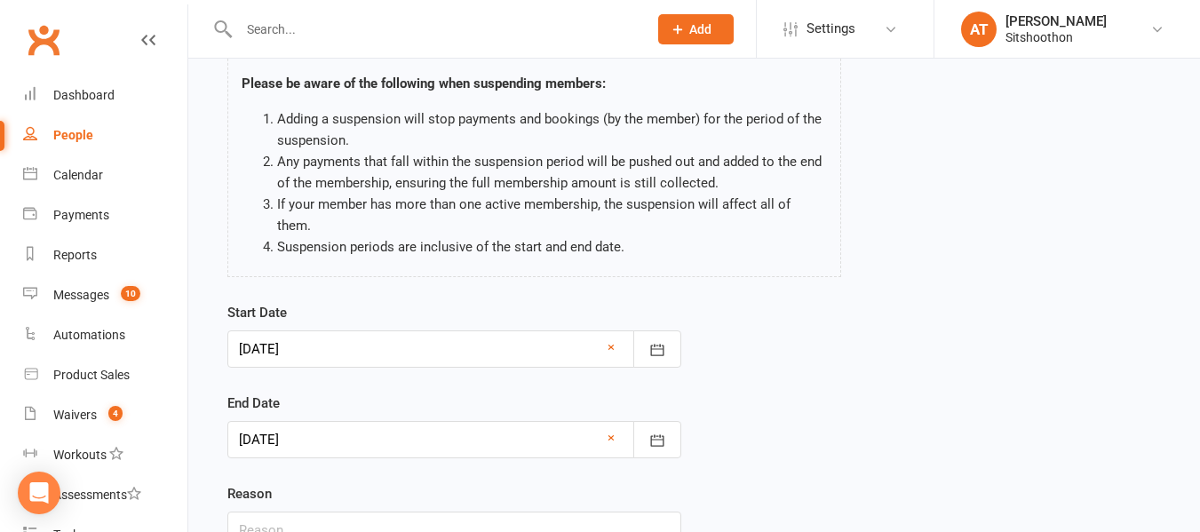
scroll to position [249, 0]
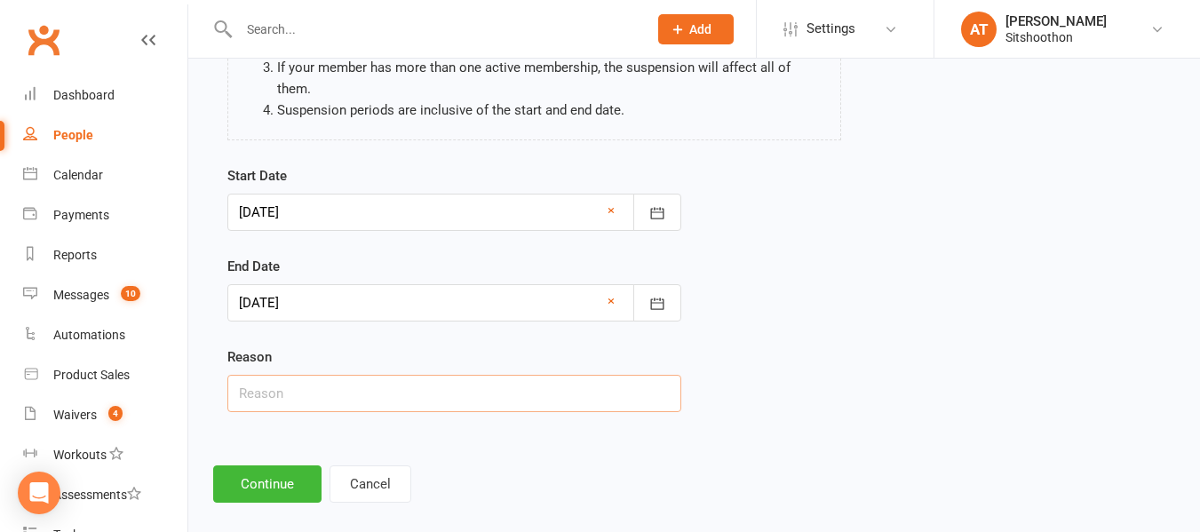
click at [278, 375] on input "text" at bounding box center [454, 393] width 454 height 37
type input "Injury"
drag, startPoint x: 271, startPoint y: 437, endPoint x: 265, endPoint y: 467, distance: 30.8
click at [265, 467] on div "Add Suspension Please be aware of the following when suspending members: Adding…" at bounding box center [694, 169] width 1012 height 718
click at [265, 467] on button "Continue" at bounding box center [267, 484] width 108 height 37
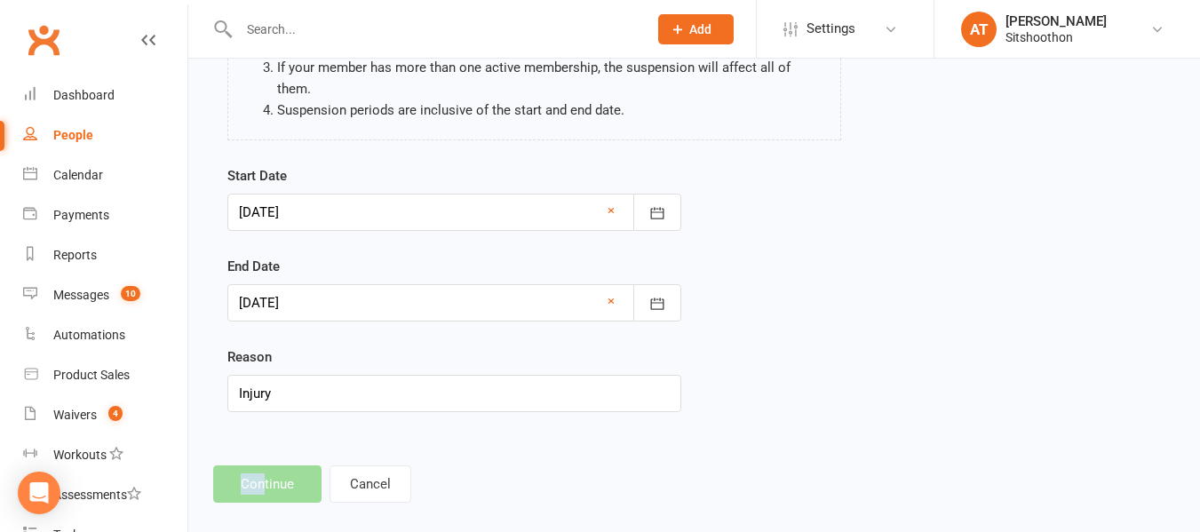
scroll to position [0, 0]
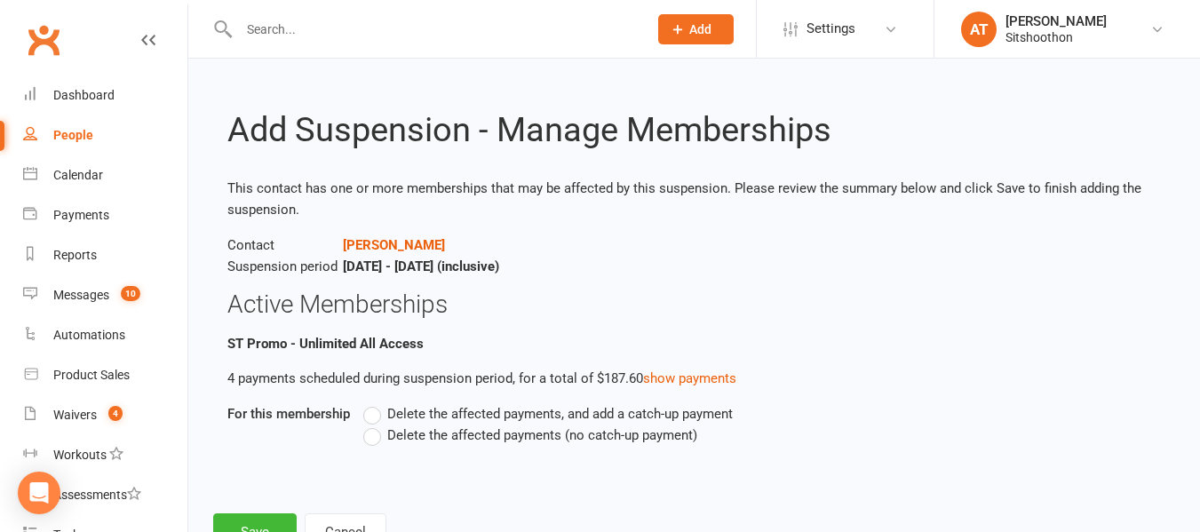
click at [366, 438] on label "Delete the affected payments (no catch-up payment)" at bounding box center [530, 435] width 334 height 21
click at [366, 425] on input "Delete the affected payments (no catch-up payment)" at bounding box center [369, 425] width 12 height 0
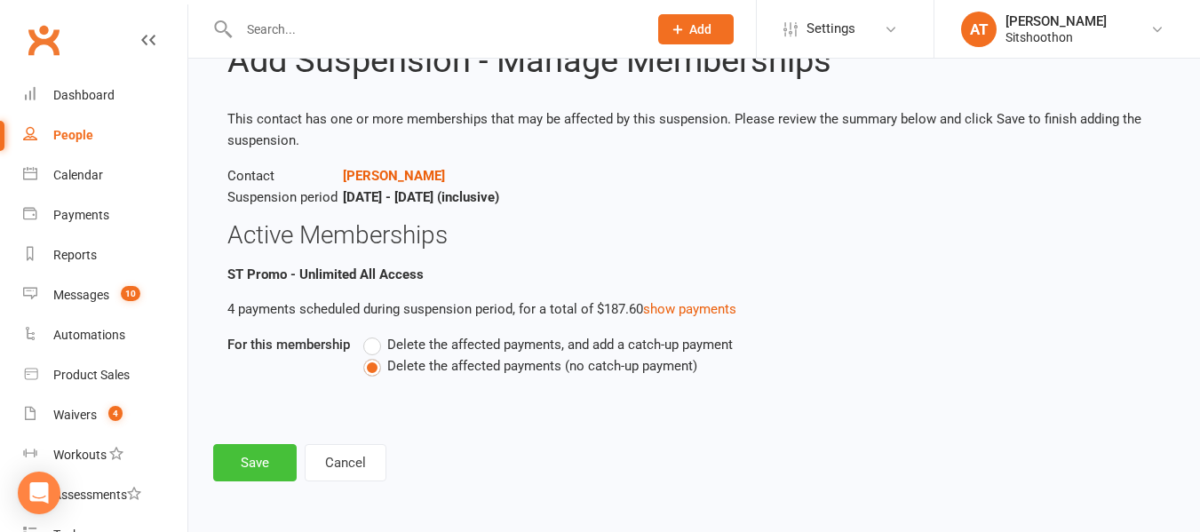
click at [257, 466] on button "Save" at bounding box center [255, 462] width 84 height 37
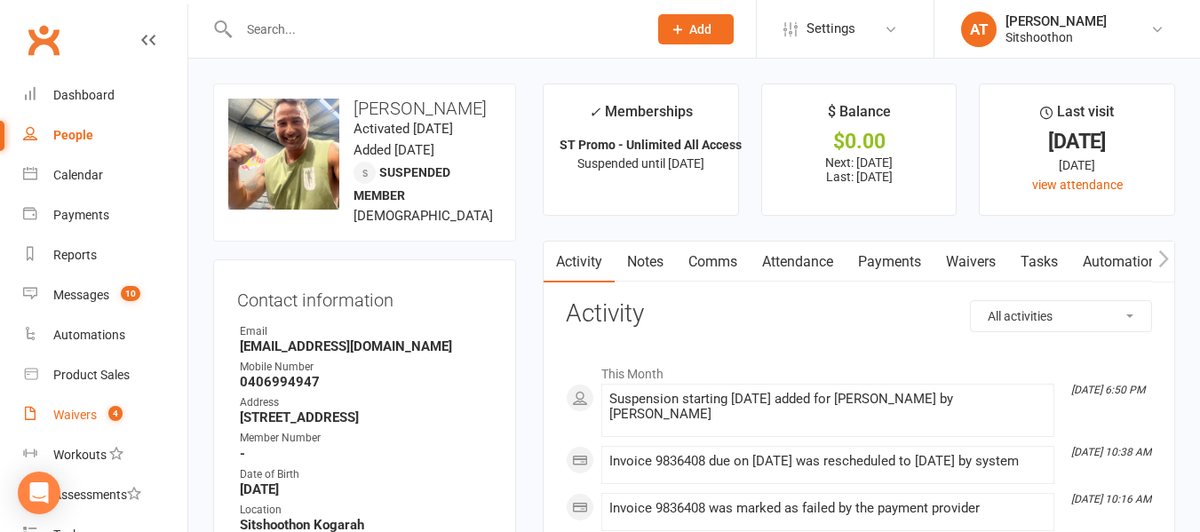
click at [73, 421] on div "Waivers" at bounding box center [75, 415] width 44 height 14
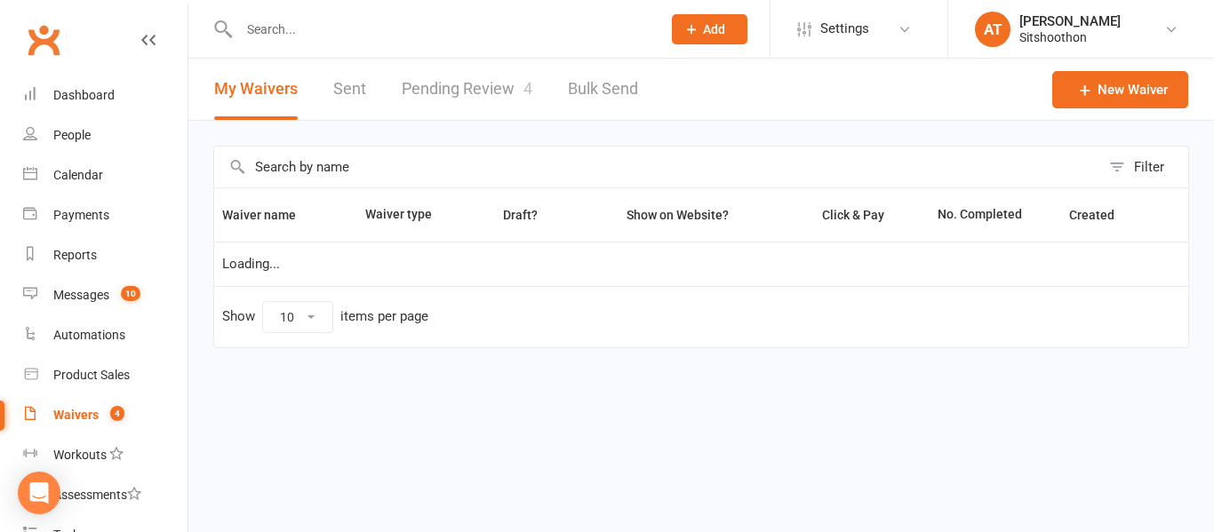
select select "100"
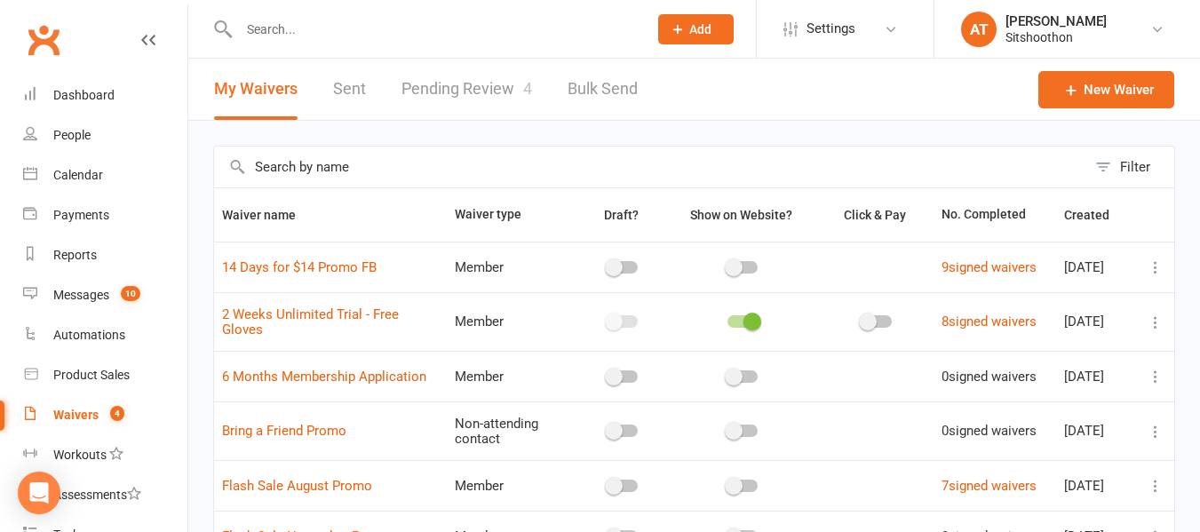
click at [450, 98] on link "Pending Review 4" at bounding box center [467, 89] width 131 height 61
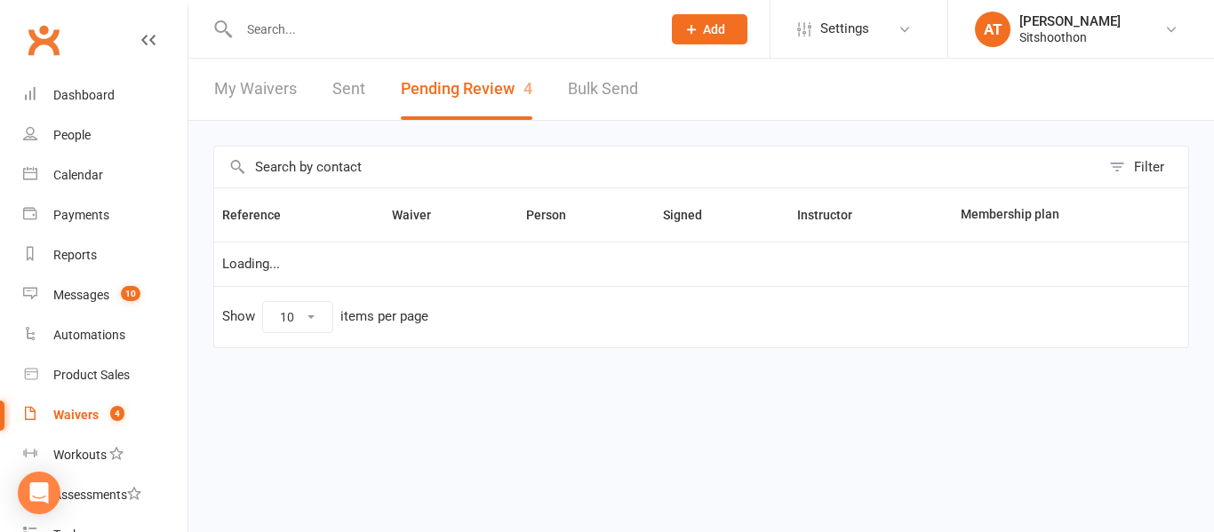
select select "25"
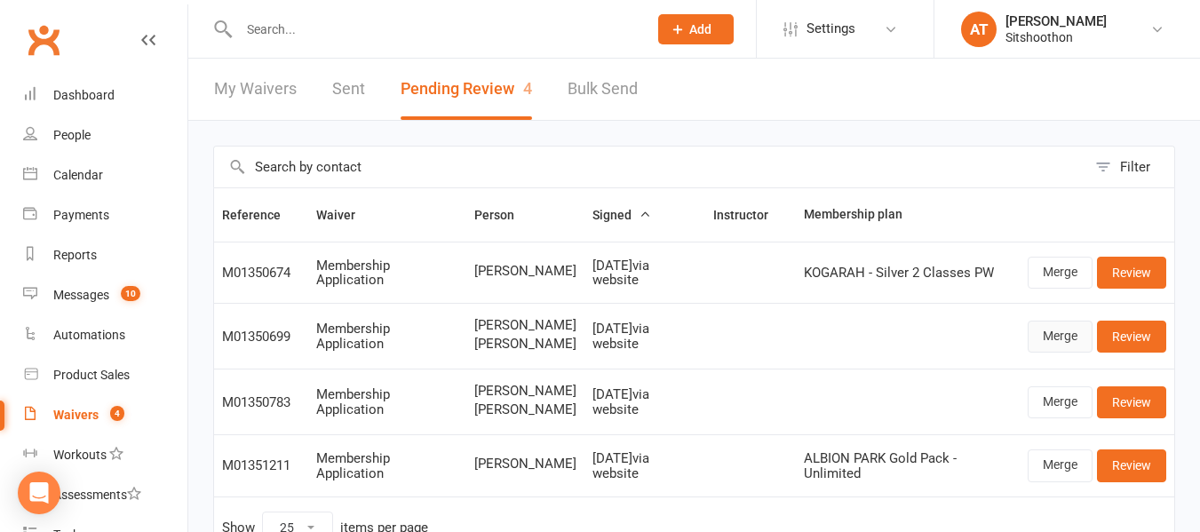
click at [1059, 351] on link "Merge" at bounding box center [1060, 337] width 65 height 32
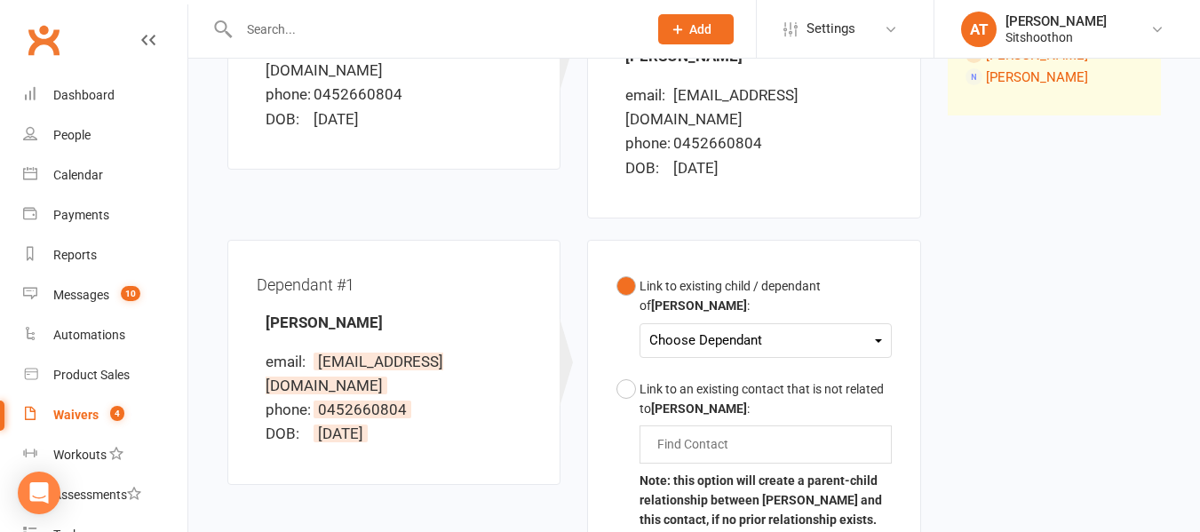
scroll to position [354, 0]
click at [742, 328] on div "Choose Dependant" at bounding box center [765, 340] width 232 height 24
click at [747, 362] on link "[PERSON_NAME]" at bounding box center [738, 381] width 176 height 38
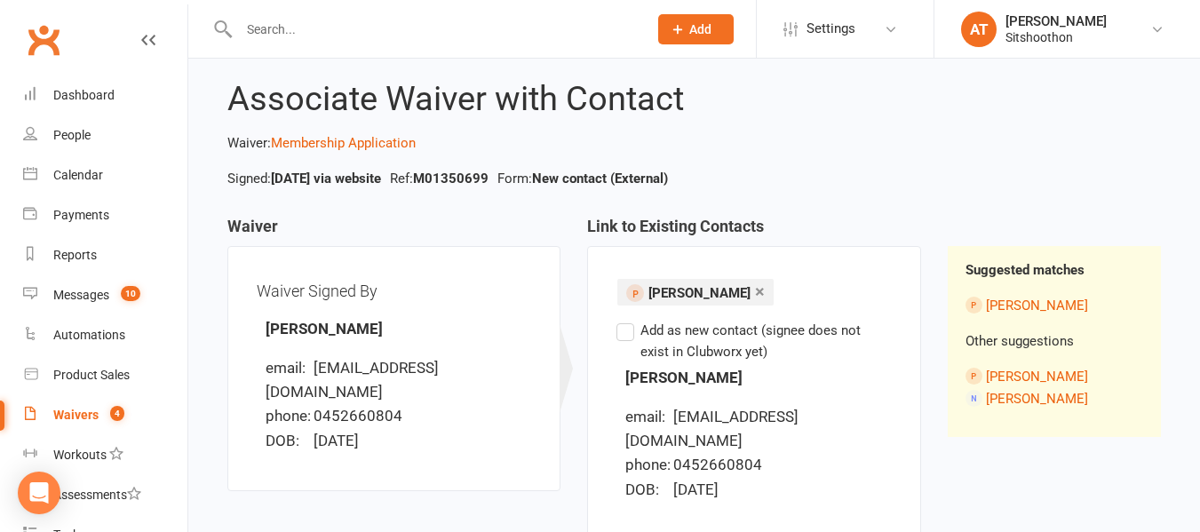
scroll to position [24, 0]
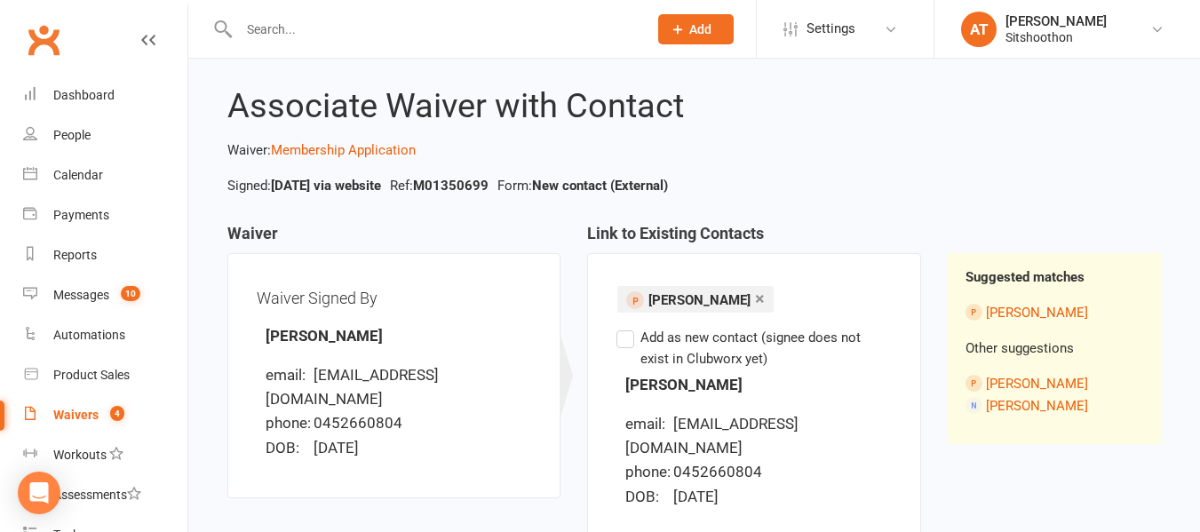
click at [633, 339] on label "Add as new contact (signee does not exist in Clubworx yet)" at bounding box center [754, 348] width 275 height 43
click at [628, 327] on input "Add as new contact (signee does not exist in Clubworx yet)" at bounding box center [623, 327] width 12 height 0
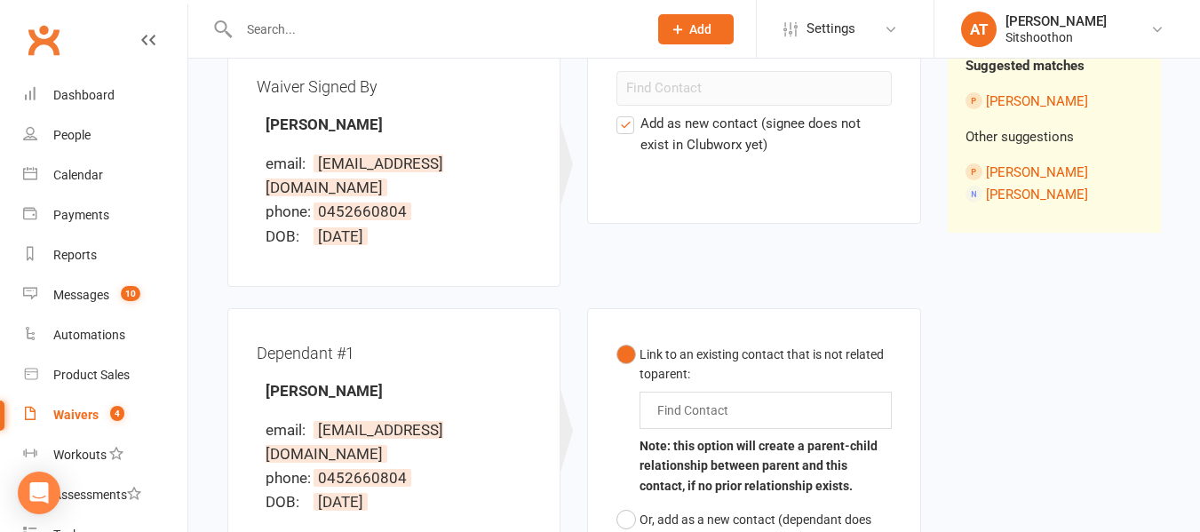
scroll to position [245, 0]
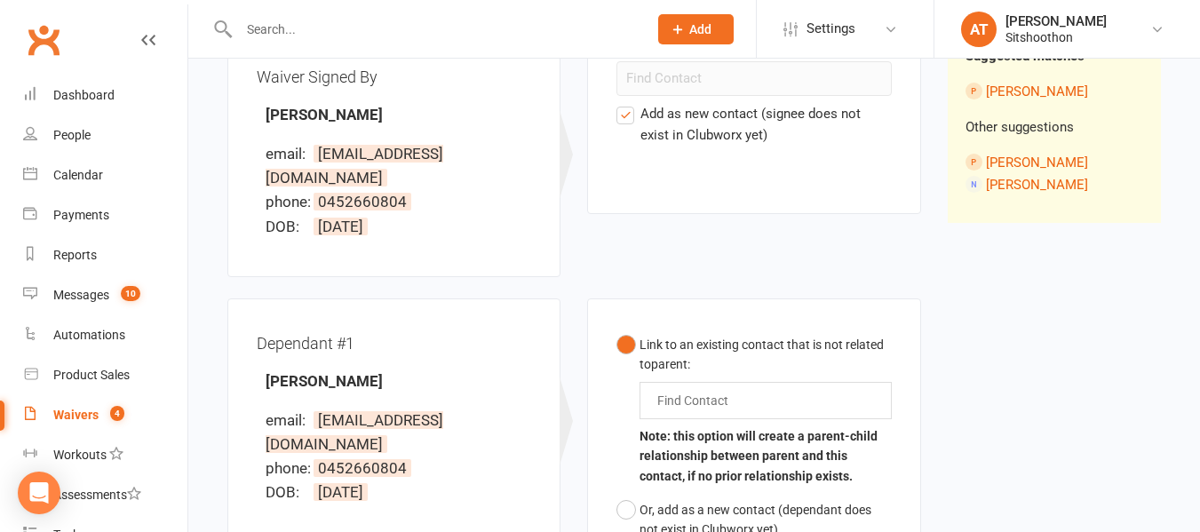
click at [665, 388] on div "Find Contact" at bounding box center [765, 400] width 251 height 37
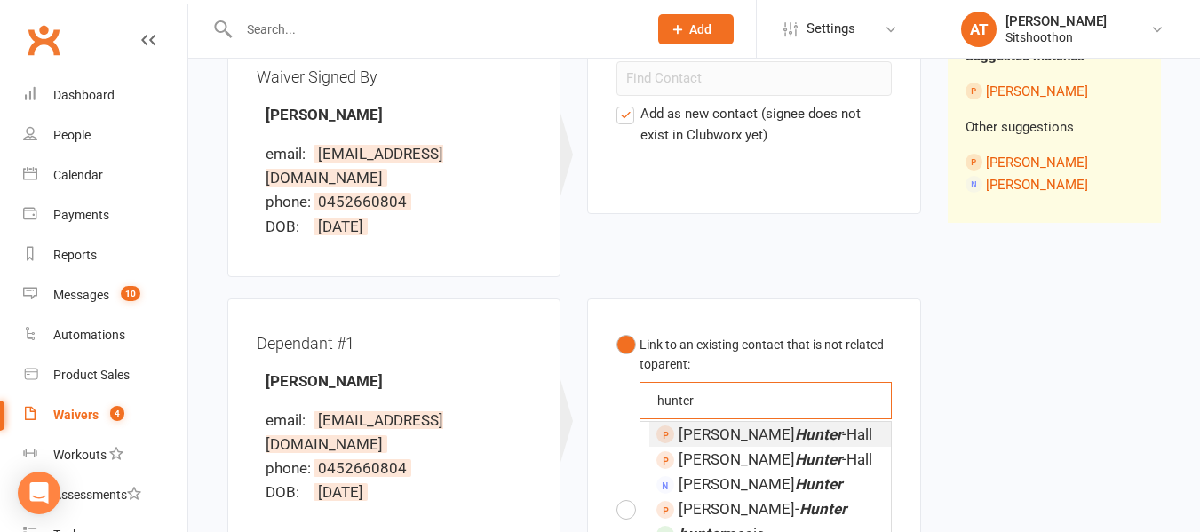
click at [617, 328] on button "Link to an existing contact that is not related to parent : [PERSON_NAME] [PERS…" at bounding box center [754, 410] width 275 height 165
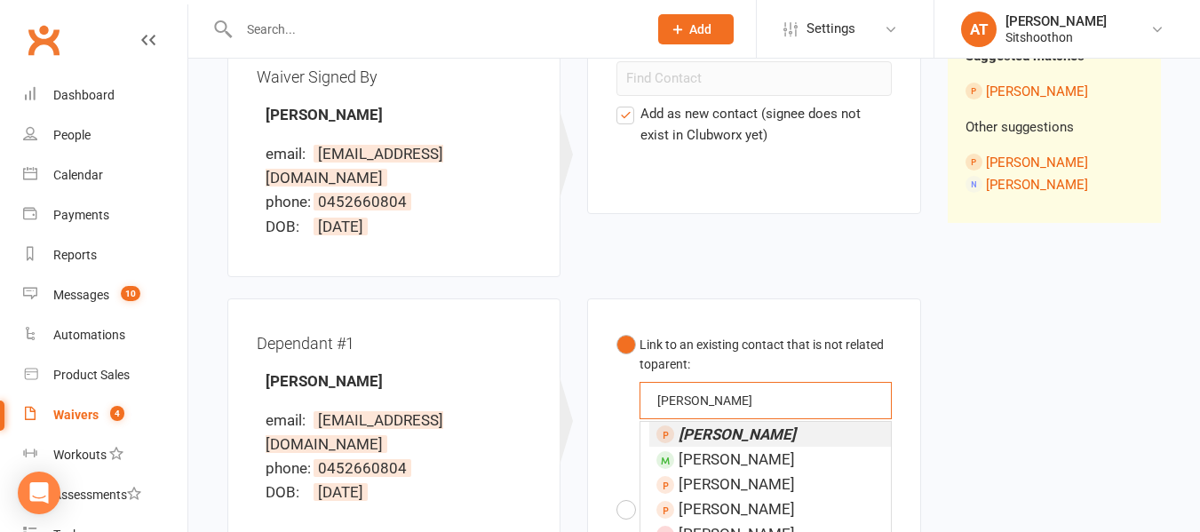
type input "[PERSON_NAME]"
click at [761, 426] on em "[PERSON_NAME]" at bounding box center [737, 435] width 117 height 18
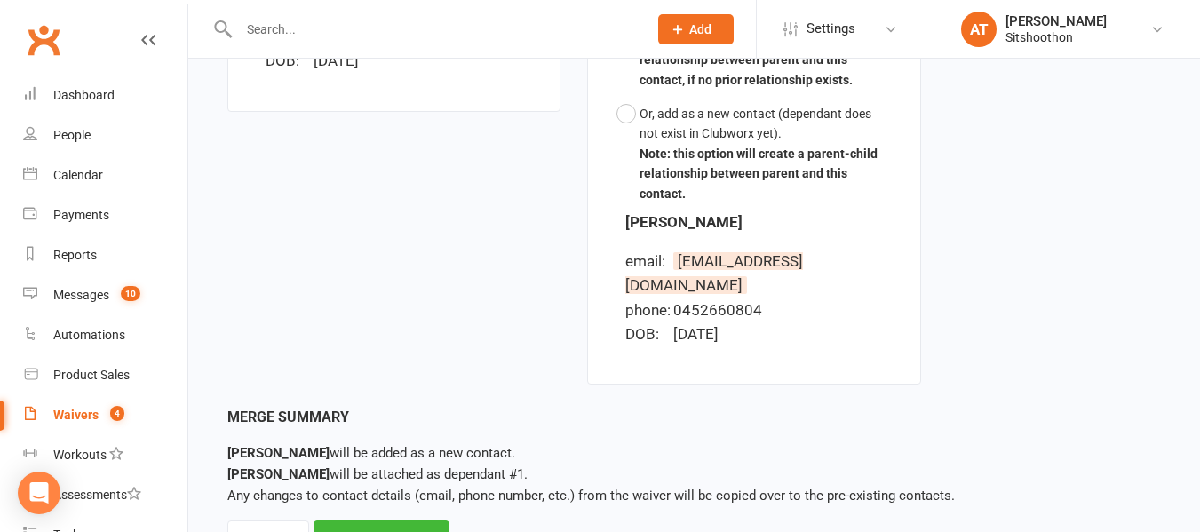
scroll to position [708, 0]
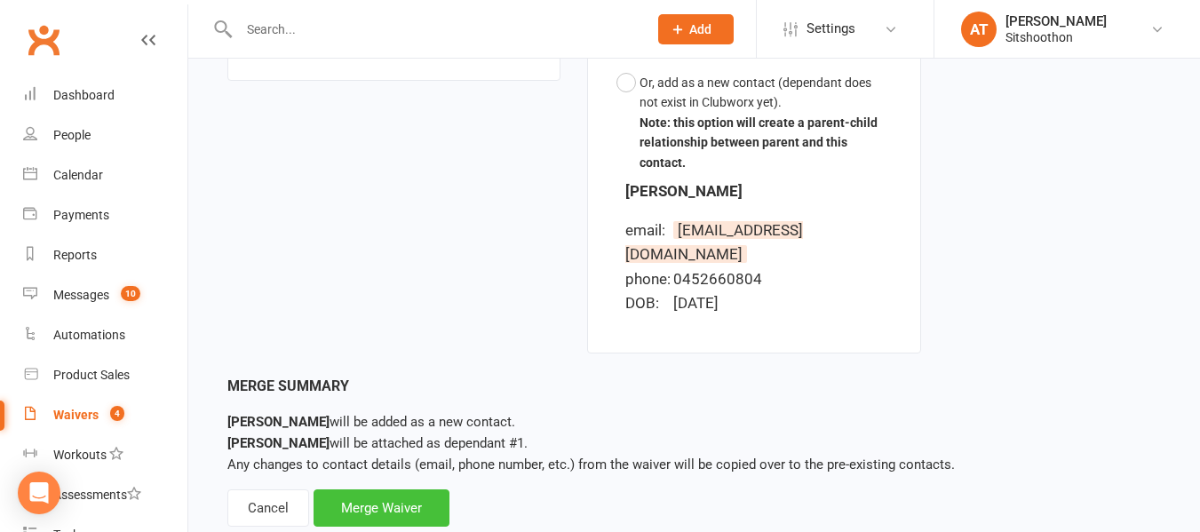
click at [375, 490] on div "Merge Waiver" at bounding box center [382, 508] width 136 height 37
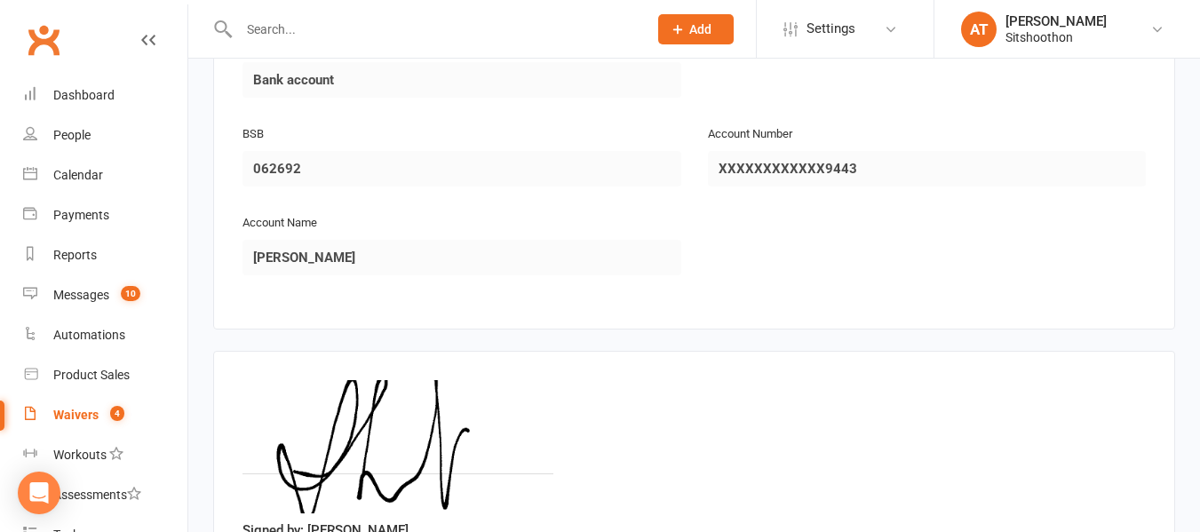
scroll to position [2980, 0]
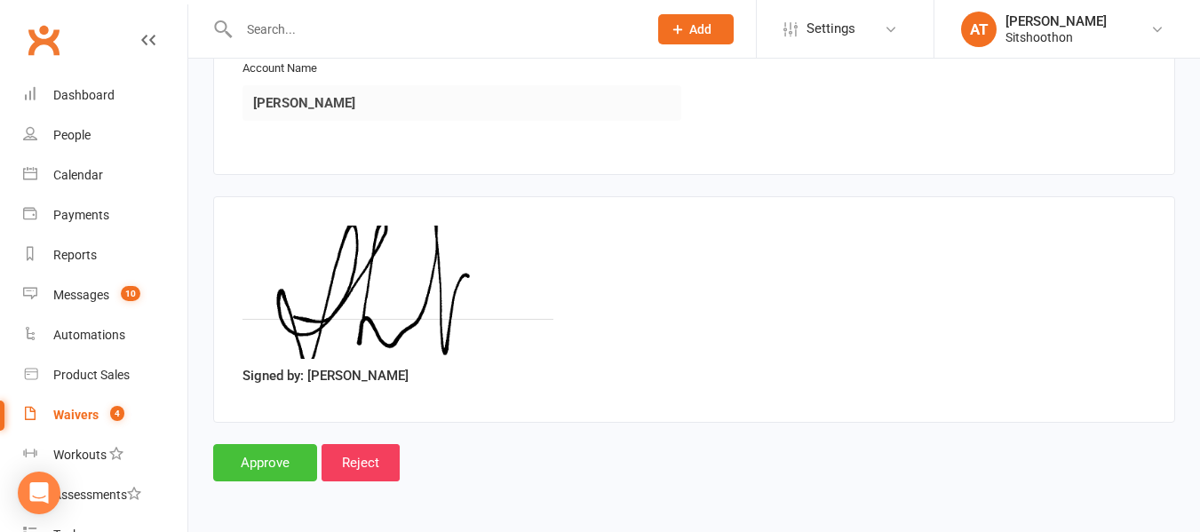
click at [272, 466] on input "Approve" at bounding box center [265, 462] width 104 height 37
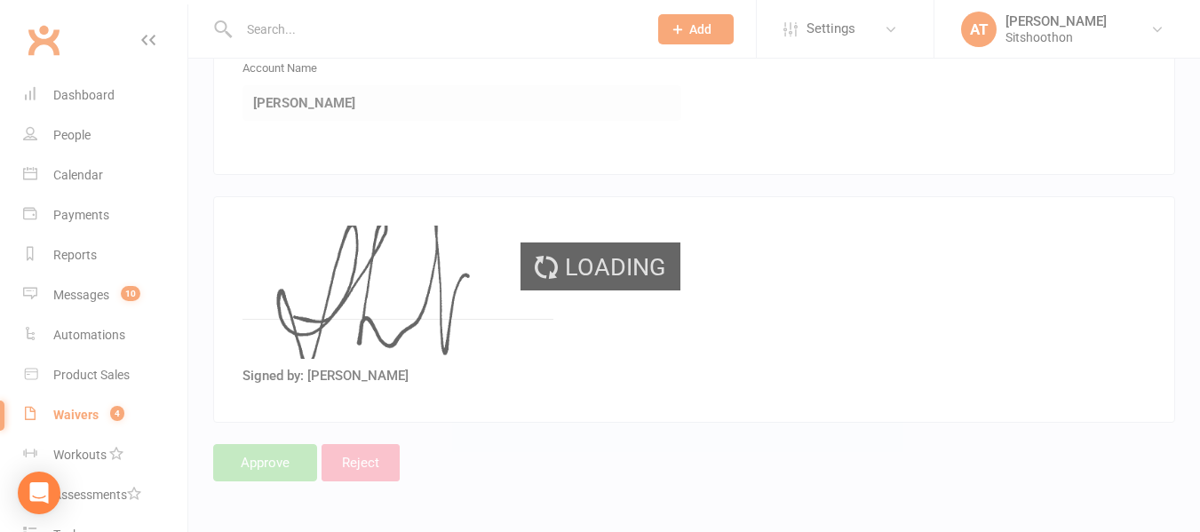
select select "25"
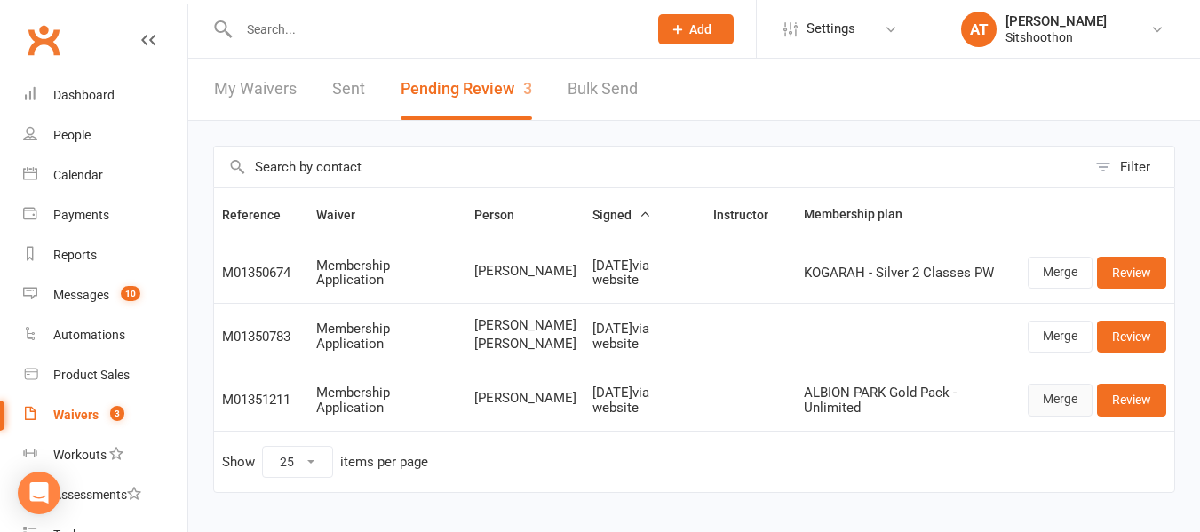
click at [1059, 410] on link "Merge" at bounding box center [1060, 400] width 65 height 32
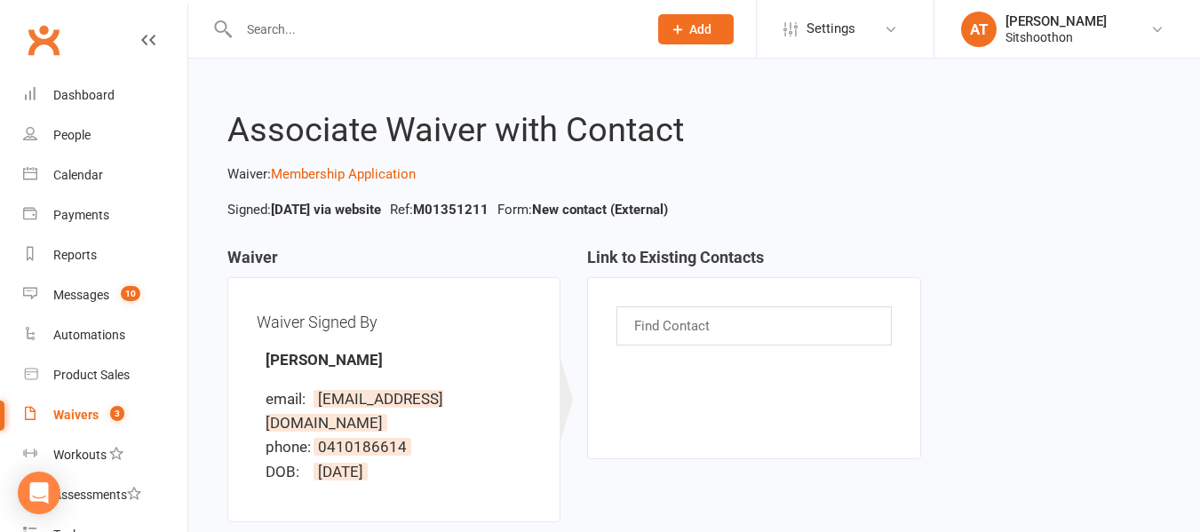
scroll to position [171, 0]
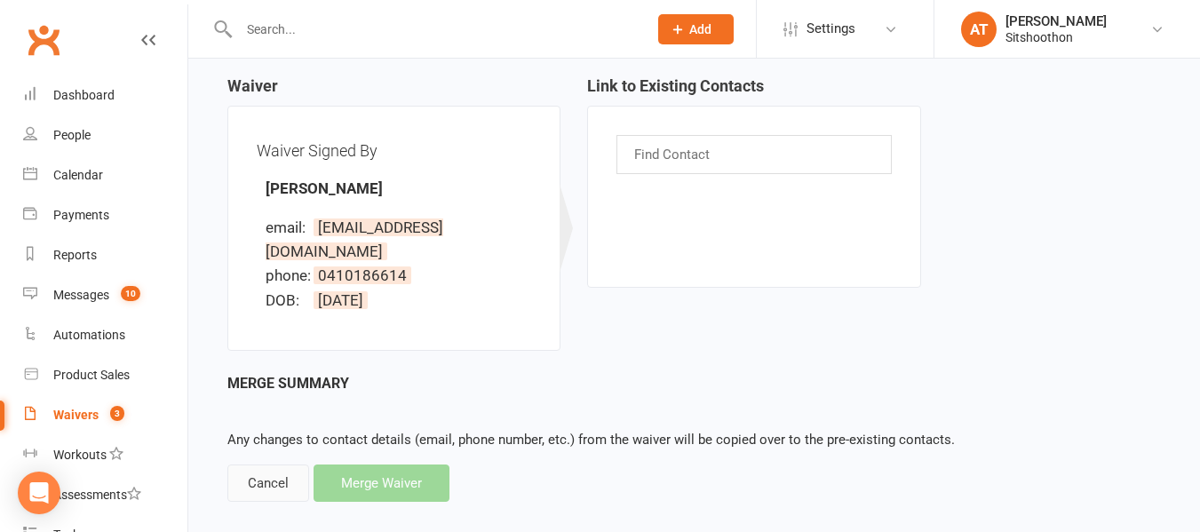
click at [273, 465] on div "Cancel" at bounding box center [268, 483] width 82 height 37
select select "25"
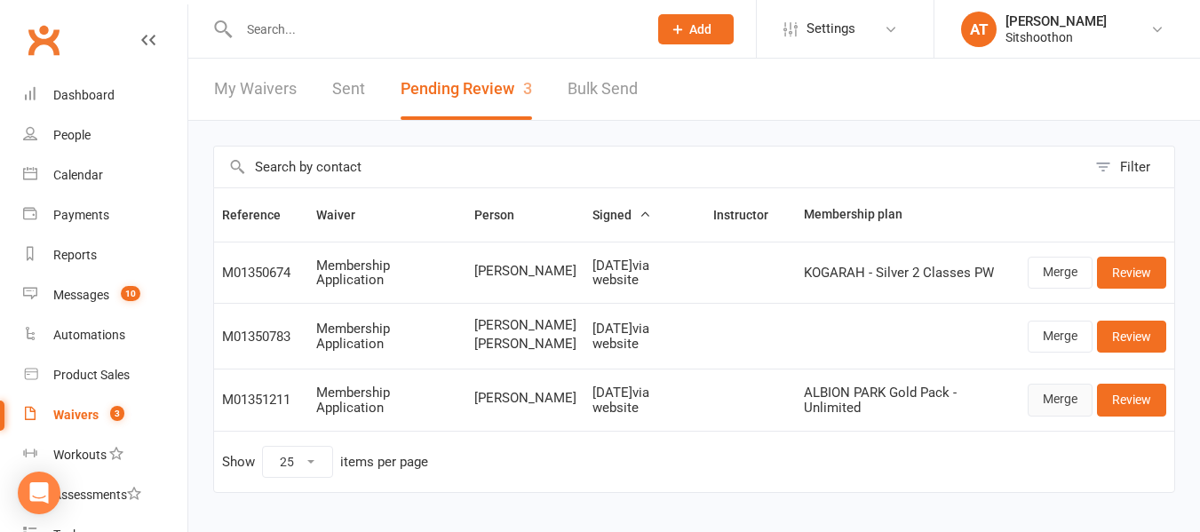
click at [1043, 416] on link "Merge" at bounding box center [1060, 400] width 65 height 32
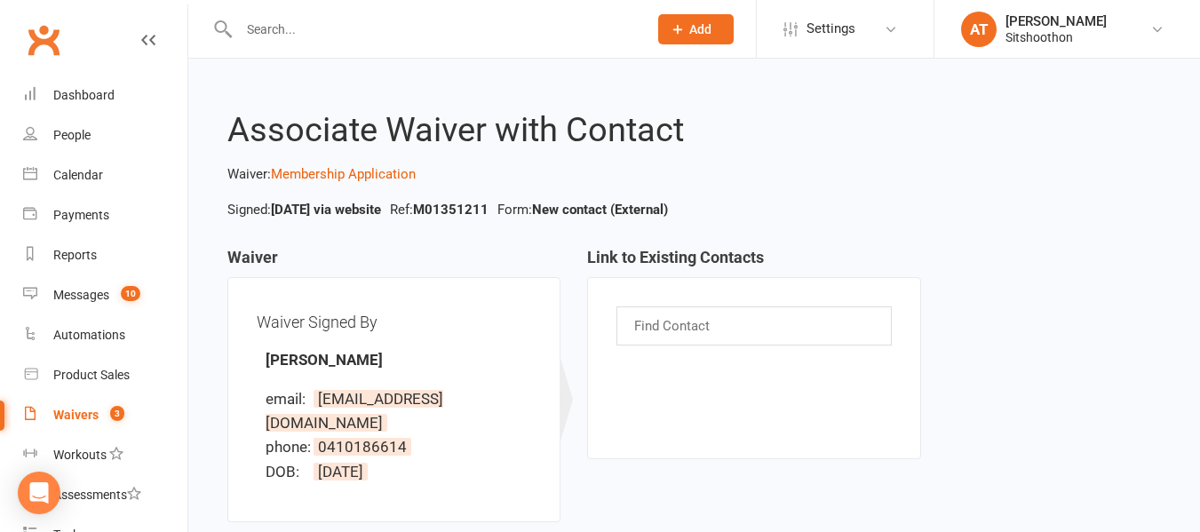
scroll to position [171, 0]
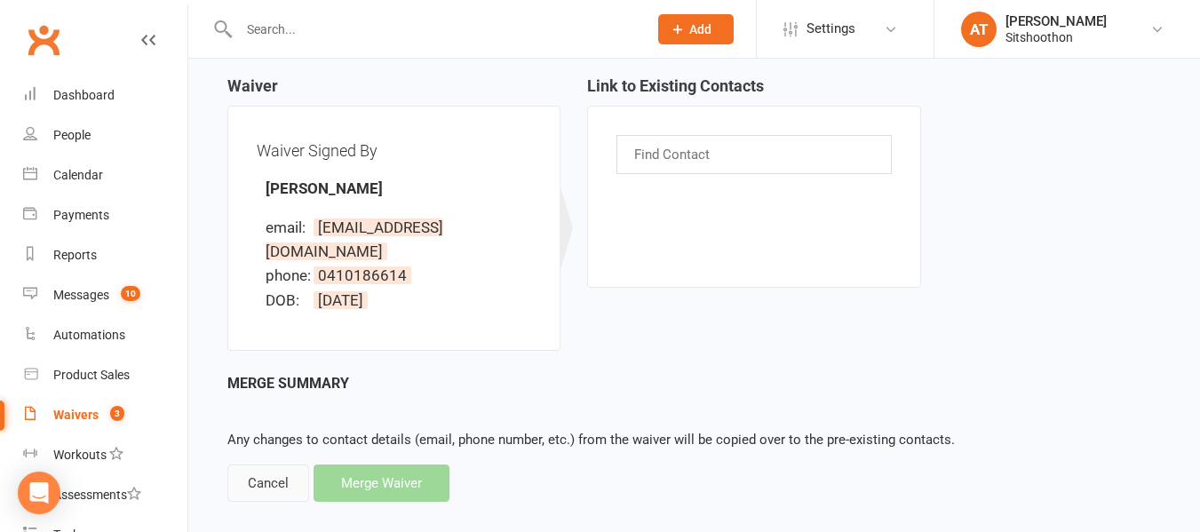
click at [286, 465] on div "Cancel" at bounding box center [268, 483] width 82 height 37
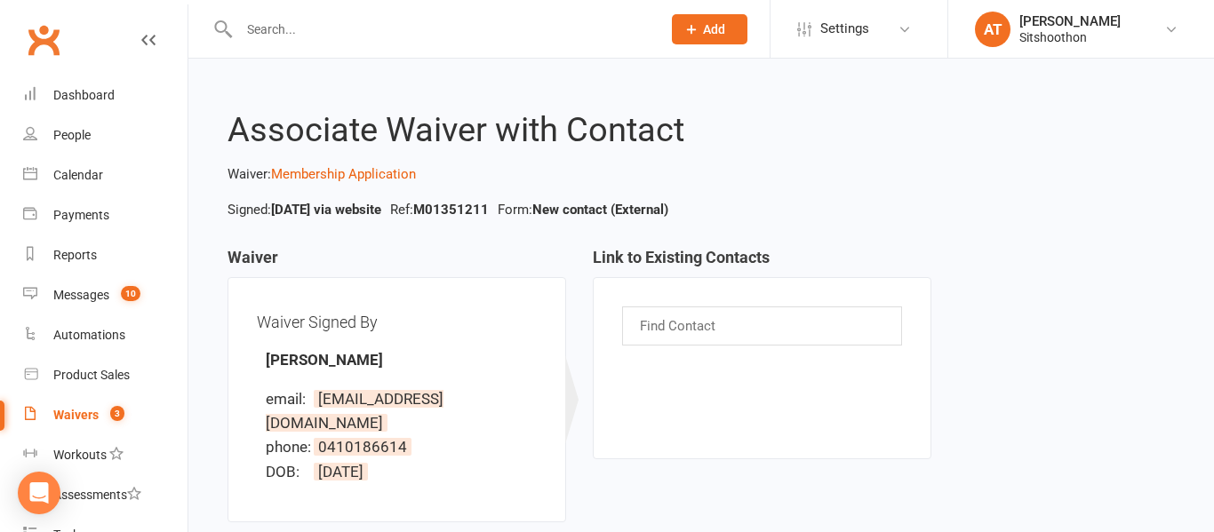
select select "25"
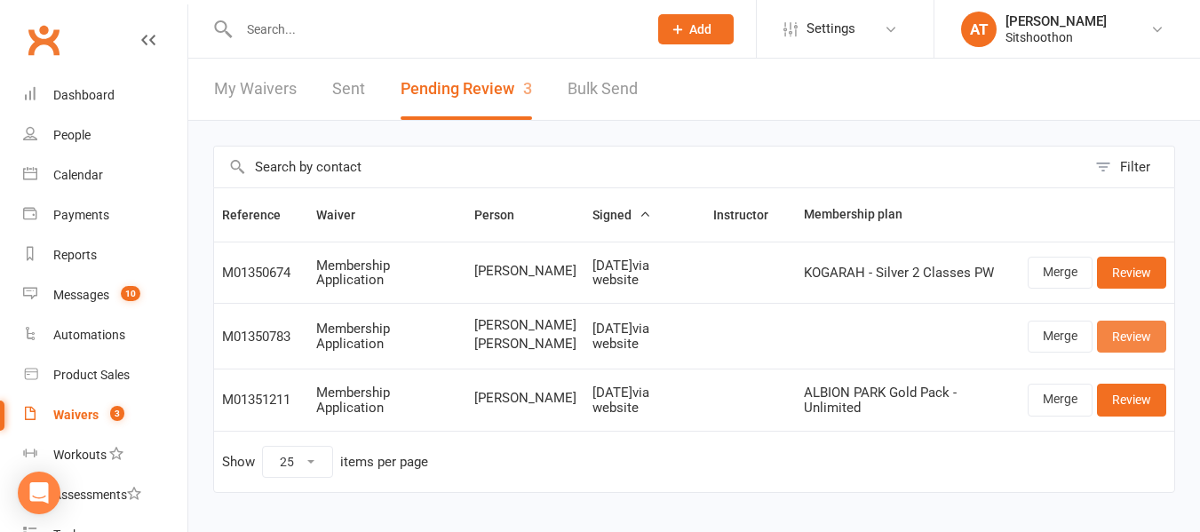
click at [1117, 345] on link "Review" at bounding box center [1131, 337] width 69 height 32
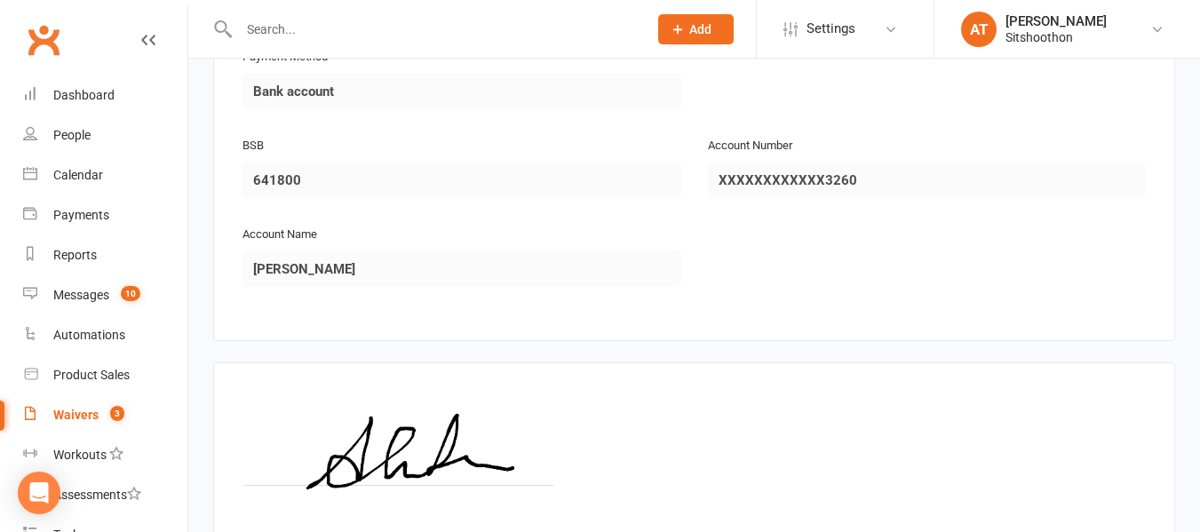
scroll to position [3108, 0]
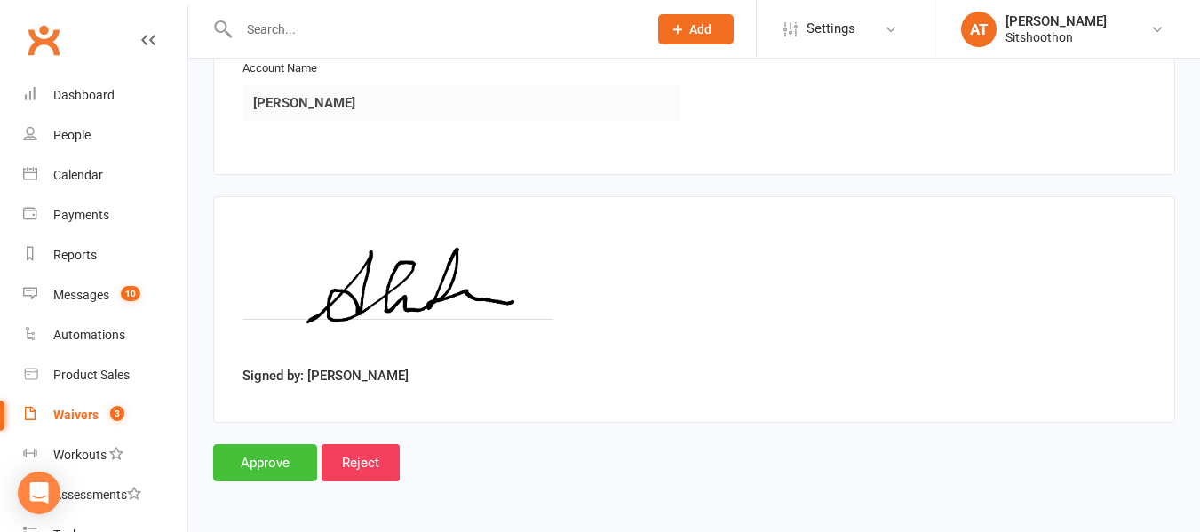
click at [226, 474] on input "Approve" at bounding box center [265, 462] width 104 height 37
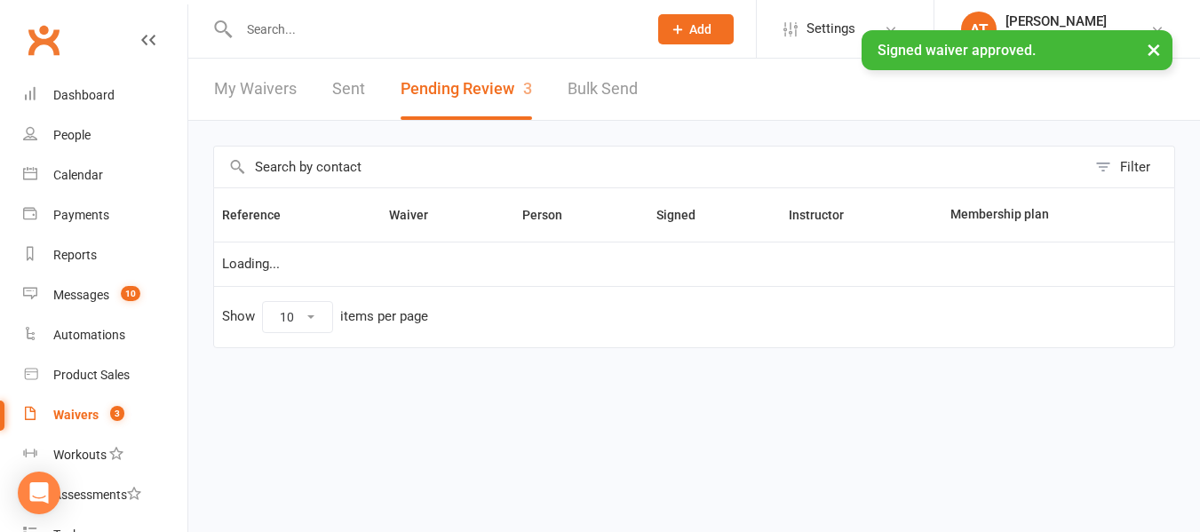
select select "25"
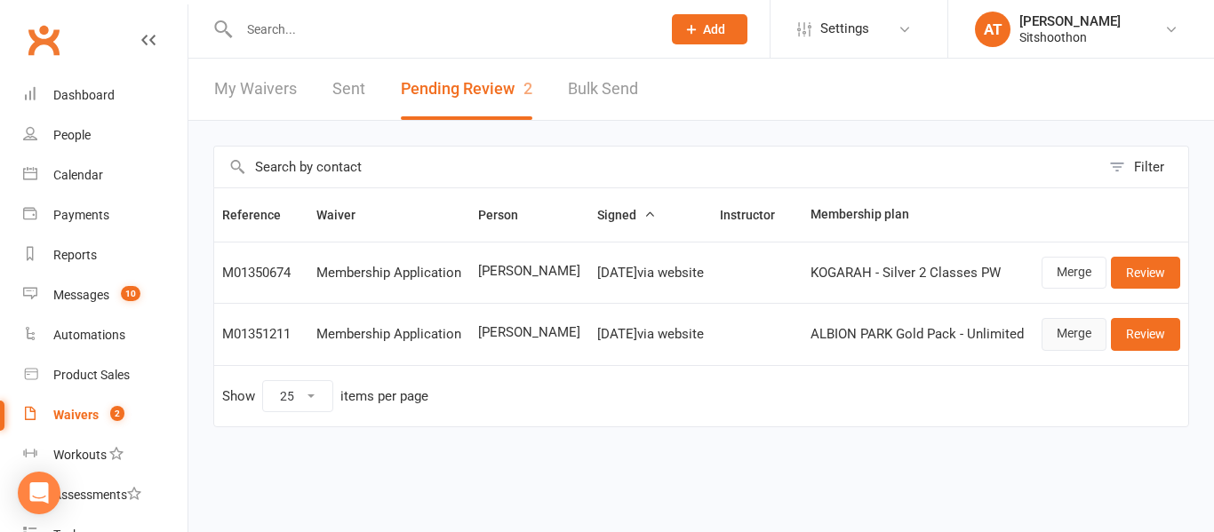
click at [1055, 331] on link "Merge" at bounding box center [1073, 334] width 65 height 32
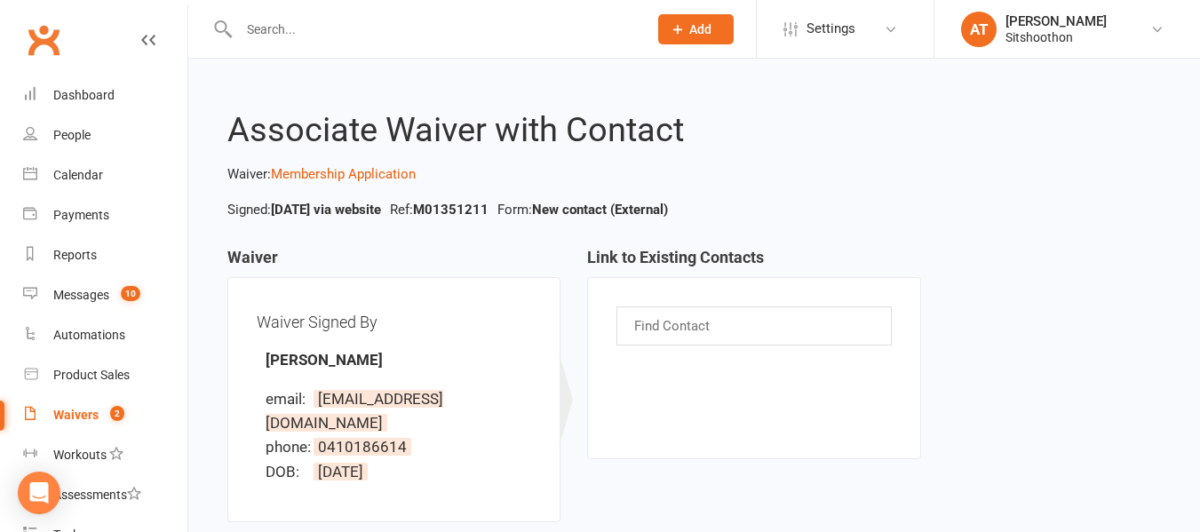
scroll to position [171, 0]
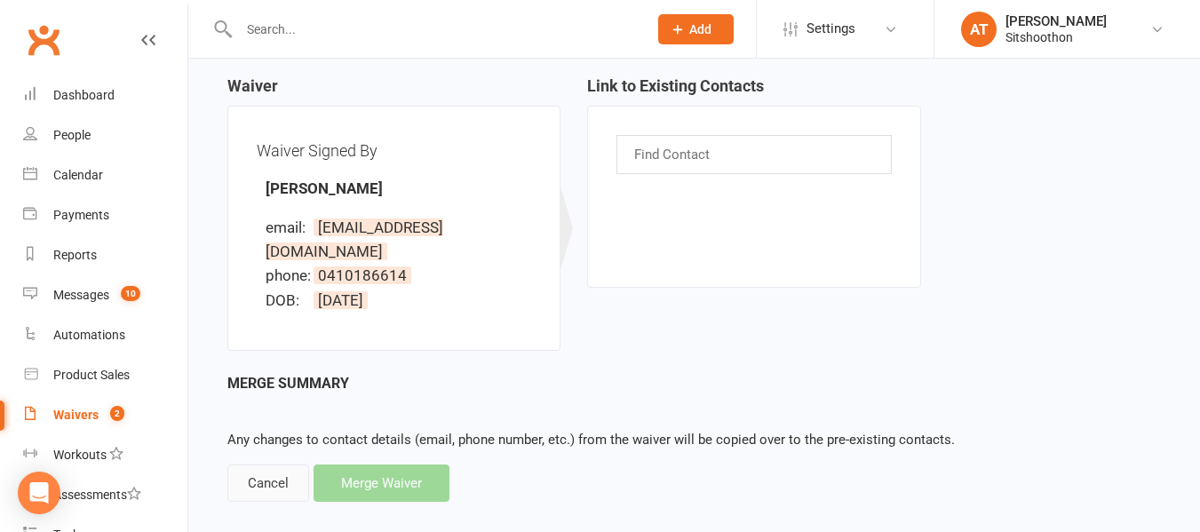
click at [270, 465] on div "Cancel" at bounding box center [268, 483] width 82 height 37
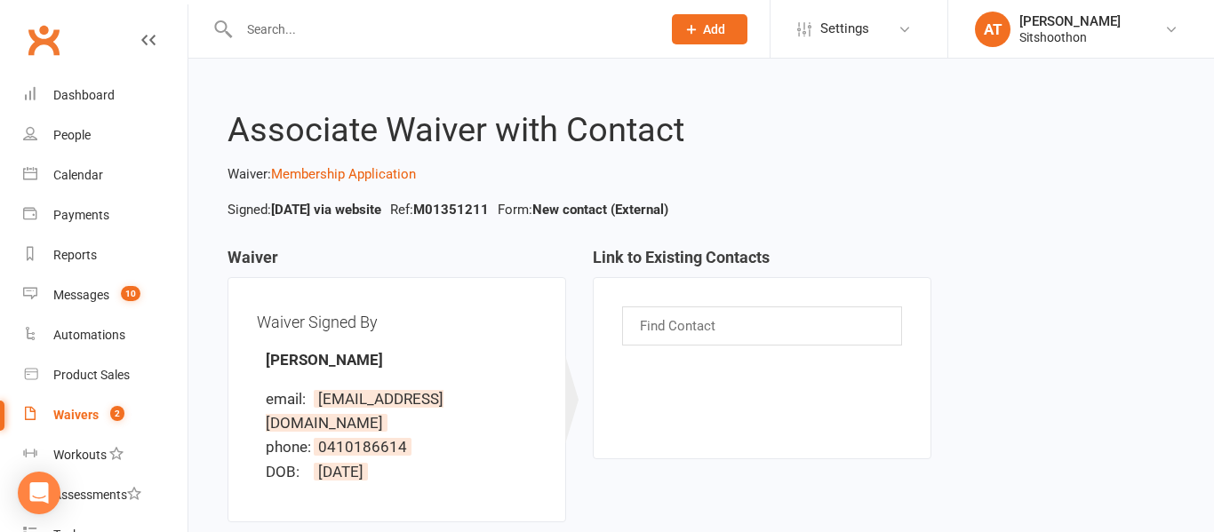
select select "25"
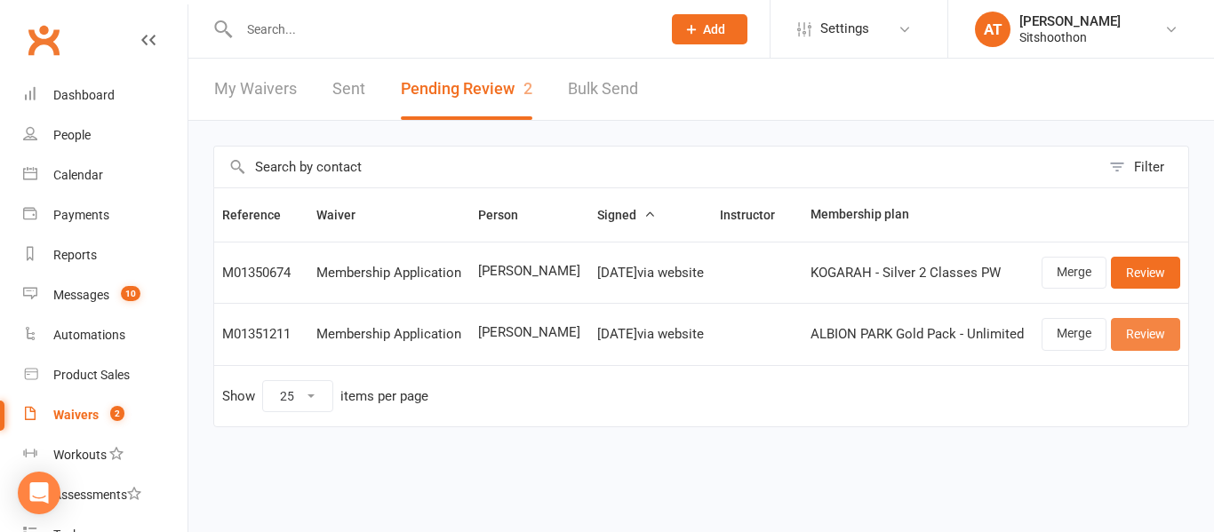
click at [1160, 338] on link "Review" at bounding box center [1145, 334] width 69 height 32
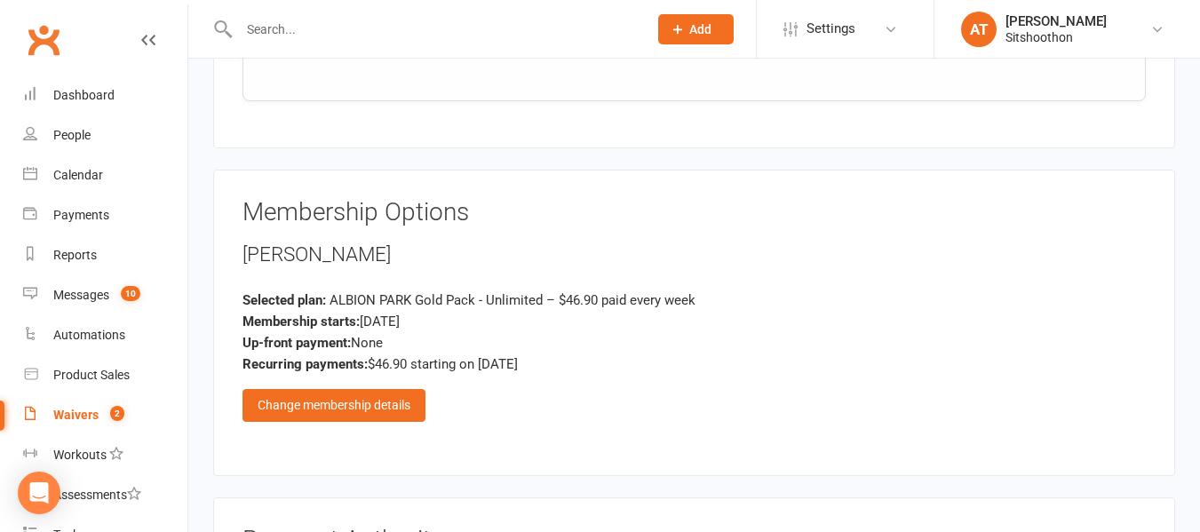
scroll to position [2162, 0]
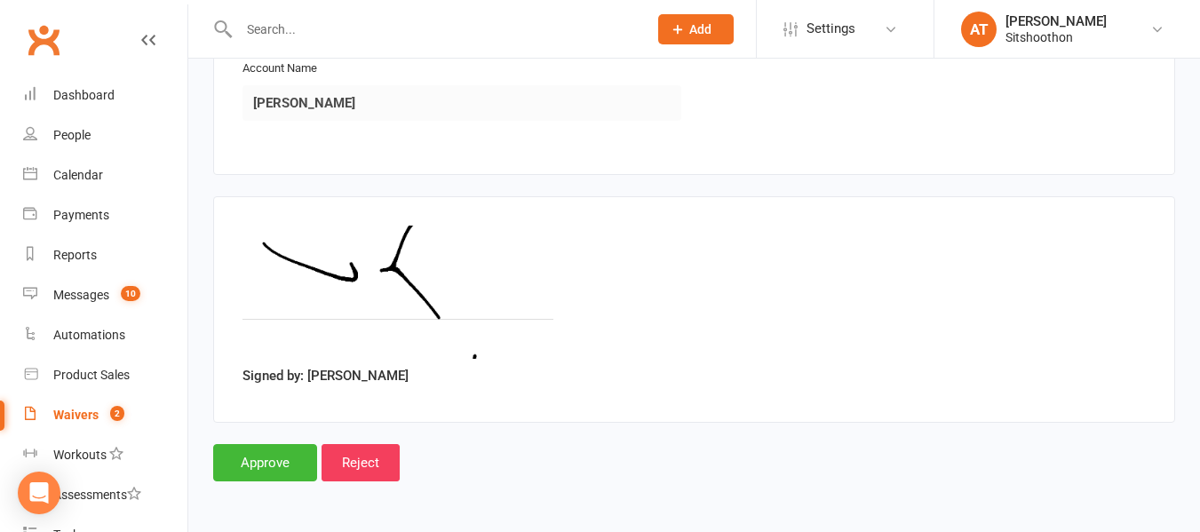
click at [291, 466] on input "Approve" at bounding box center [265, 462] width 104 height 37
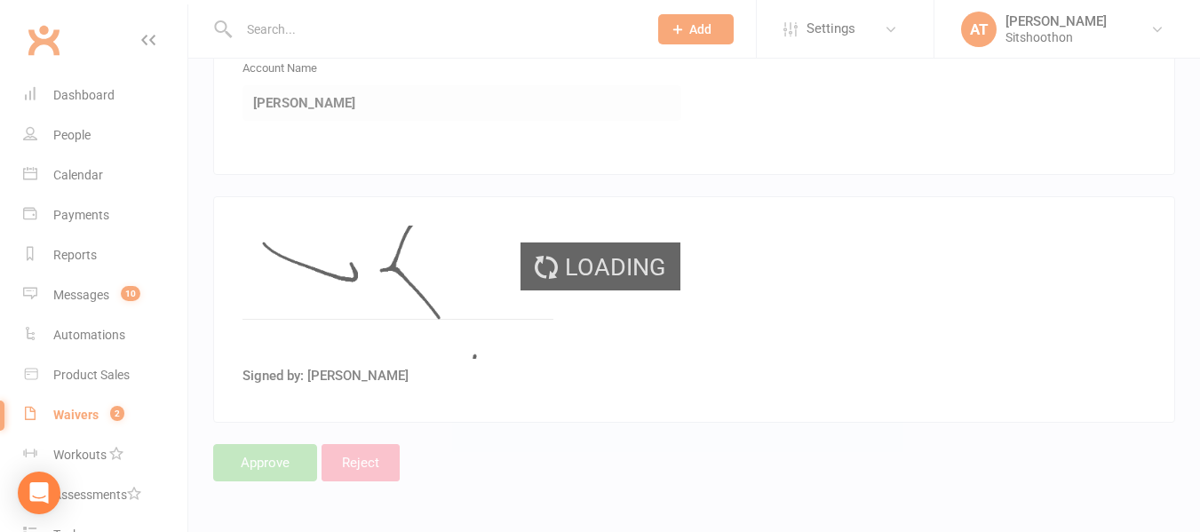
select select "25"
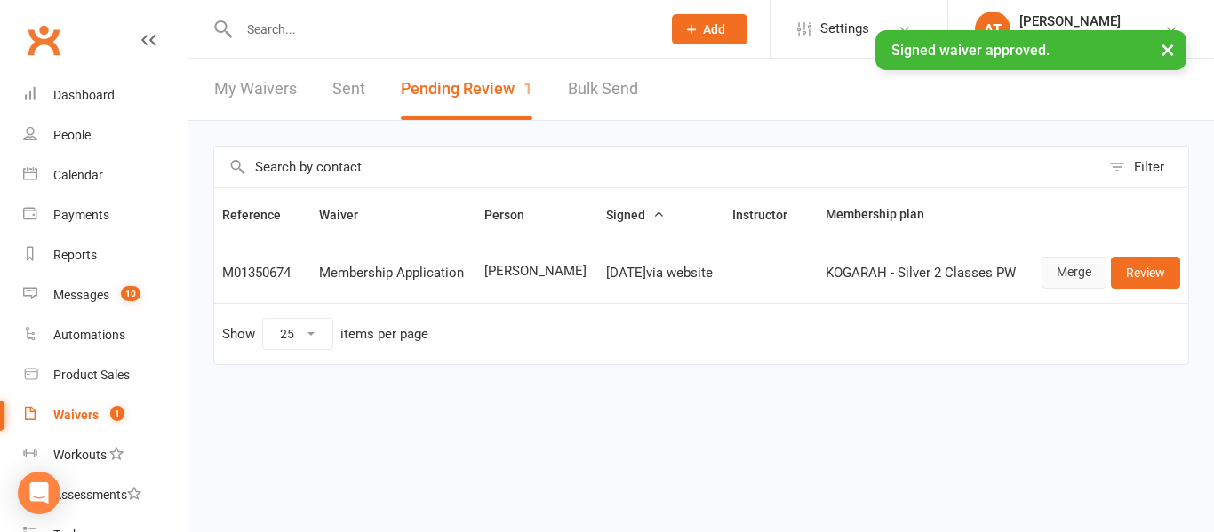
click at [1087, 261] on link "Merge" at bounding box center [1073, 273] width 65 height 32
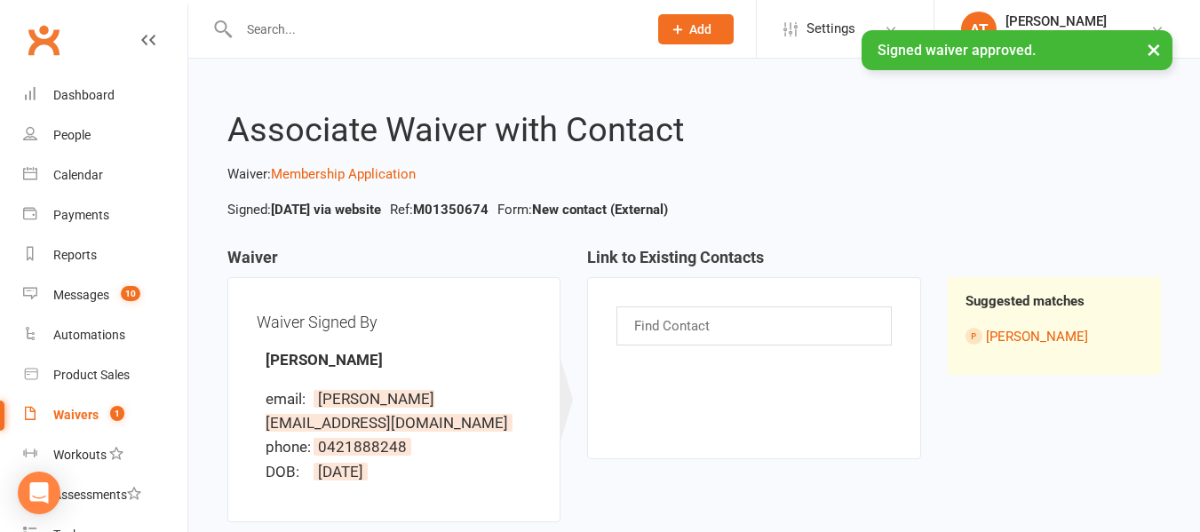
scroll to position [174, 0]
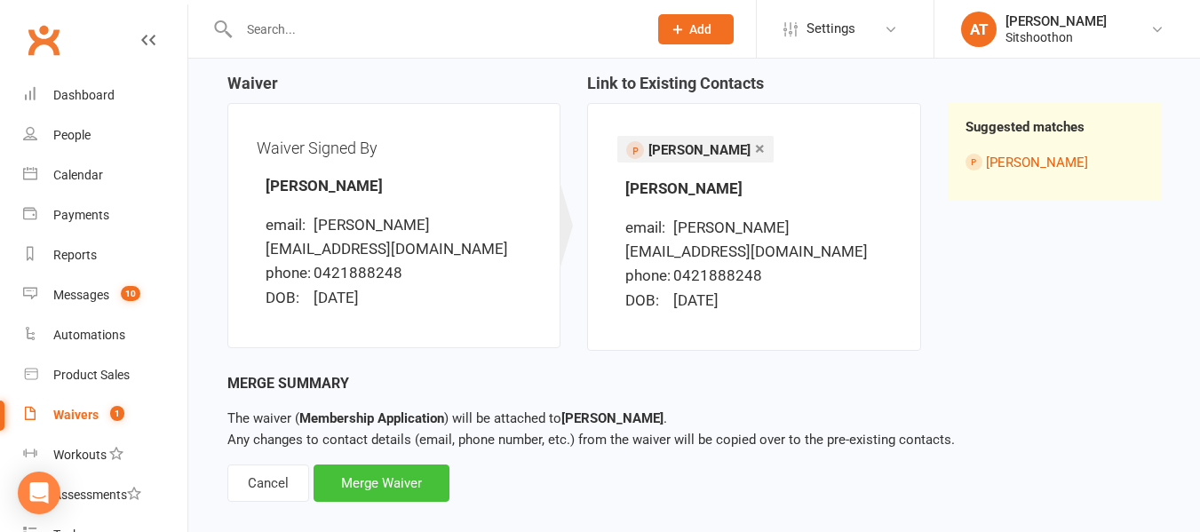
click at [380, 465] on div "Merge Waiver" at bounding box center [382, 483] width 136 height 37
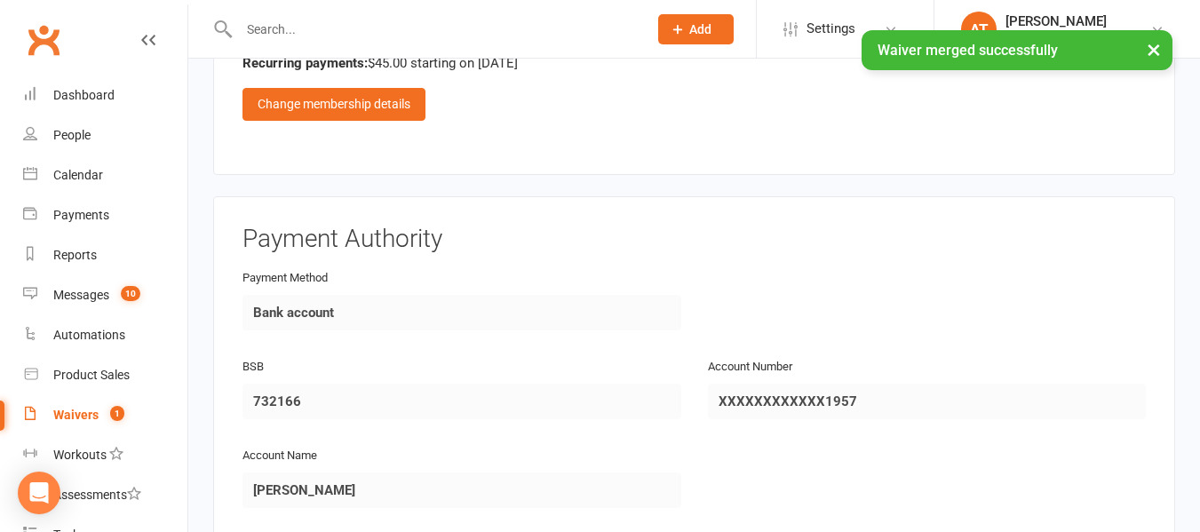
scroll to position [2162, 0]
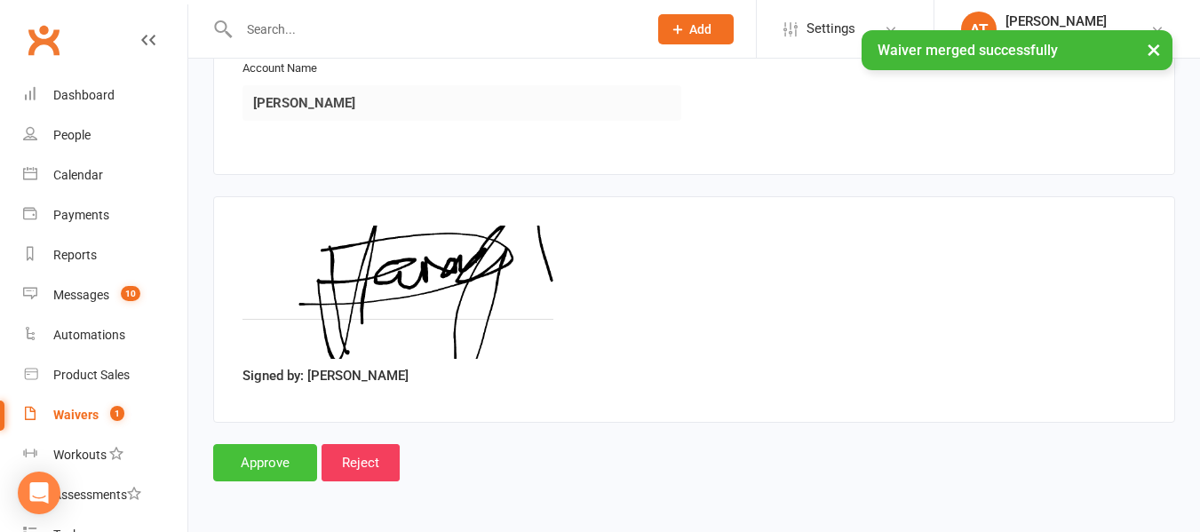
click at [268, 463] on input "Approve" at bounding box center [265, 462] width 104 height 37
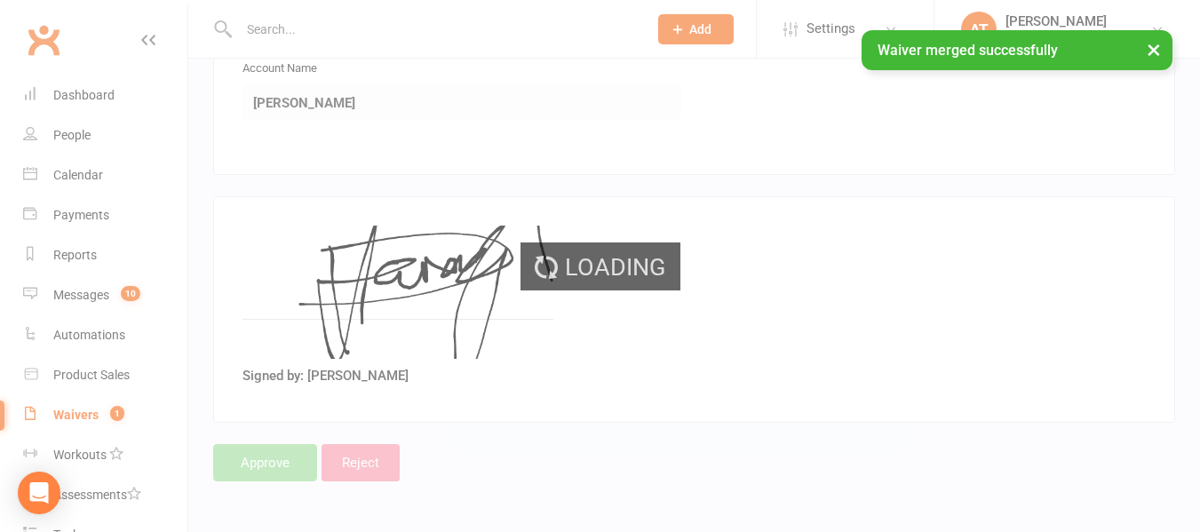
select select "25"
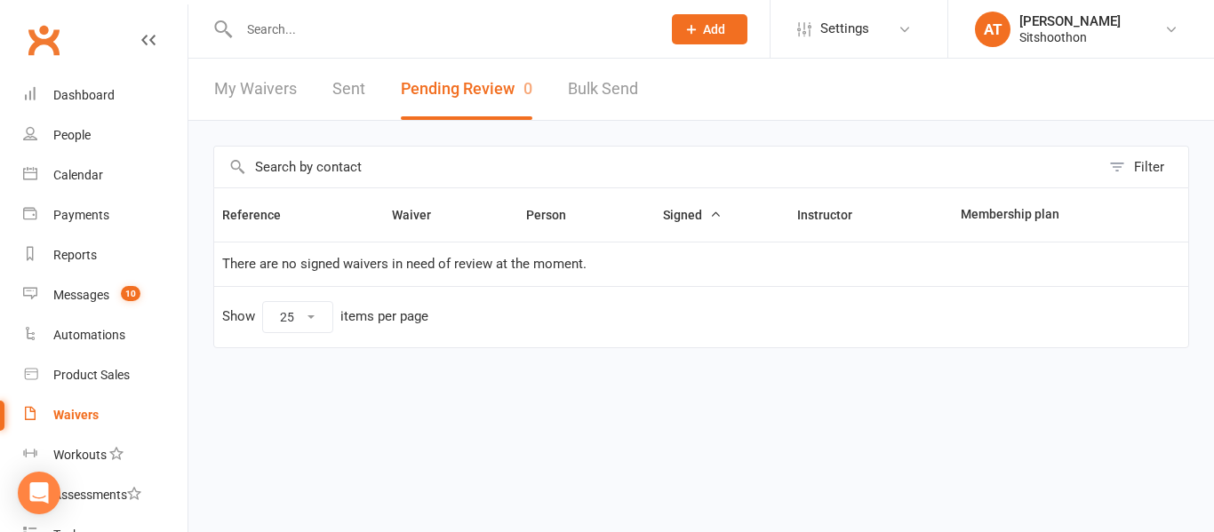
click at [313, 40] on input "text" at bounding box center [441, 29] width 415 height 25
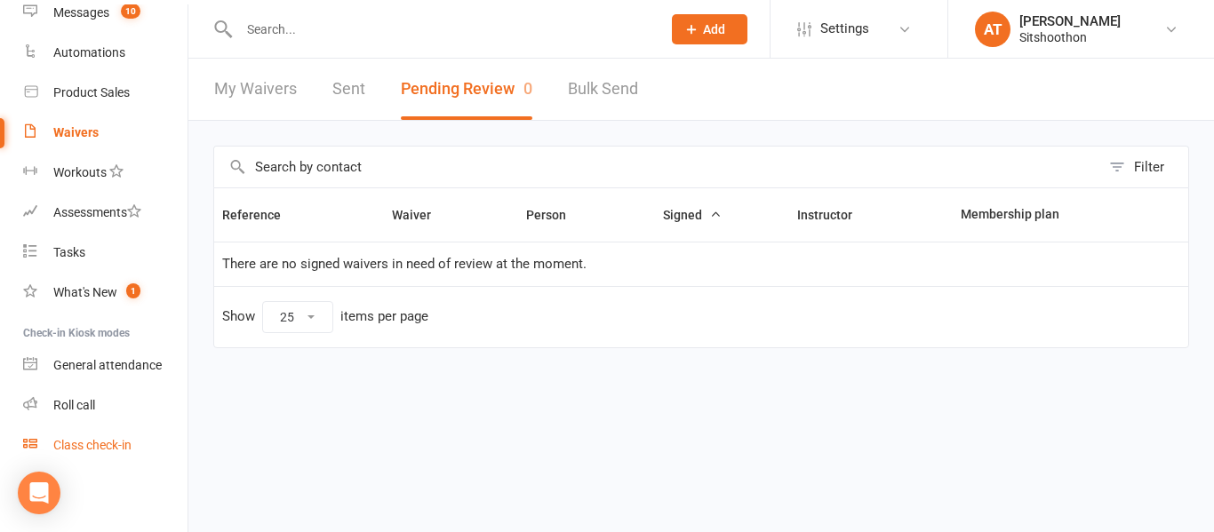
click at [76, 452] on div "Class check-in" at bounding box center [92, 445] width 78 height 14
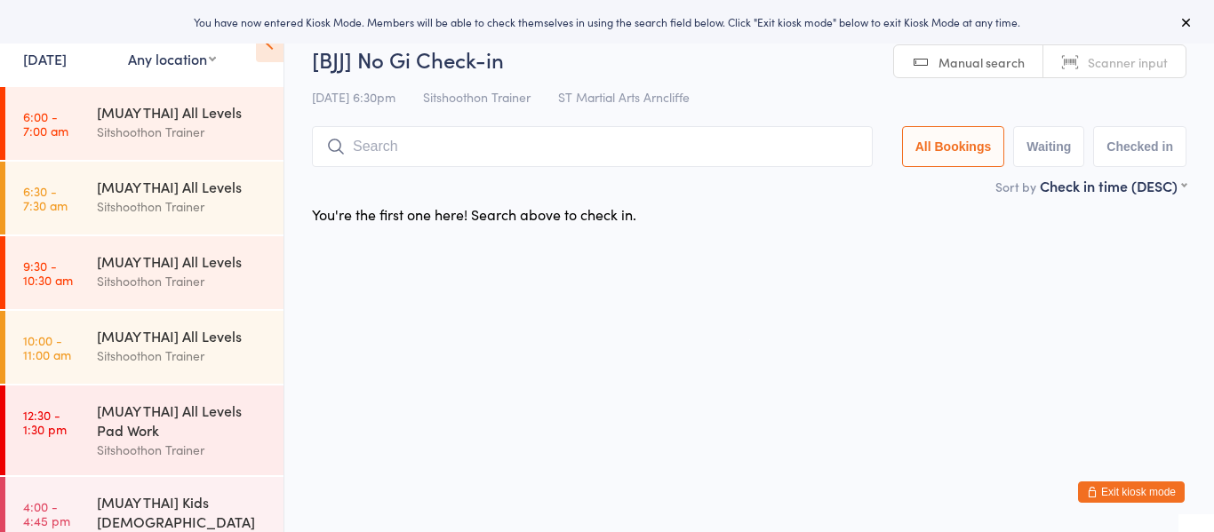
click at [180, 52] on select "Any location ST Martial Arts Arncliffe Sitshoothon Kogarah Sitshoothon Albion P…" at bounding box center [172, 59] width 88 height 20
select select "1"
click at [128, 49] on select "Any location ST Martial Arts Arncliffe Sitshoothon Kogarah Sitshoothon Albion P…" at bounding box center [172, 59] width 88 height 20
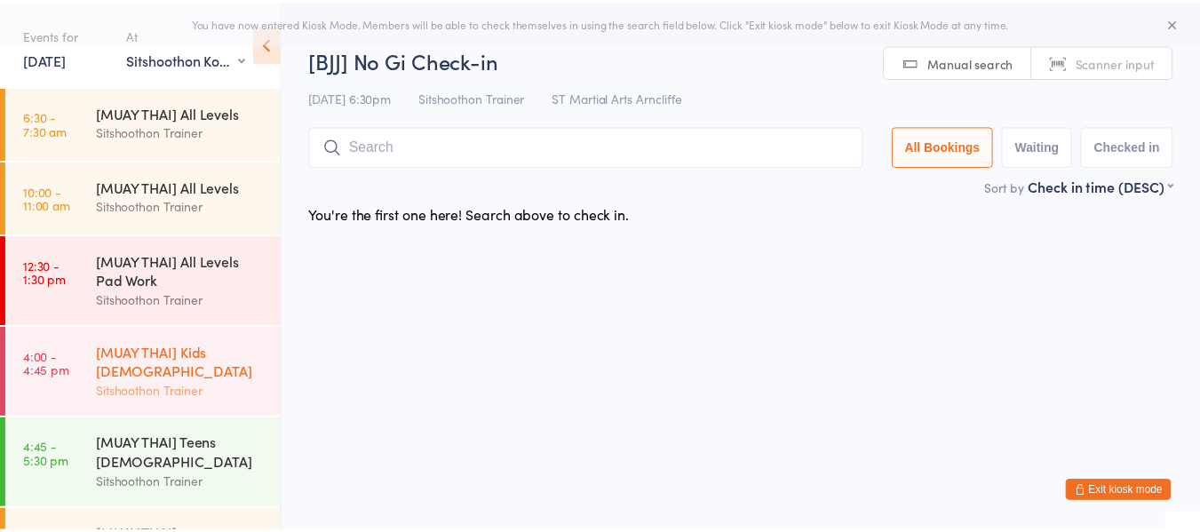
scroll to position [494, 0]
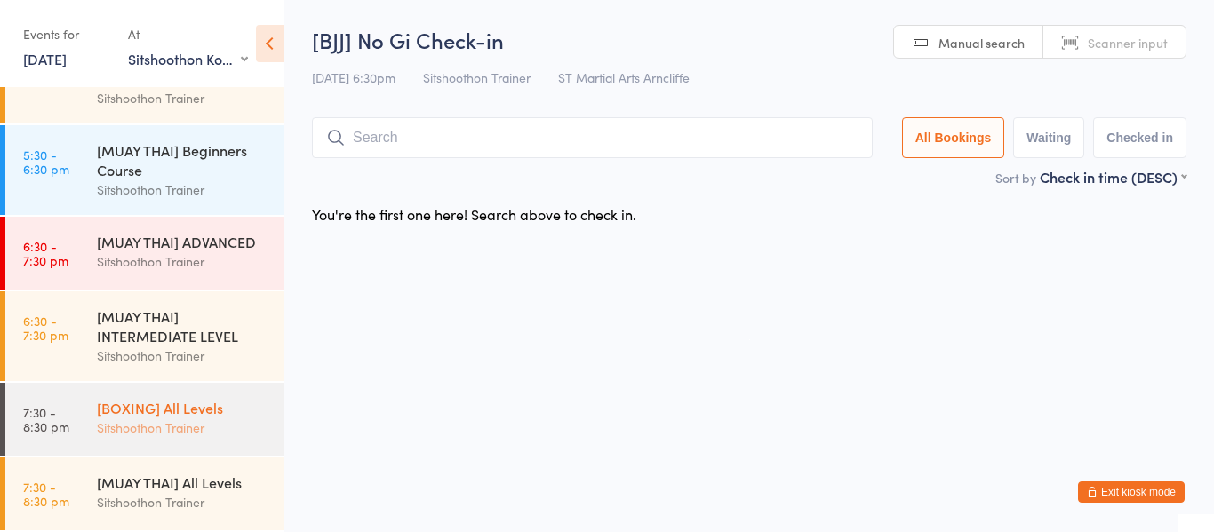
click at [187, 432] on div "Sitshoothon Trainer" at bounding box center [182, 428] width 171 height 20
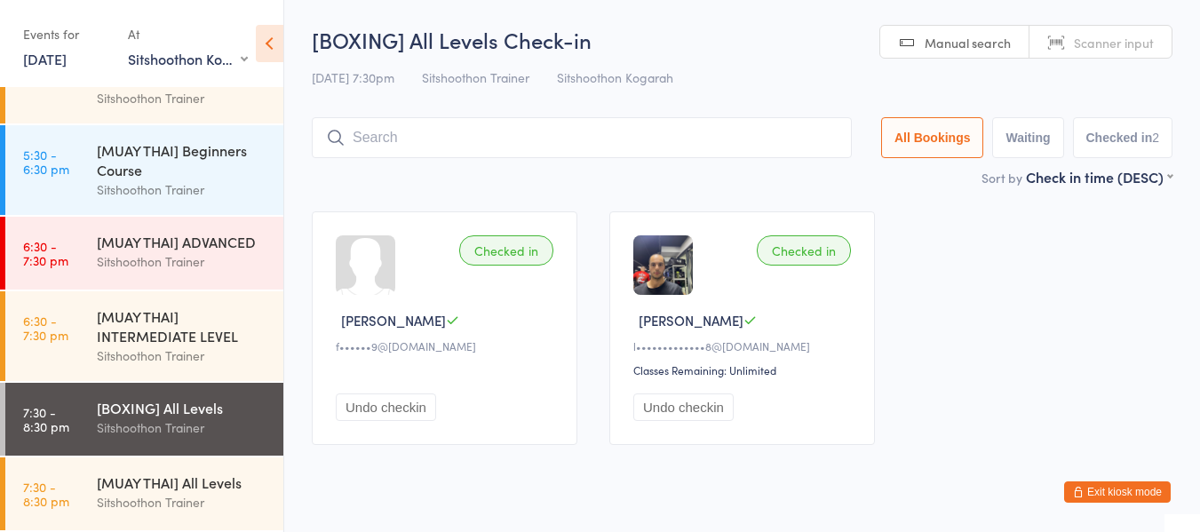
click at [769, 426] on div "Checked in Luca T l•••••••••••••8@gmail.com Classes Remaining: Unlimited Undo c…" at bounding box center [742, 328] width 266 height 234
click at [196, 474] on div "[MUAY THAI] All Levels" at bounding box center [182, 483] width 171 height 20
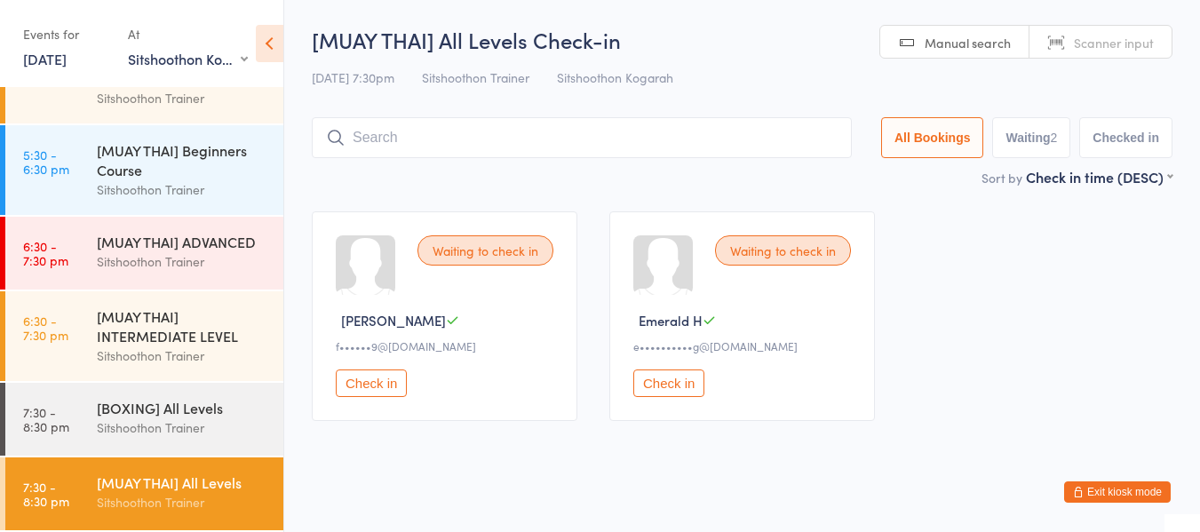
click at [378, 385] on button "Check in" at bounding box center [371, 384] width 71 height 28
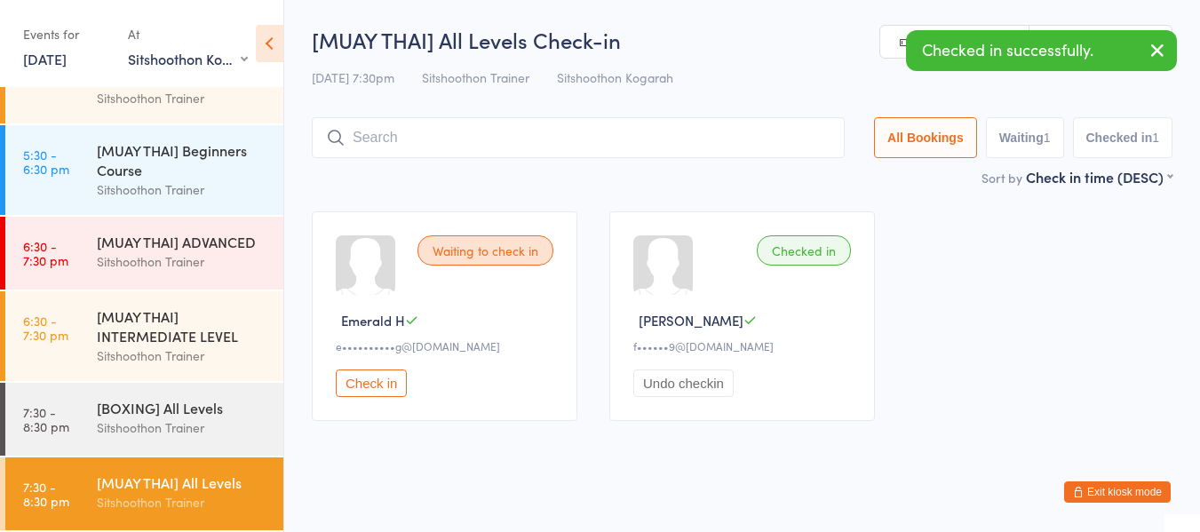
click at [669, 384] on button "Undo checkin" at bounding box center [683, 384] width 100 height 28
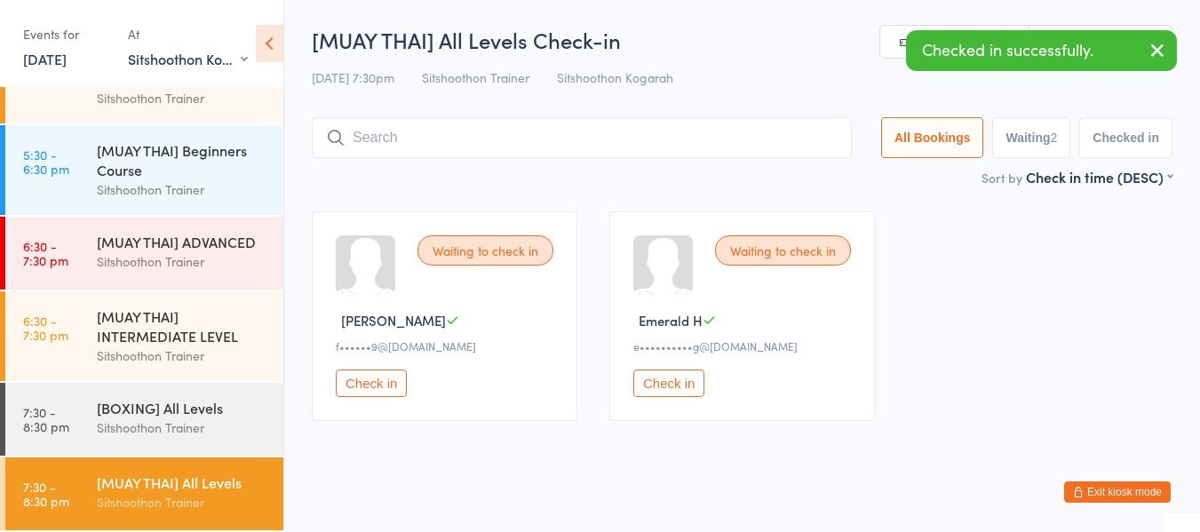
click at [375, 388] on button "Check in" at bounding box center [371, 384] width 71 height 28
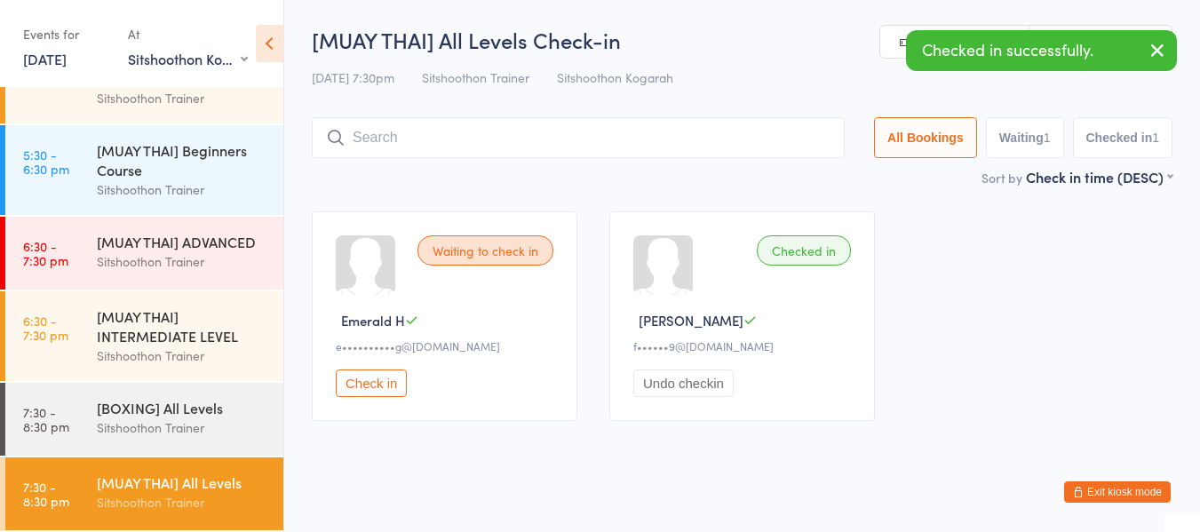
click at [378, 382] on button "Check in" at bounding box center [371, 384] width 71 height 28
